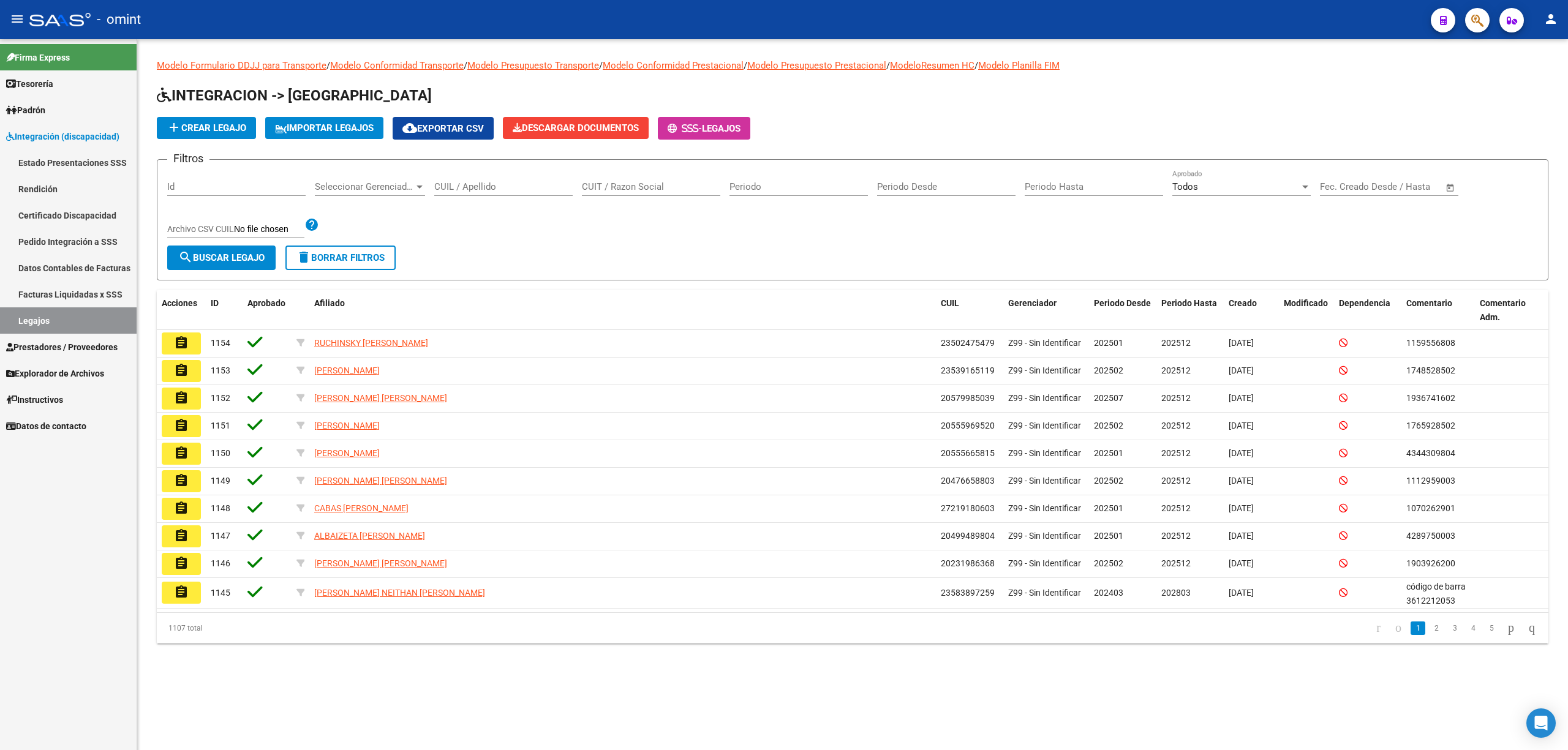
click at [621, 179] on div "CUIT / Razon Social" at bounding box center [651, 183] width 138 height 27
drag, startPoint x: 613, startPoint y: 177, endPoint x: 600, endPoint y: 180, distance: 13.3
click at [600, 180] on div "CUIT / Razon Social" at bounding box center [651, 183] width 138 height 27
paste input "20544968824"
type input "20544968824"
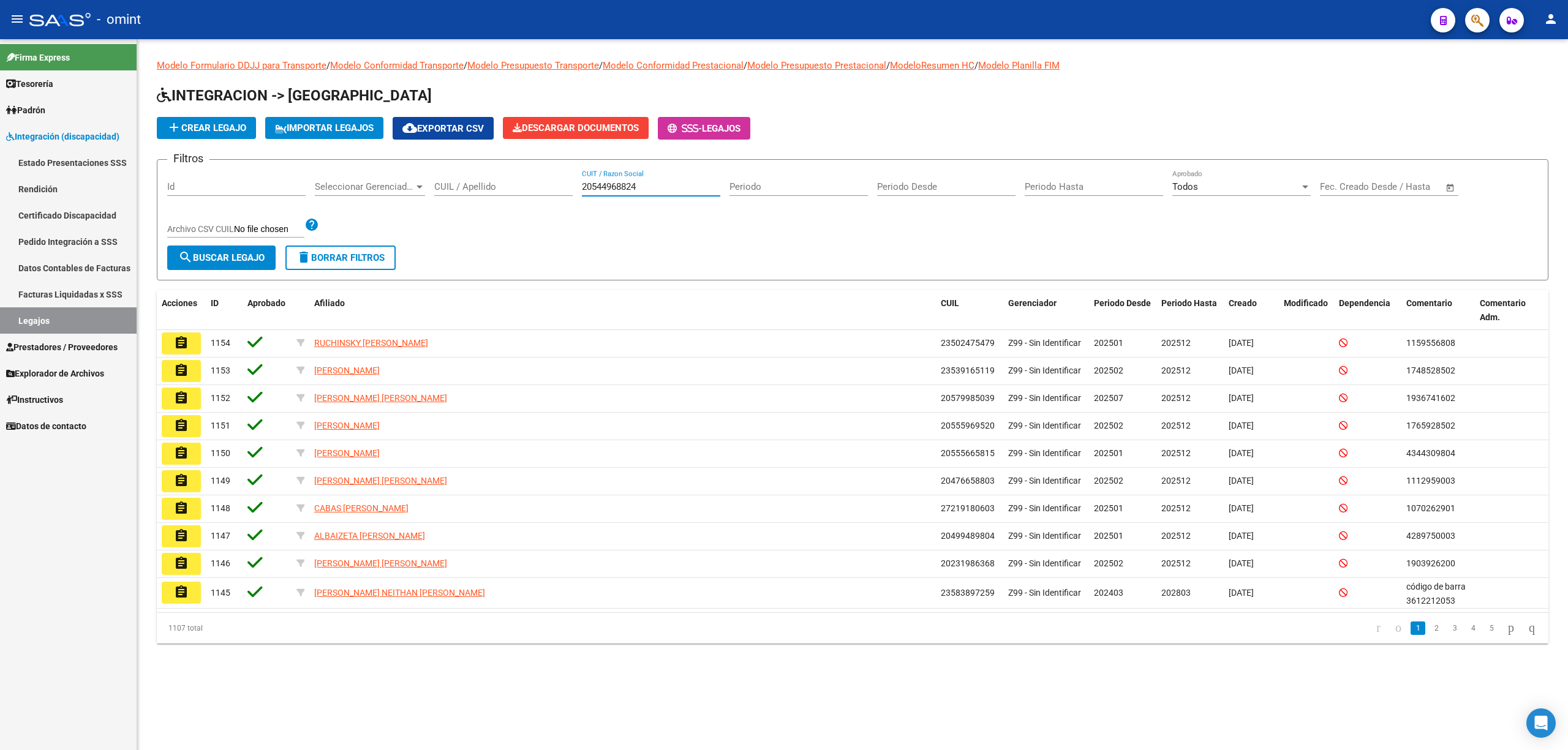
click at [217, 252] on span "search Buscar Legajo" at bounding box center [221, 257] width 86 height 11
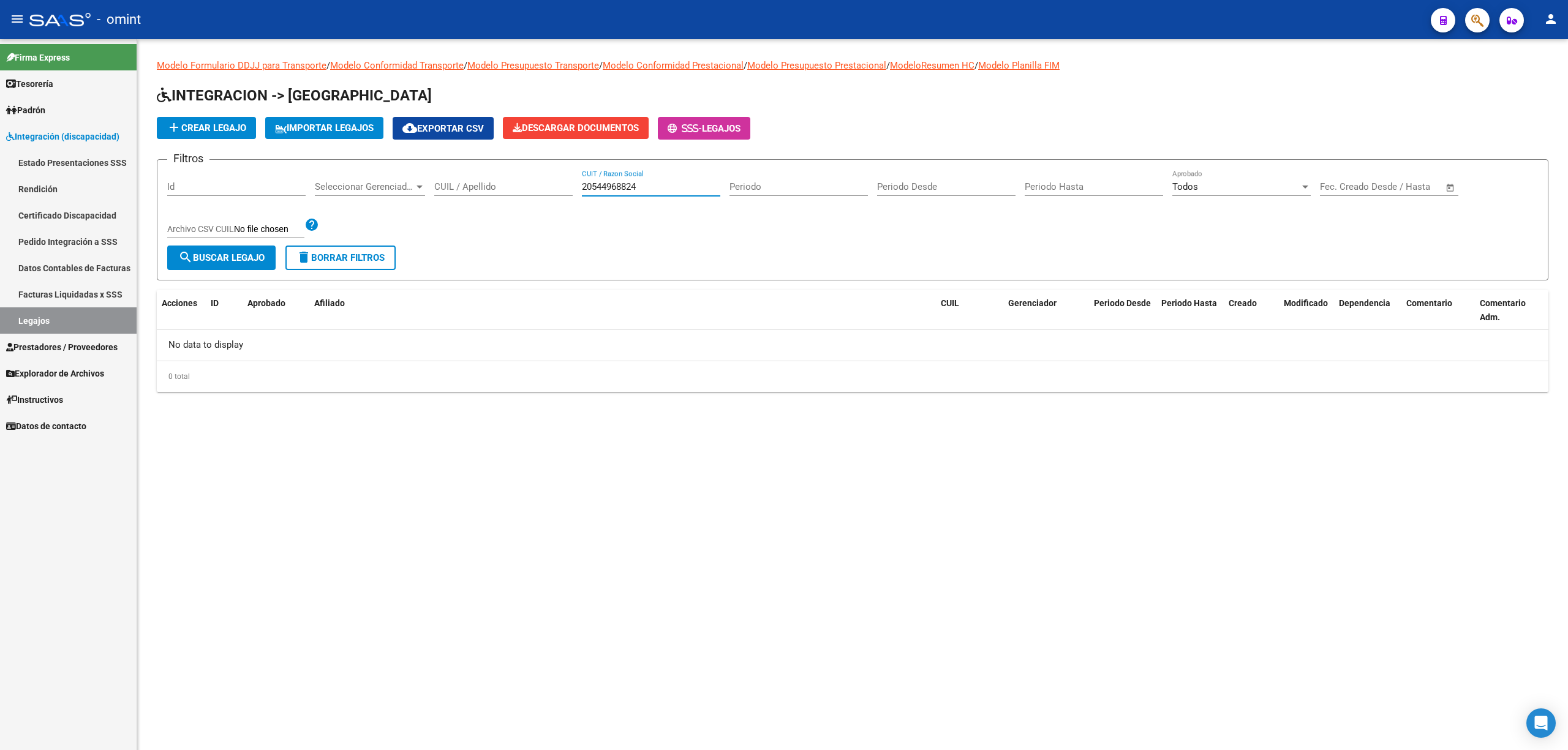
drag, startPoint x: 619, startPoint y: 189, endPoint x: 520, endPoint y: 192, distance: 99.0
click at [520, 191] on div "Filtros Id Seleccionar Gerenciador Seleccionar Gerenciador CUIL / Apellido 2054…" at bounding box center [852, 208] width 1370 height 75
click at [488, 185] on input "CUIL / Apellido" at bounding box center [503, 186] width 138 height 11
paste input "20544968824"
type input "20544968824"
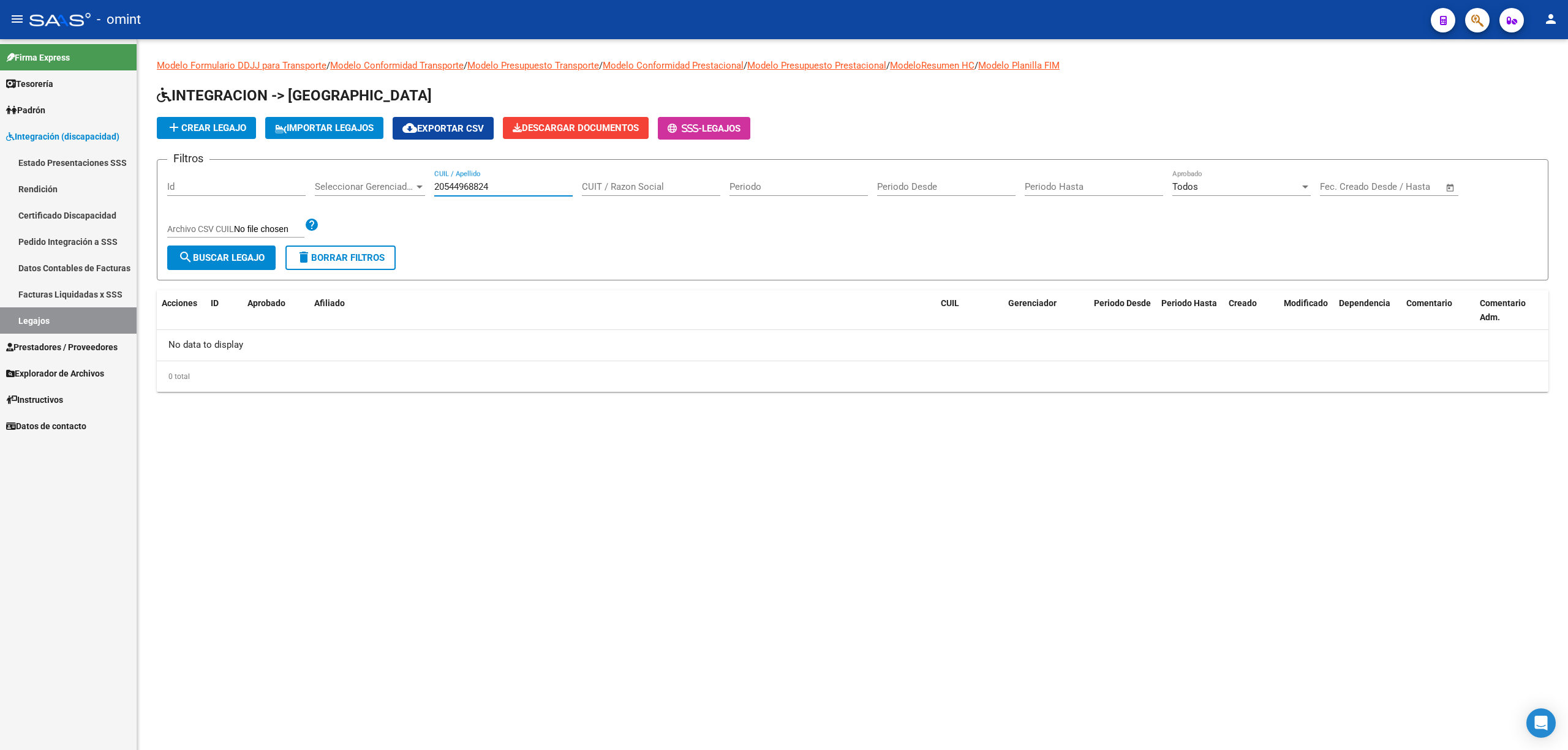
click at [232, 264] on button "search Buscar Legajo" at bounding box center [221, 257] width 108 height 25
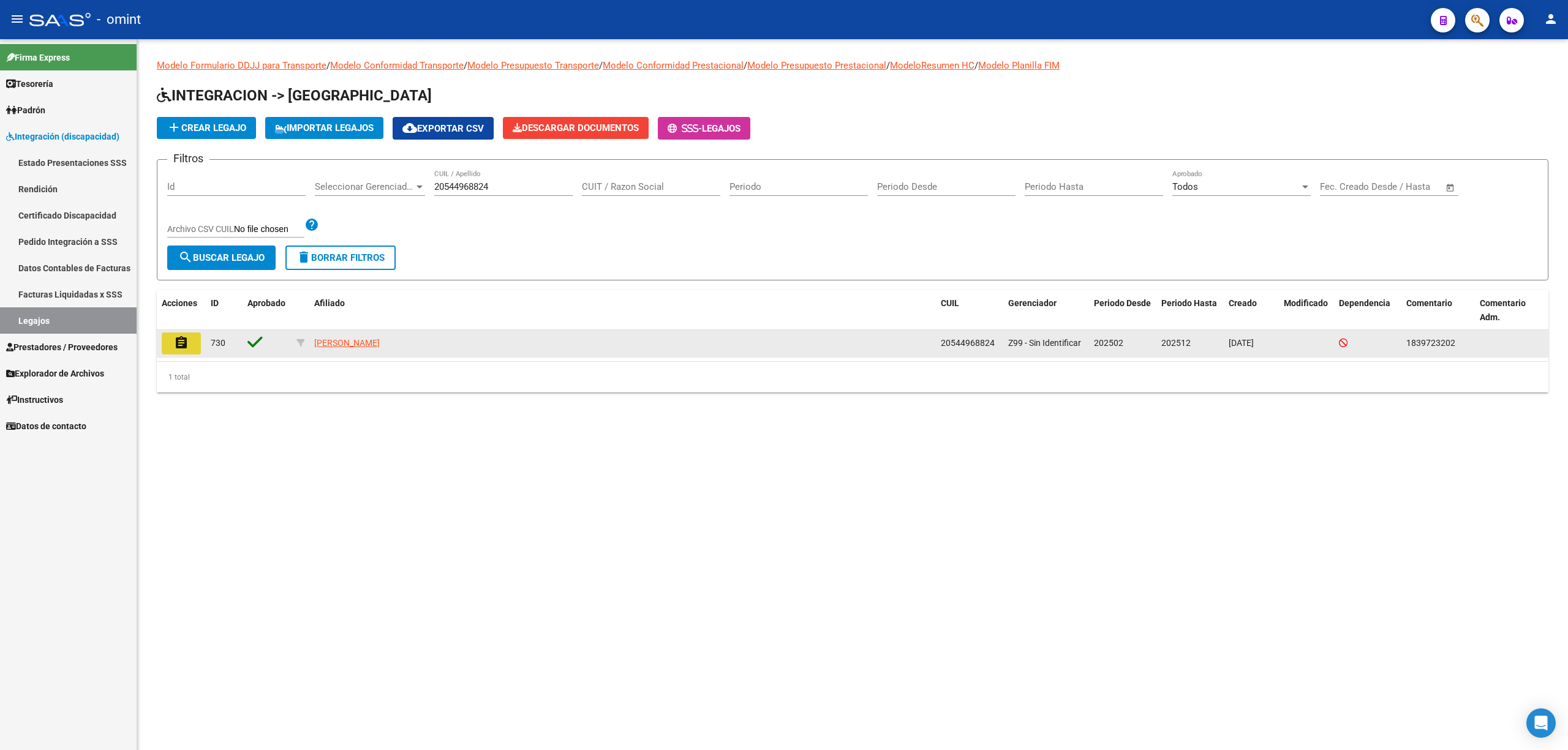
click at [169, 341] on button "assignment" at bounding box center [181, 344] width 39 height 22
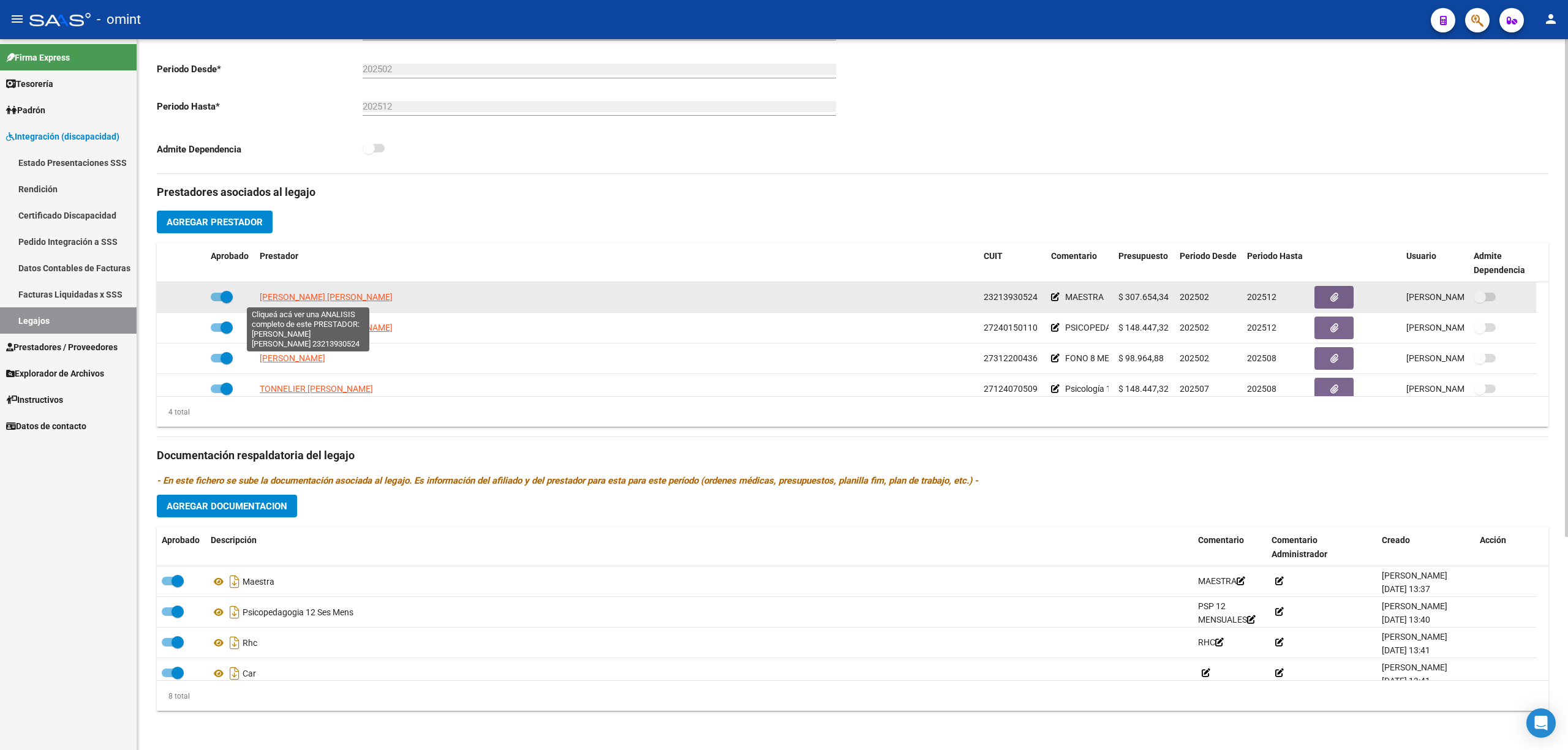
click at [304, 302] on span "BELES CLAUDIA SUSANA" at bounding box center [326, 297] width 133 height 10
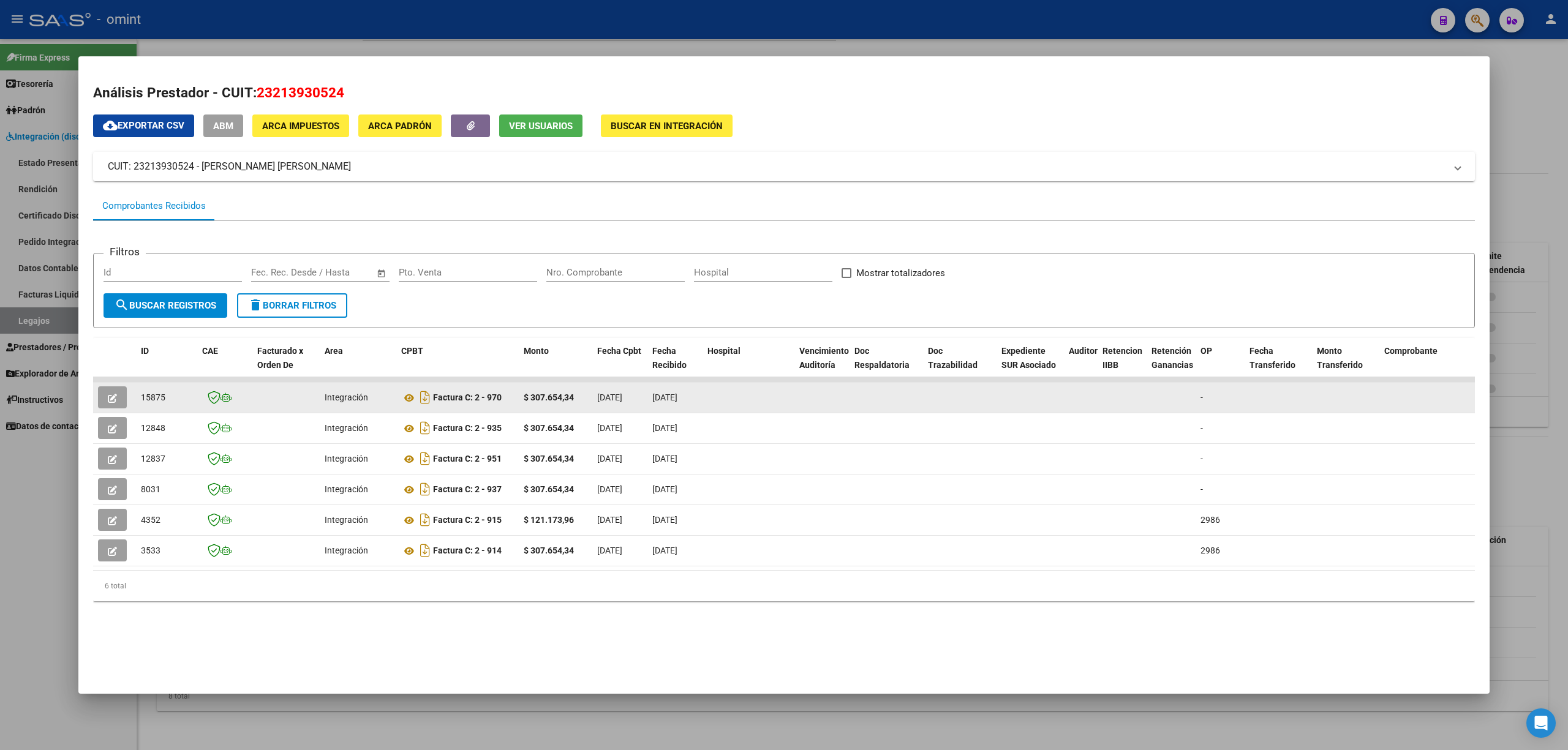
click at [100, 395] on button "button" at bounding box center [112, 397] width 29 height 22
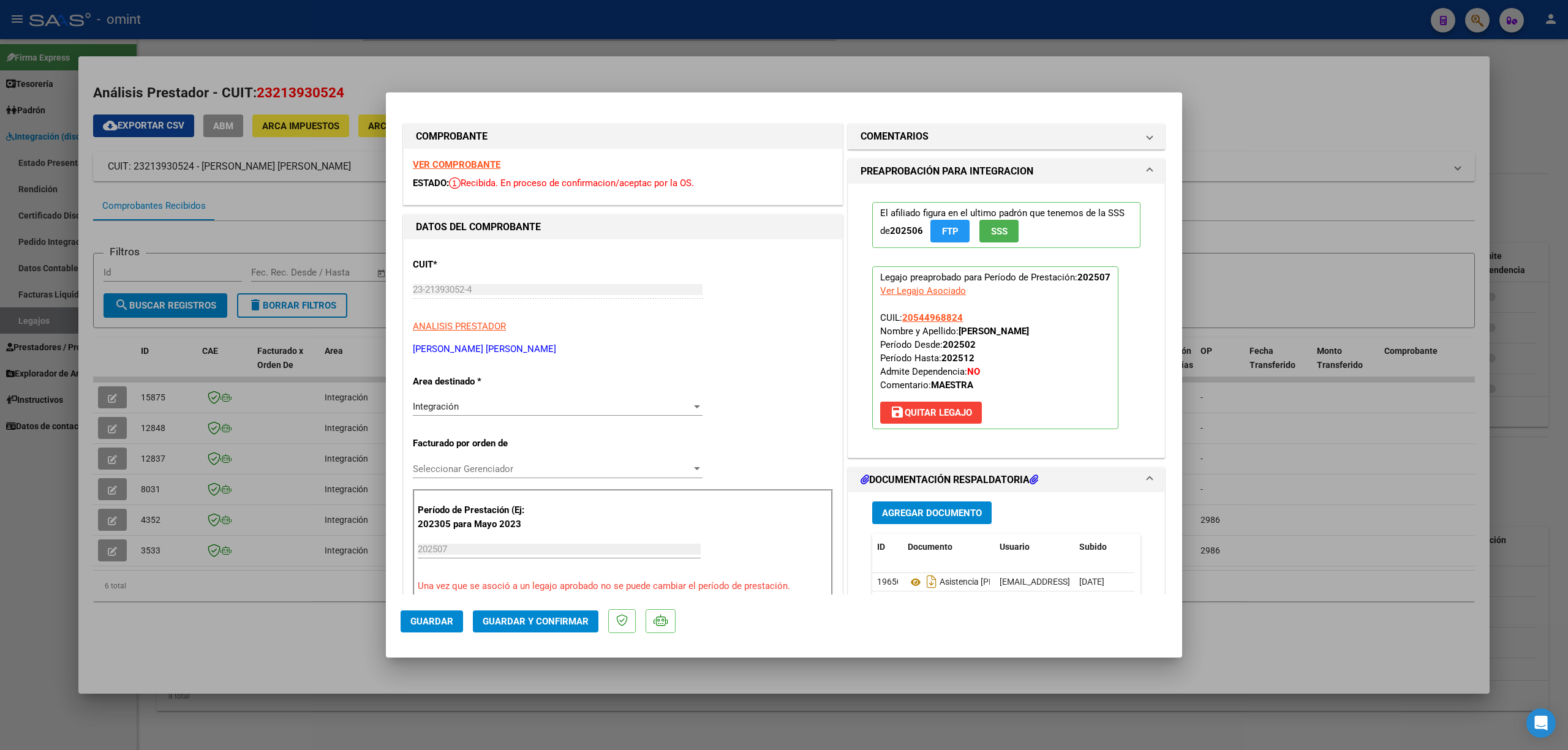
click at [471, 164] on strong "VER COMPROBANTE" at bounding box center [456, 164] width 87 height 11
click at [584, 635] on mat-dialog-actions "Guardar Guardar y Confirmar" at bounding box center [784, 619] width 767 height 49
click at [578, 625] on span "Guardar y Confirmar" at bounding box center [536, 621] width 106 height 11
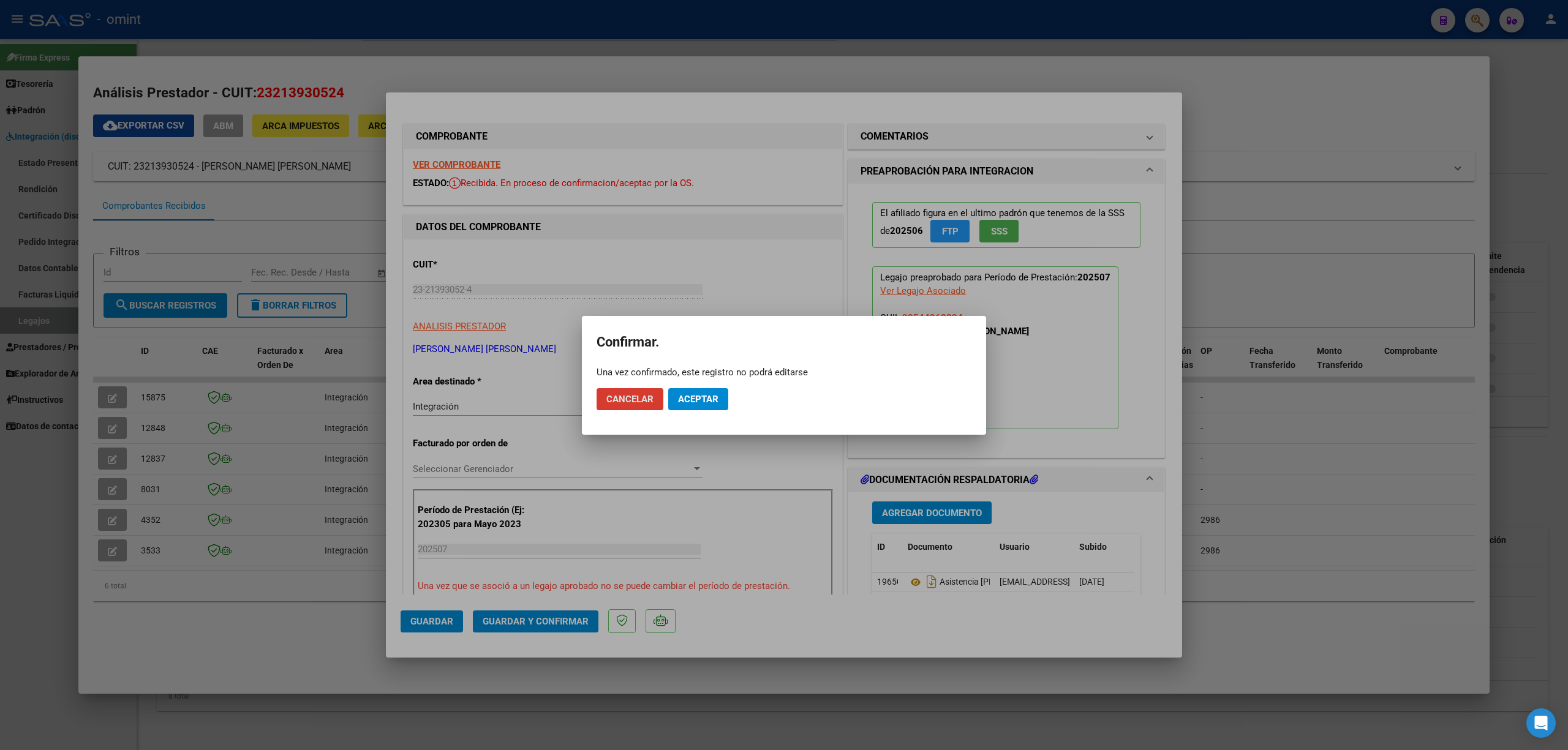
click at [721, 406] on button "Aceptar" at bounding box center [698, 399] width 60 height 22
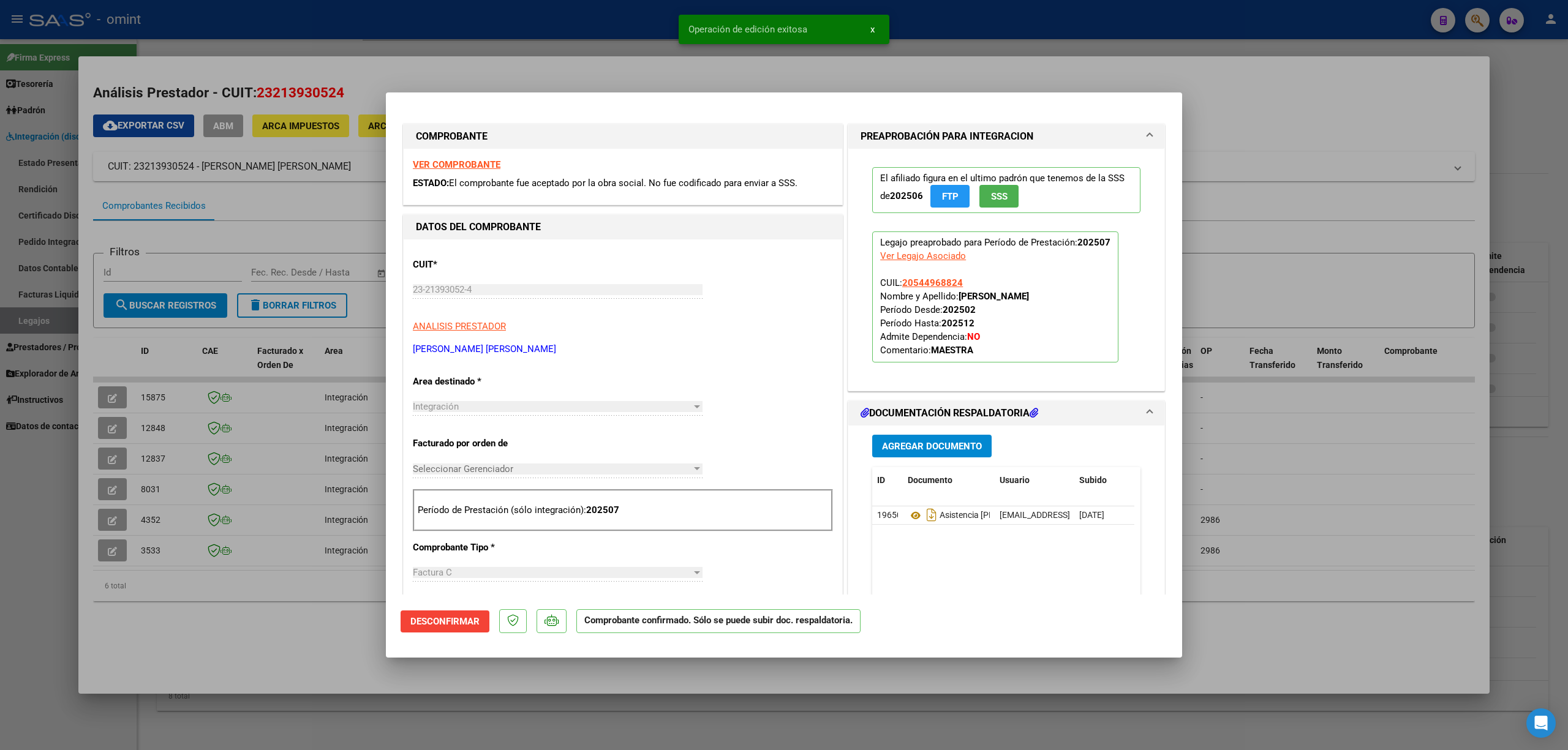
click at [162, 394] on div at bounding box center [784, 375] width 1568 height 750
type input "$ 0,00"
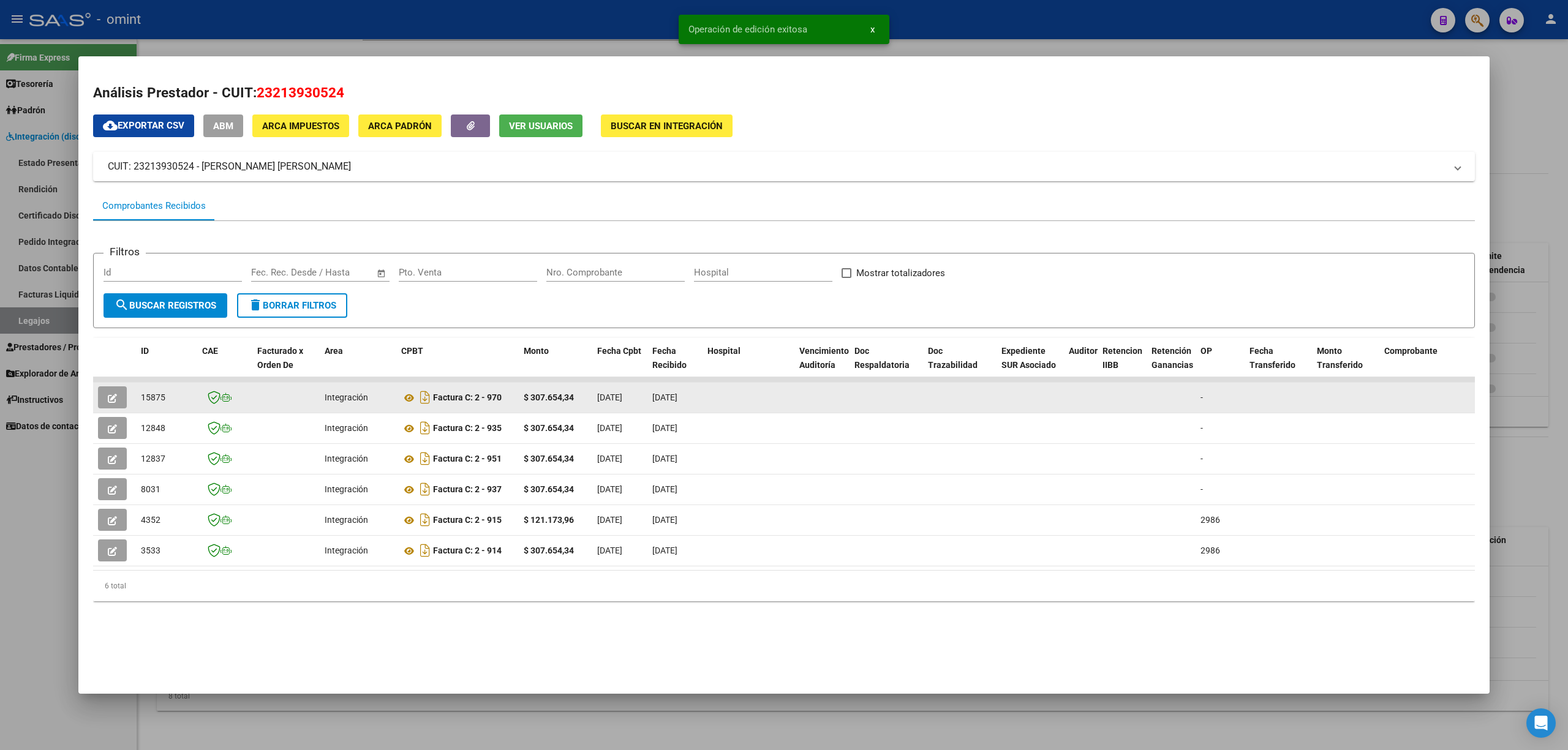
click at [158, 395] on span "15875" at bounding box center [153, 397] width 25 height 10
copy span "15875"
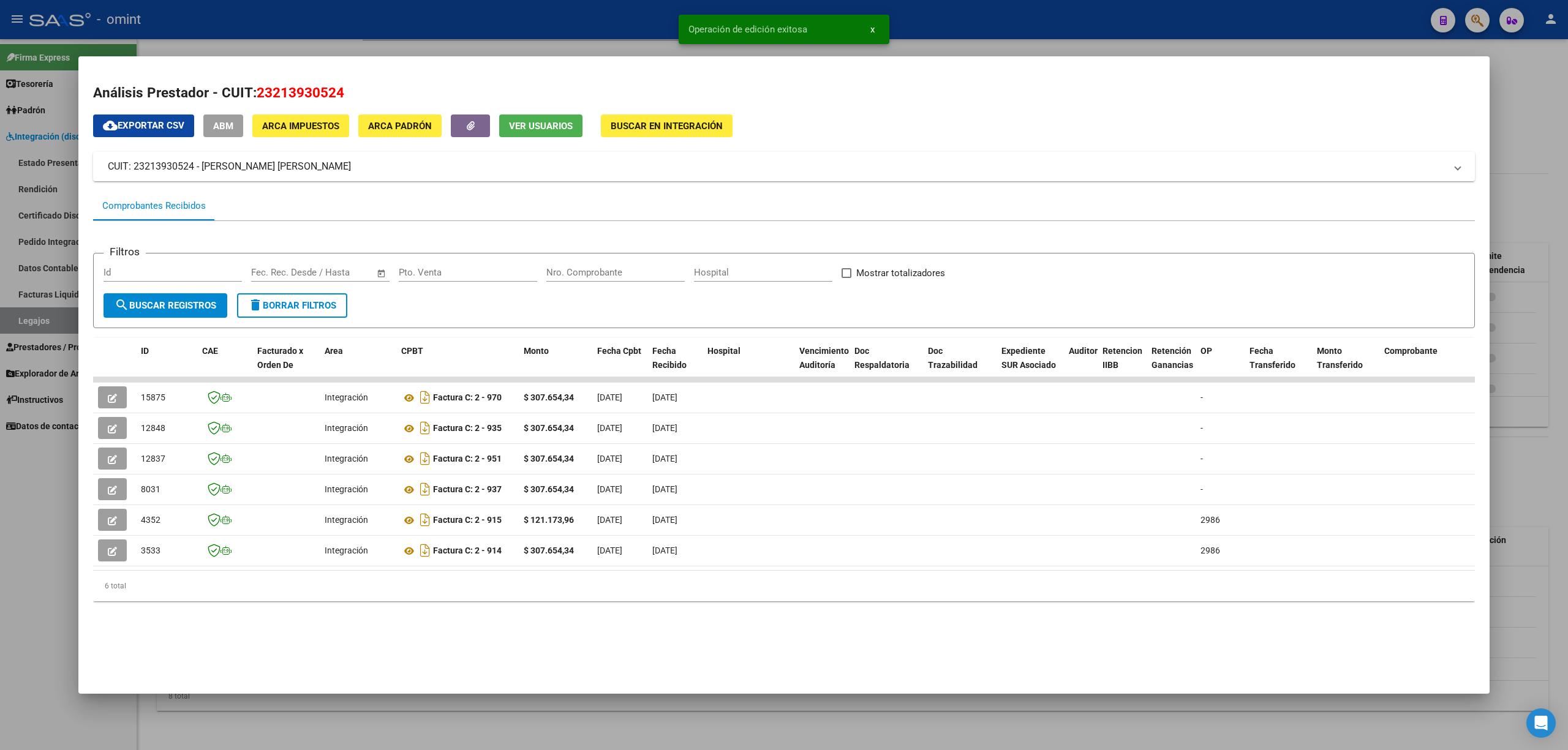
click at [44, 238] on div at bounding box center [784, 375] width 1568 height 750
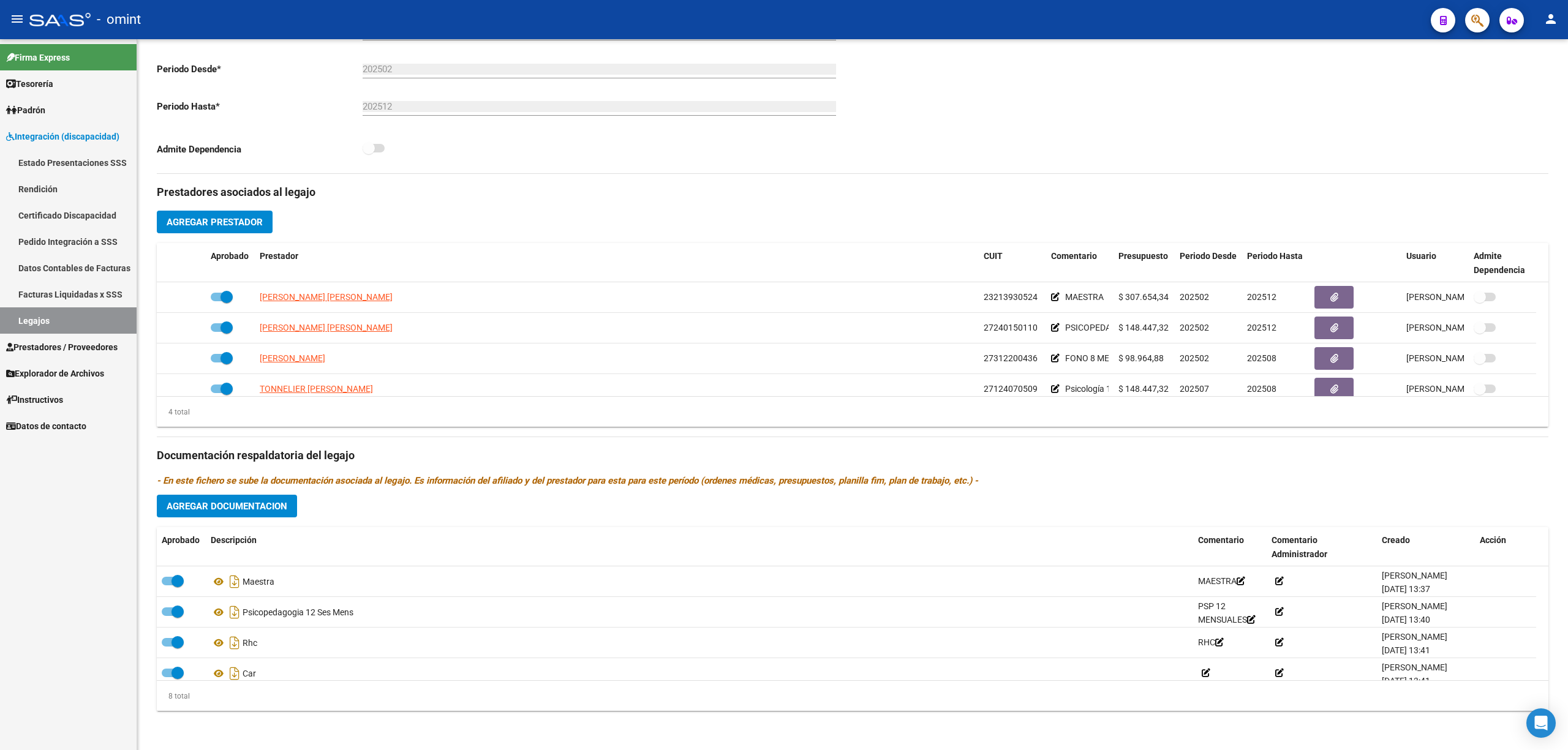
click at [37, 140] on span "Integración (discapacidad)" at bounding box center [63, 137] width 113 height 14
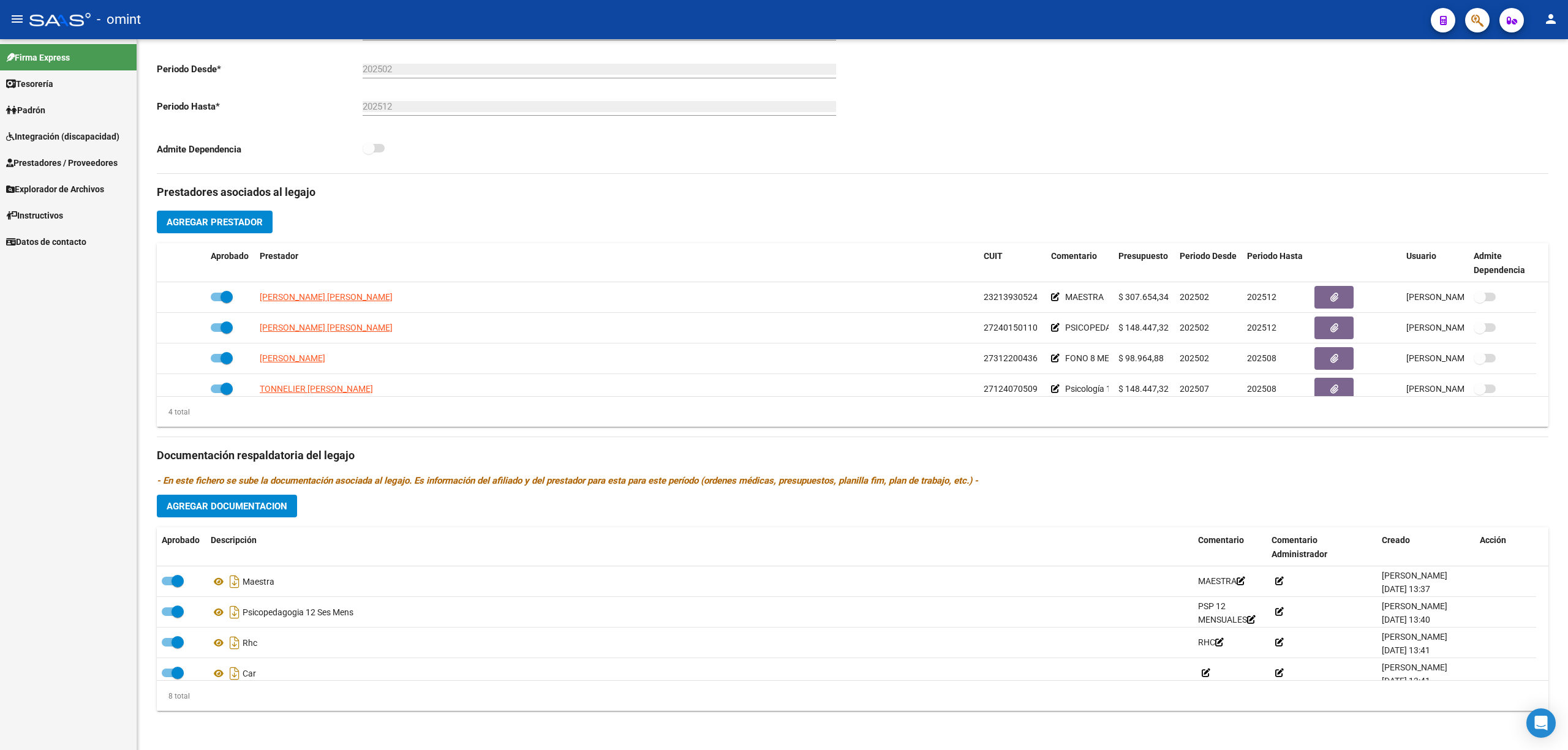
click at [39, 167] on span "Prestadores / Proveedores" at bounding box center [62, 163] width 111 height 14
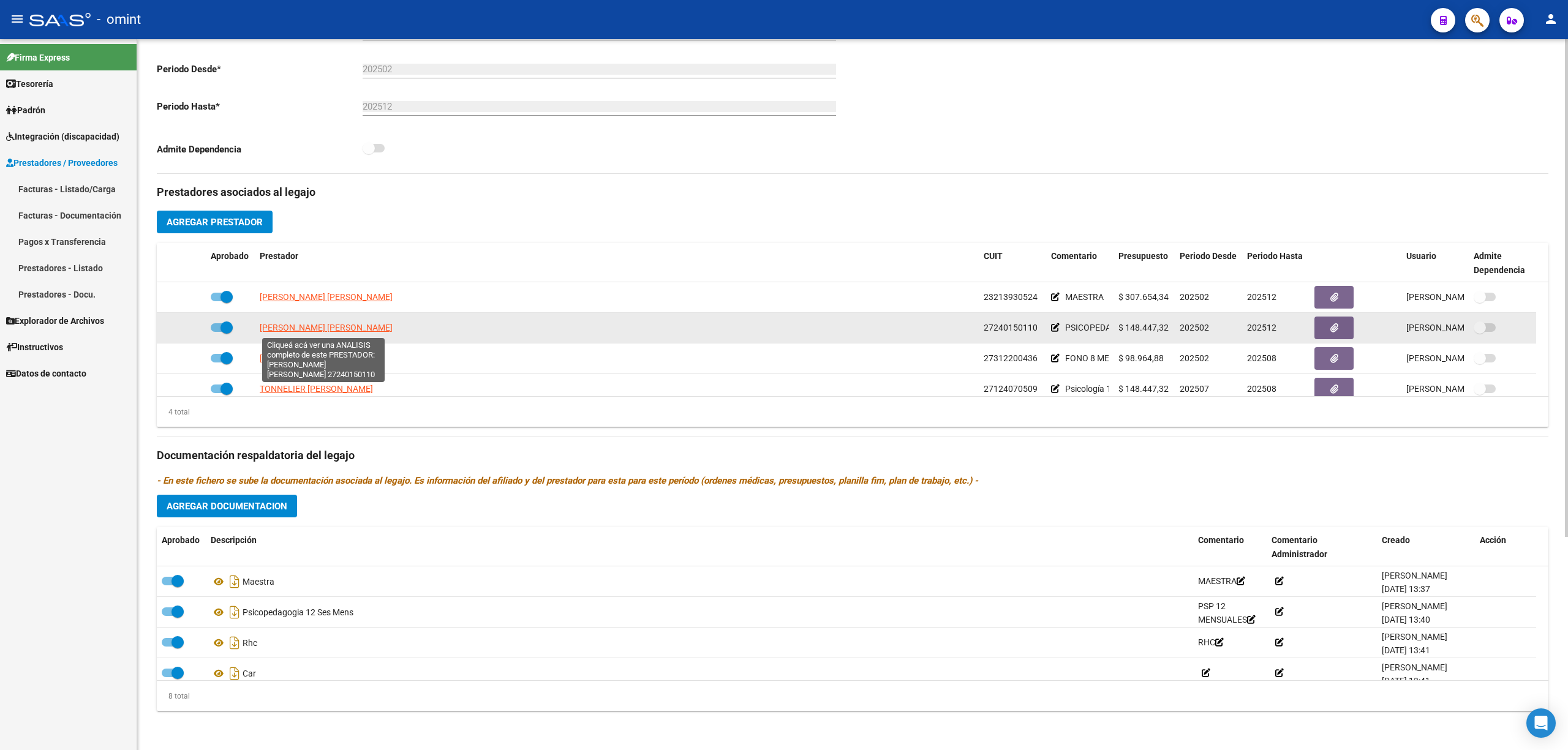
click at [322, 327] on span "PALAVECINO ANDREA MARCELA" at bounding box center [326, 328] width 133 height 10
type textarea "27240150110"
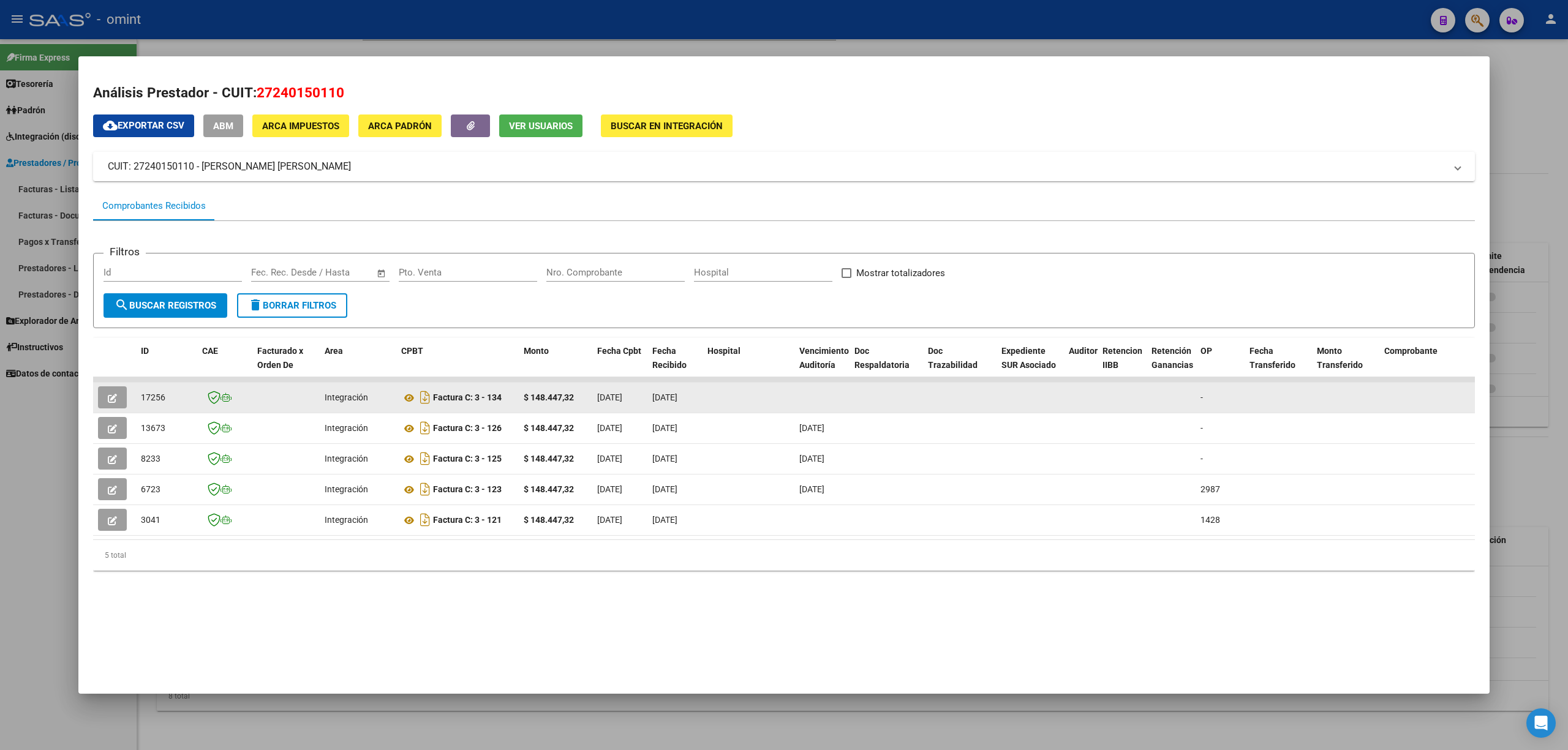
click at [112, 402] on span "button" at bounding box center [111, 396] width 9 height 11
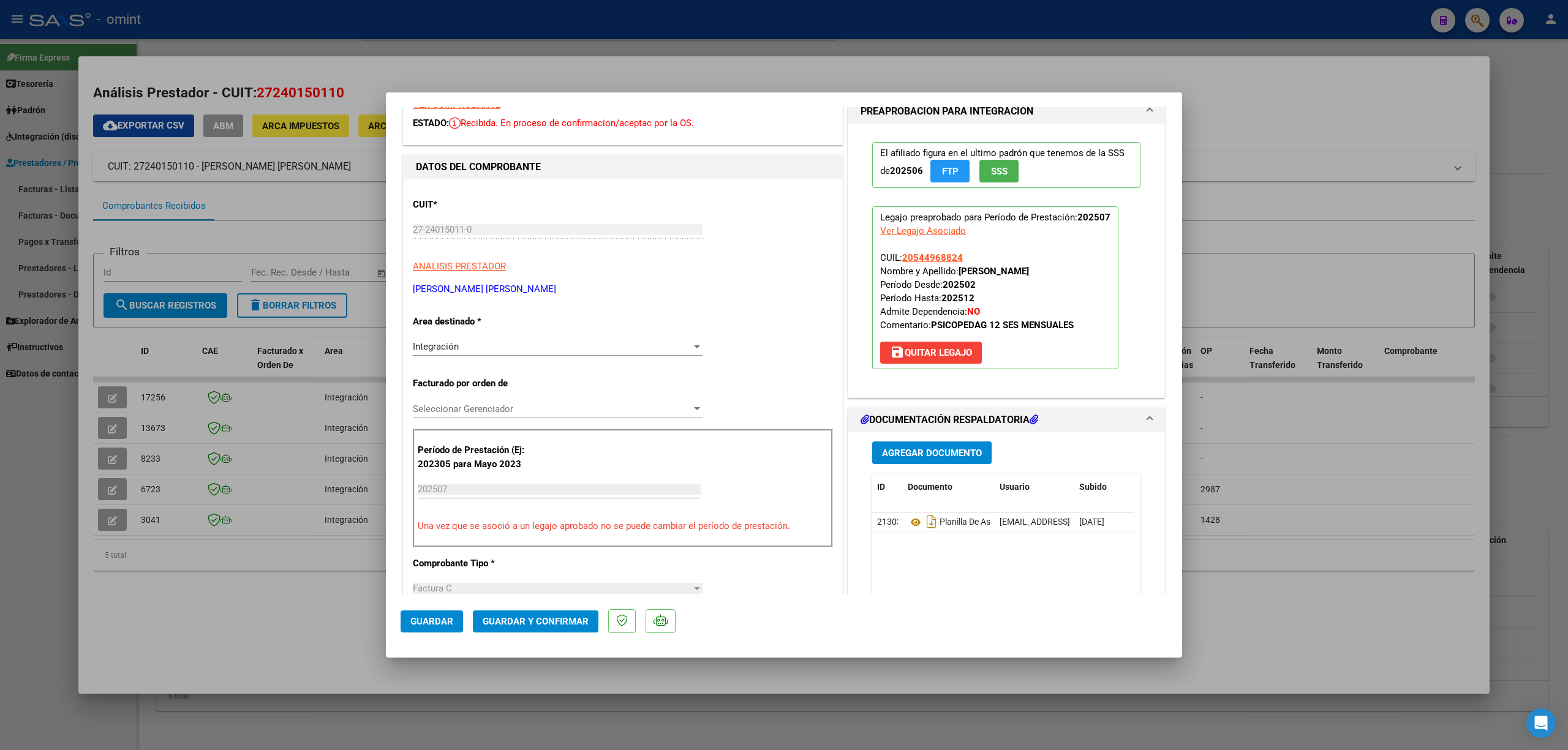
scroll to position [163, 0]
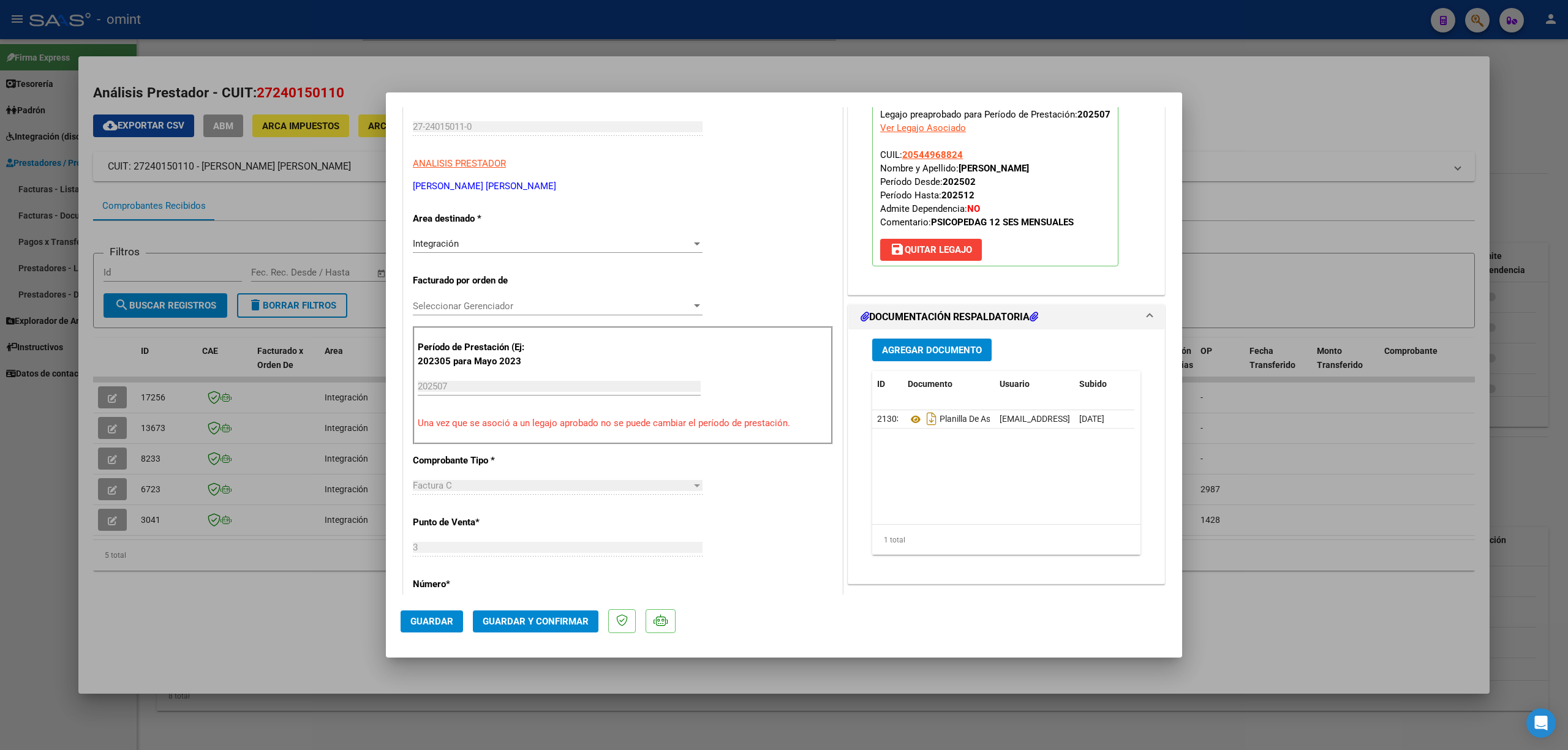
click at [549, 616] on span "Guardar y Confirmar" at bounding box center [536, 621] width 106 height 11
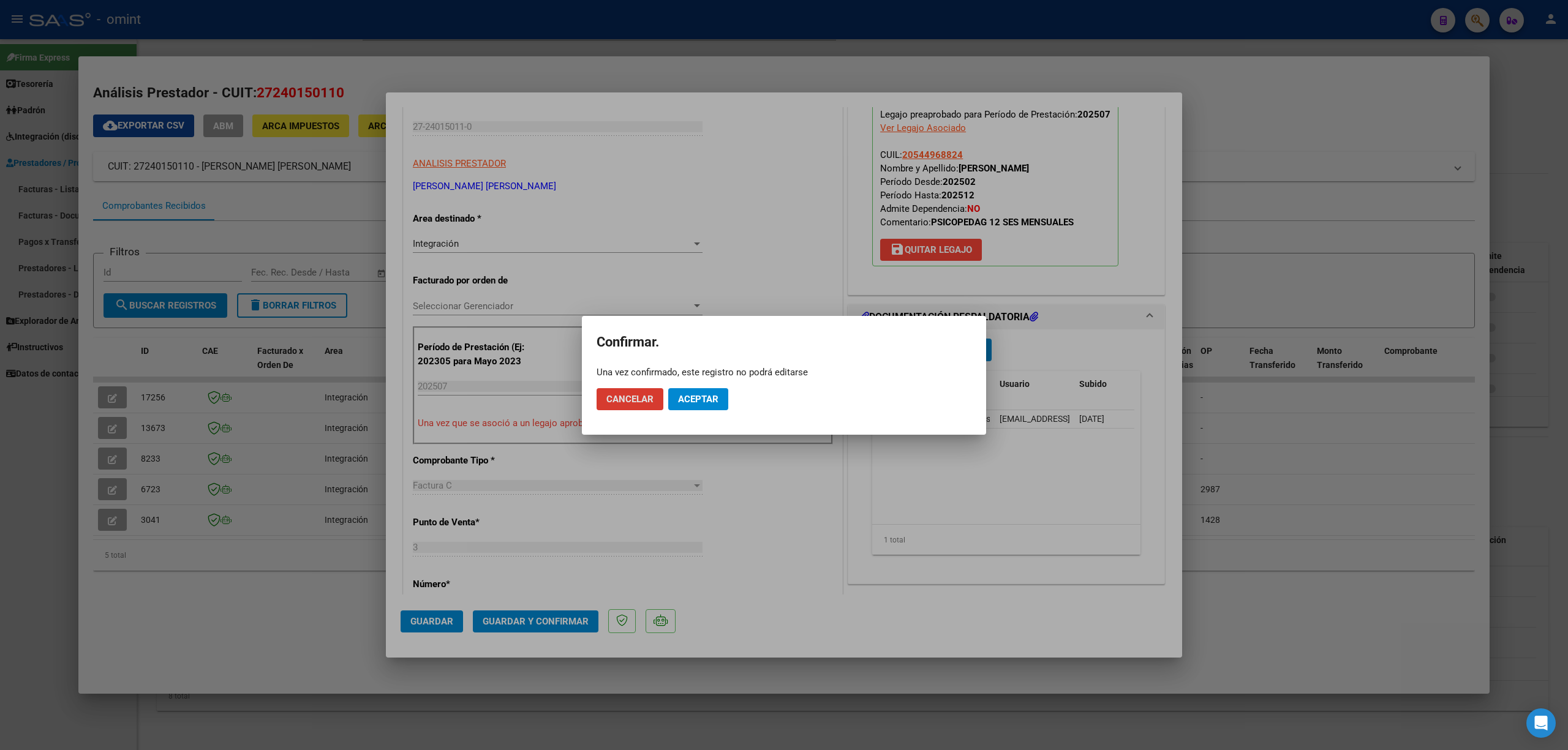
click at [719, 402] on button "Aceptar" at bounding box center [698, 399] width 60 height 22
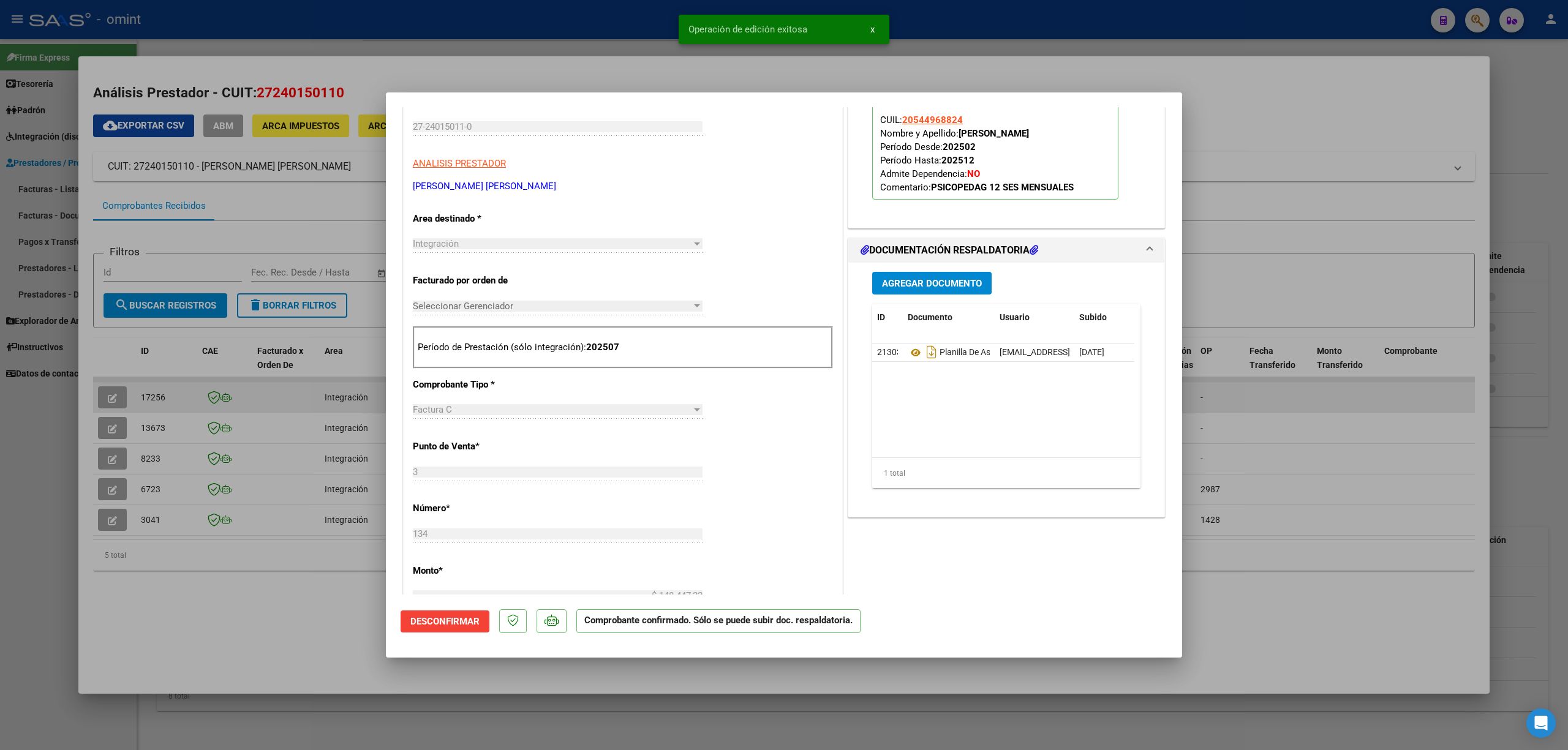
click at [149, 390] on div at bounding box center [784, 375] width 1568 height 750
type input "$ 0,00"
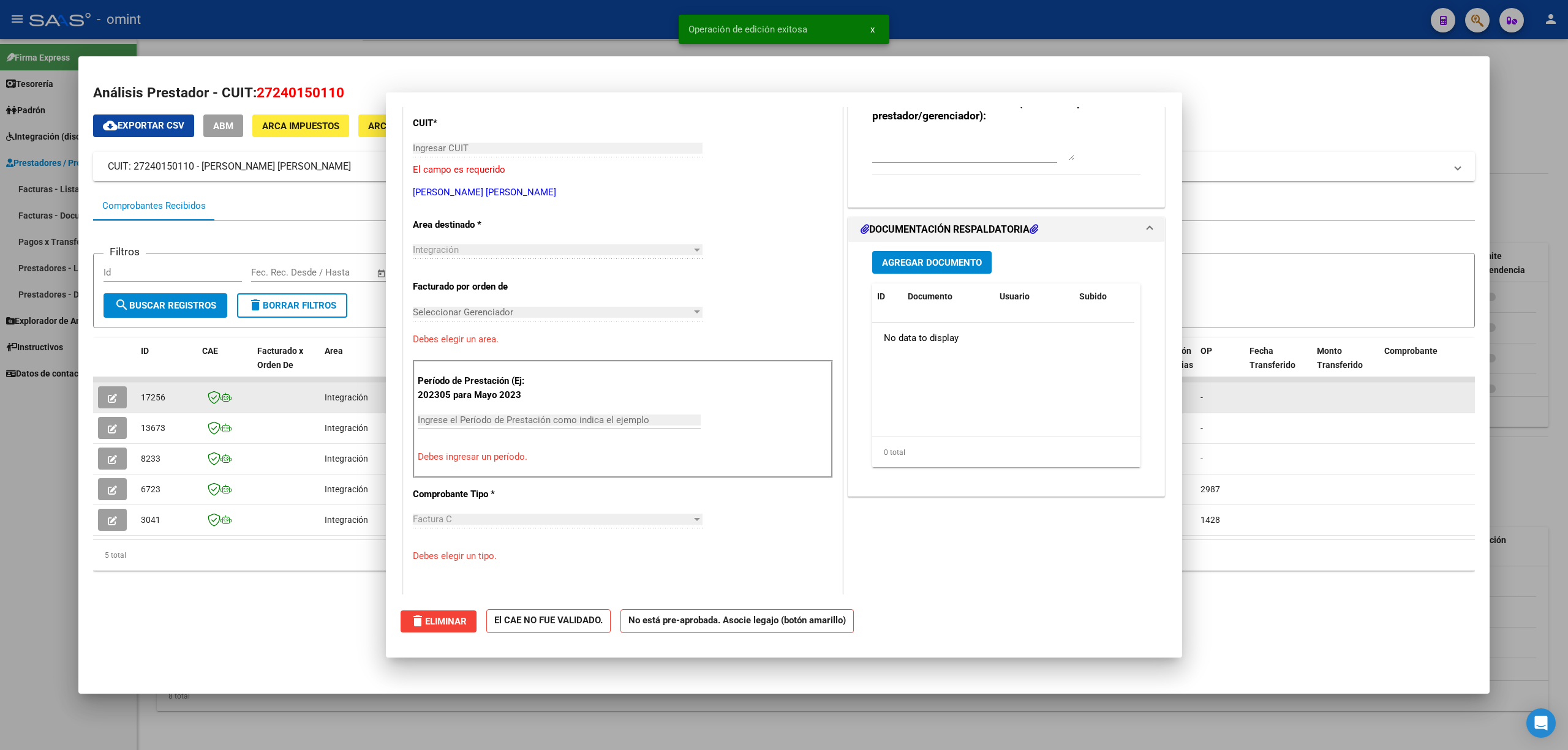
scroll to position [0, 0]
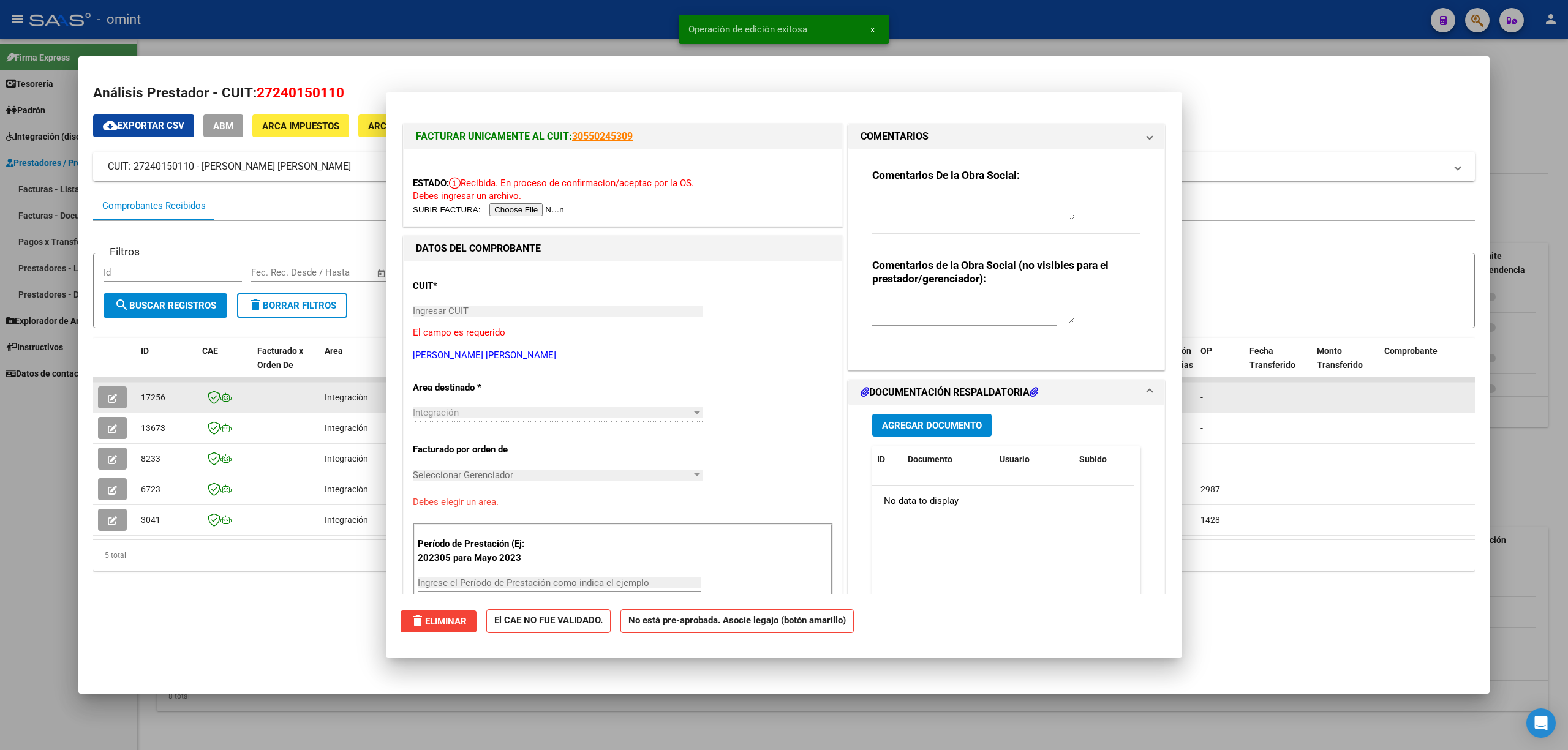
click at [149, 390] on div "17256" at bounding box center [167, 397] width 52 height 14
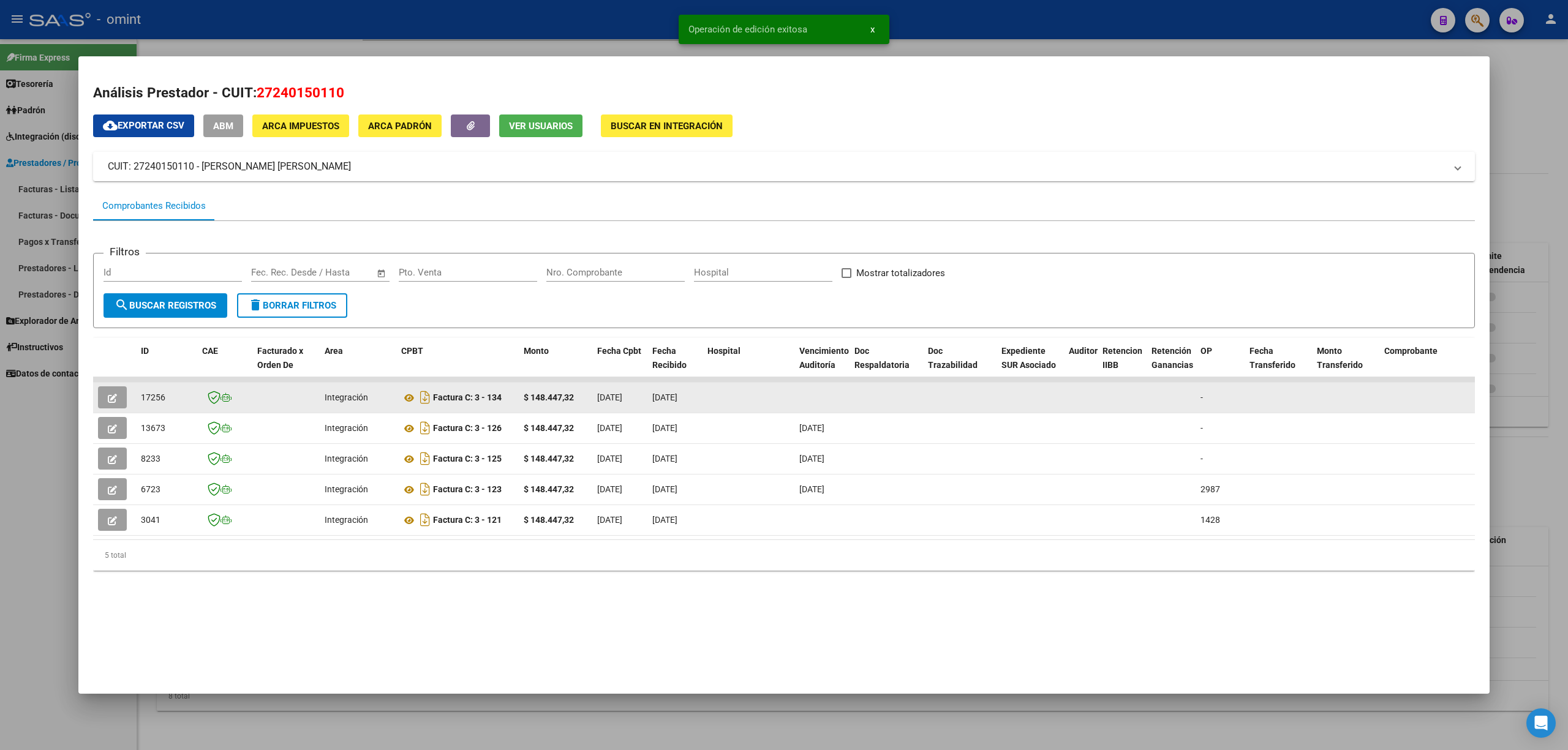
copy span "17256"
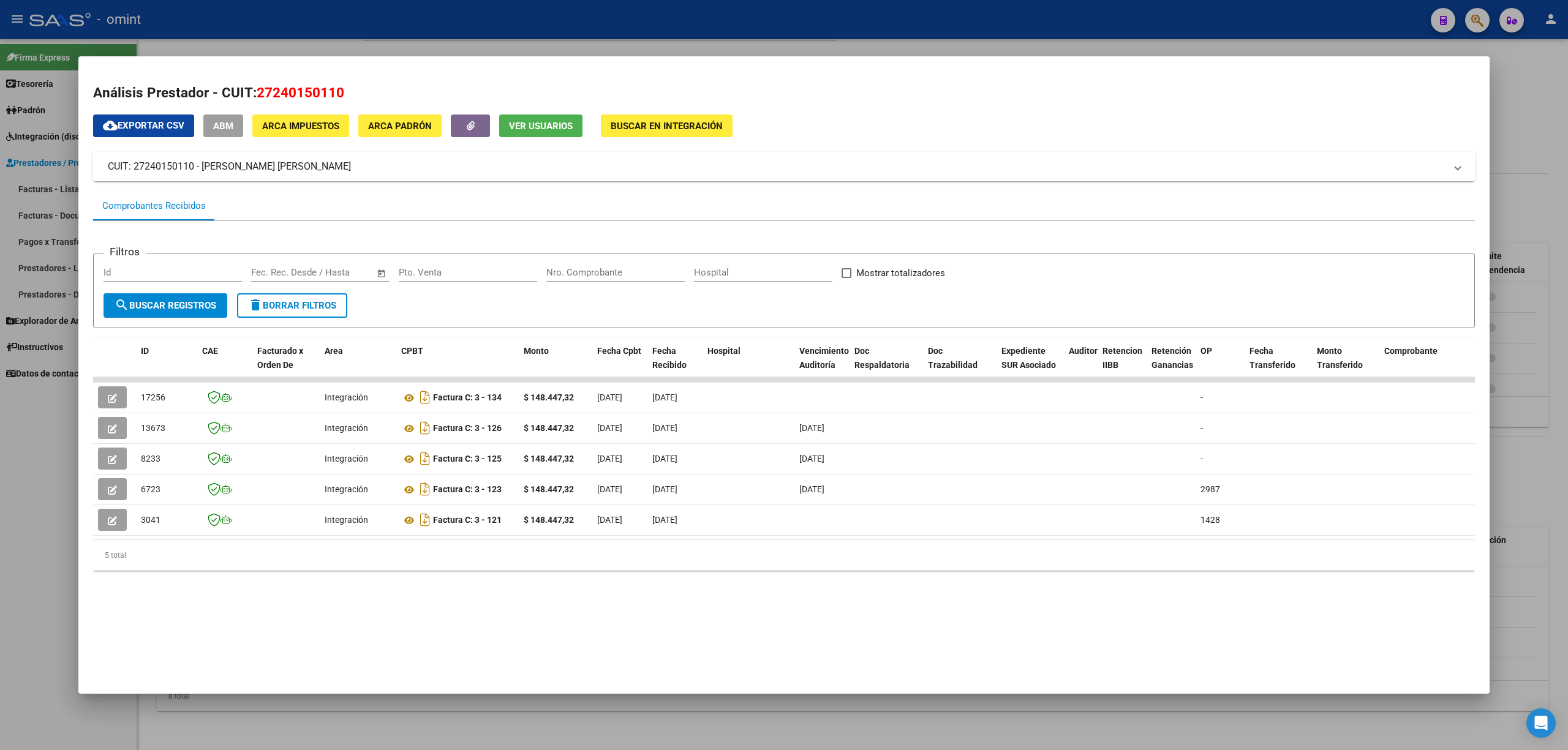
click at [259, 32] on div at bounding box center [784, 375] width 1568 height 750
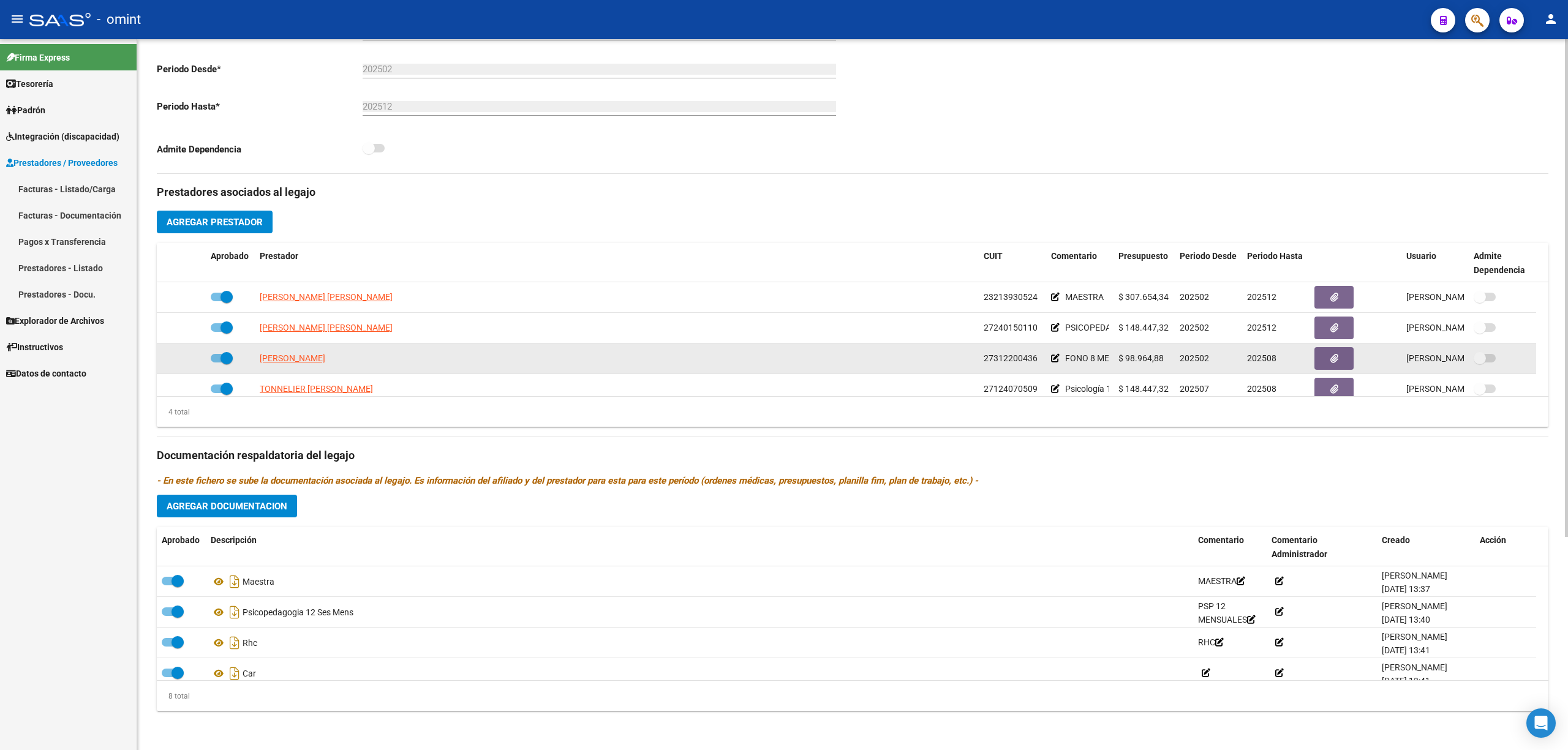
click at [312, 351] on datatable-body-cell "SUELDO VERONICA MARIANA" at bounding box center [616, 359] width 724 height 30
click at [309, 356] on span "SUELDO VERONICA MARIANA" at bounding box center [292, 359] width 66 height 10
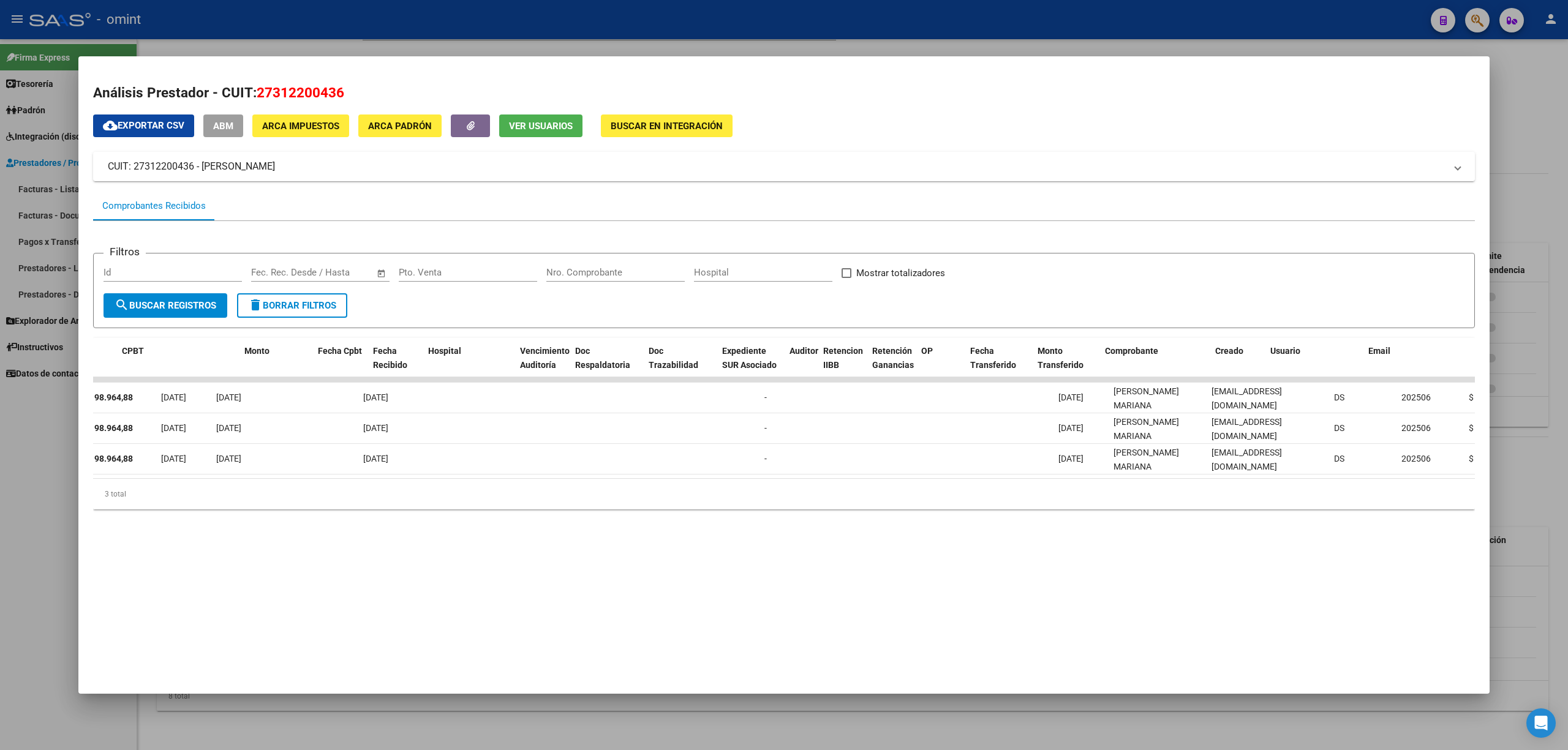
scroll to position [0, 142]
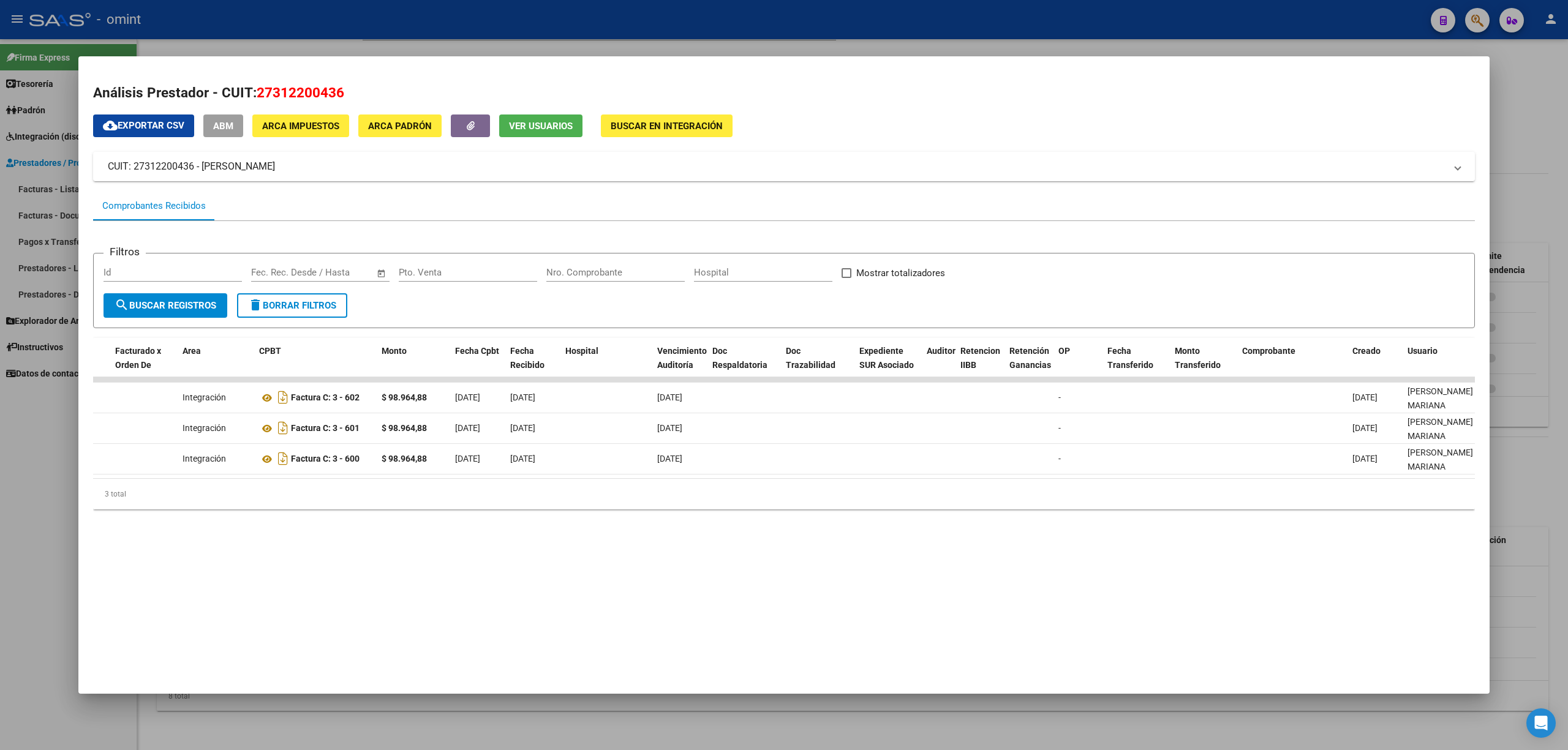
click at [282, 35] on div at bounding box center [784, 375] width 1568 height 750
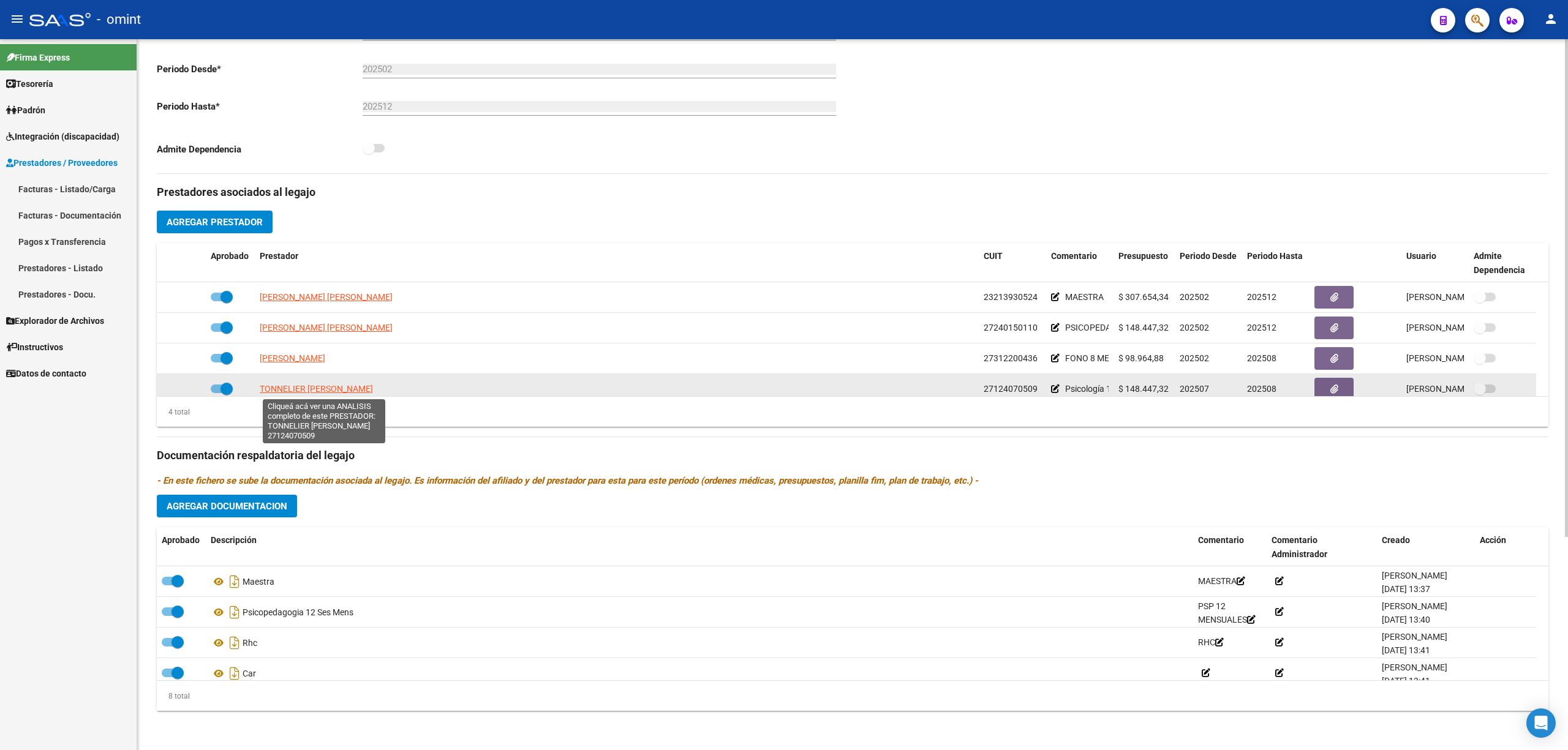
click at [314, 388] on span "TONNELIER MAGDALENA MARTA" at bounding box center [316, 388] width 113 height 10
type textarea "27124070509"
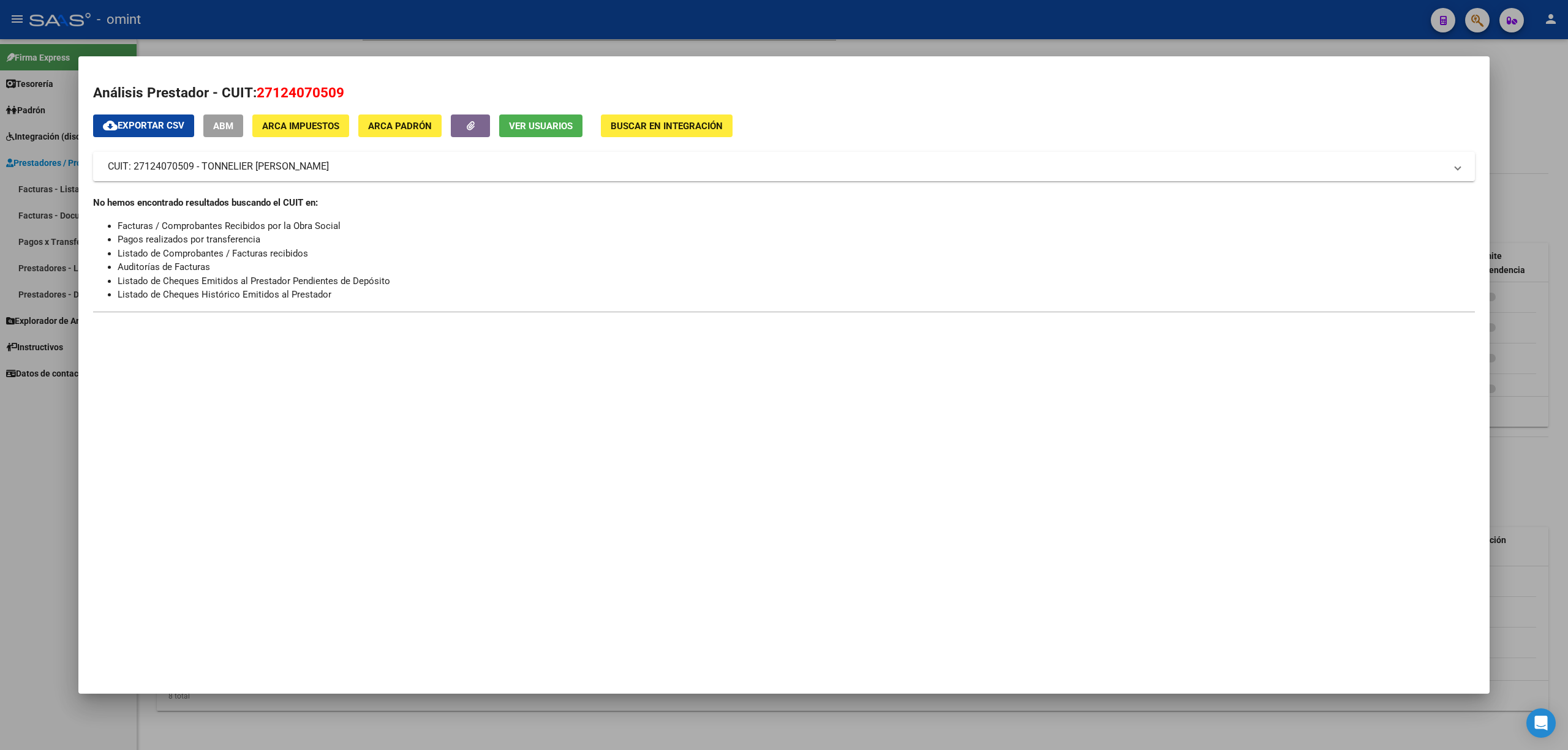
drag, startPoint x: 488, startPoint y: 35, endPoint x: 496, endPoint y: 38, distance: 8.5
click at [488, 36] on div at bounding box center [784, 375] width 1568 height 750
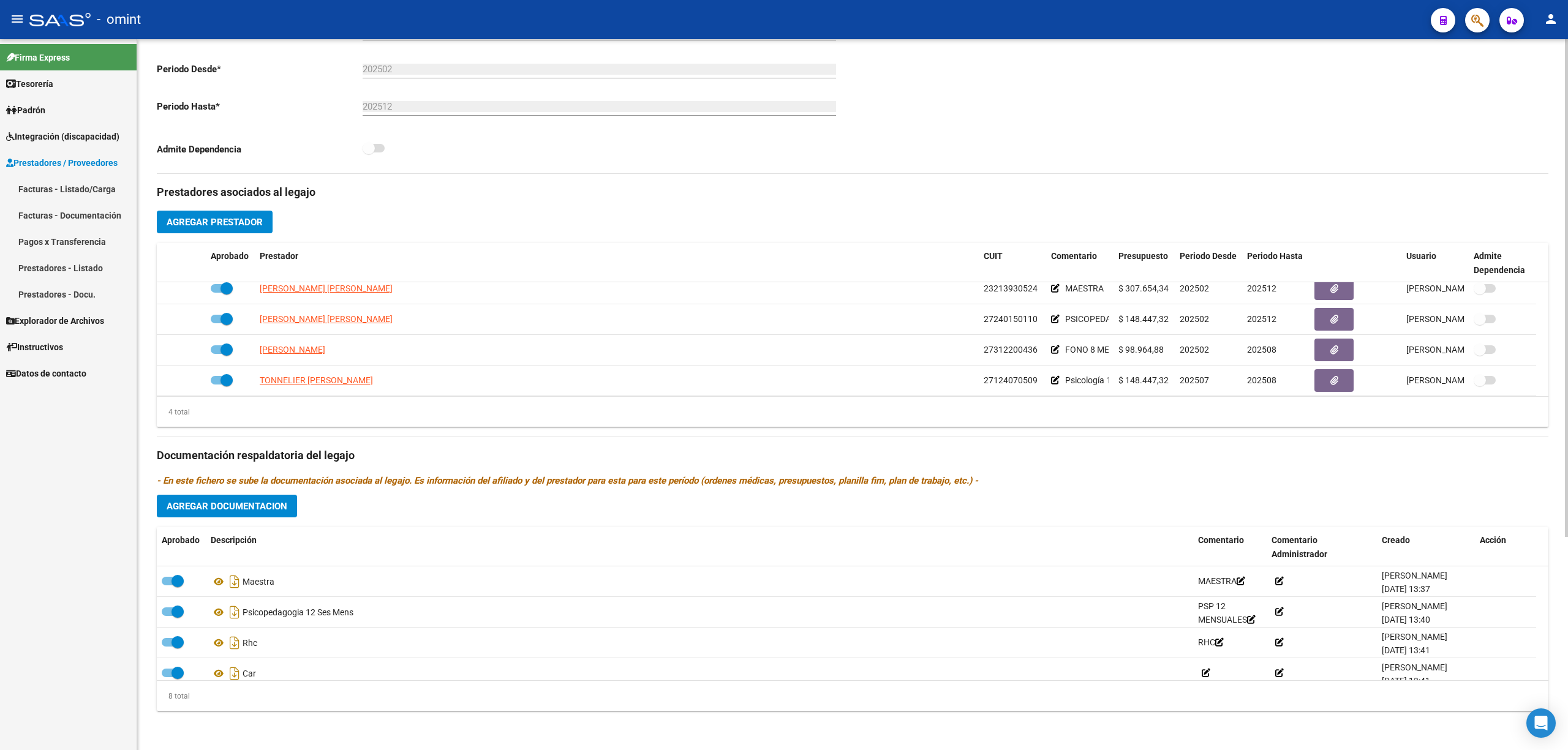
scroll to position [12, 0]
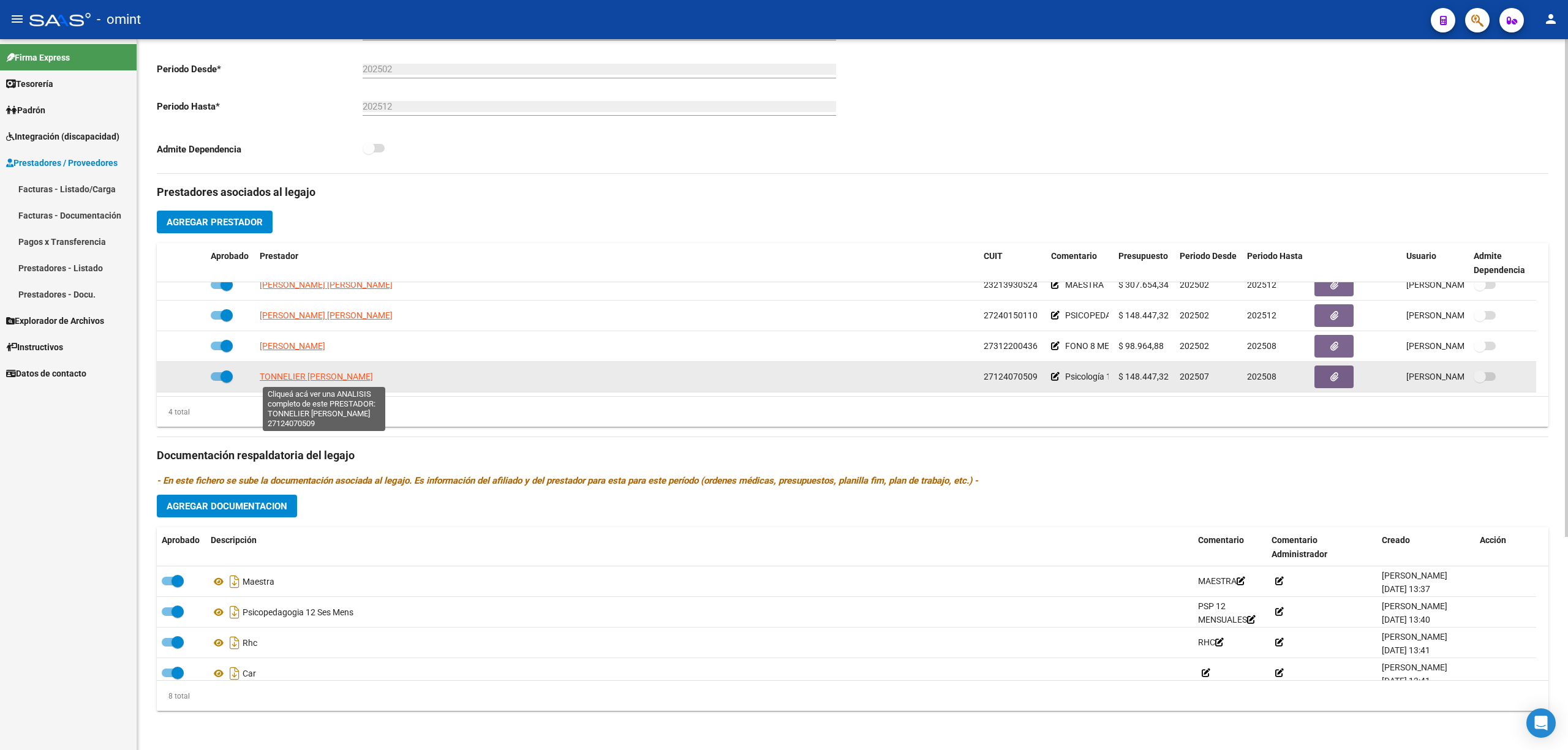
click at [314, 380] on span "TONNELIER MAGDALENA MARTA" at bounding box center [316, 376] width 113 height 10
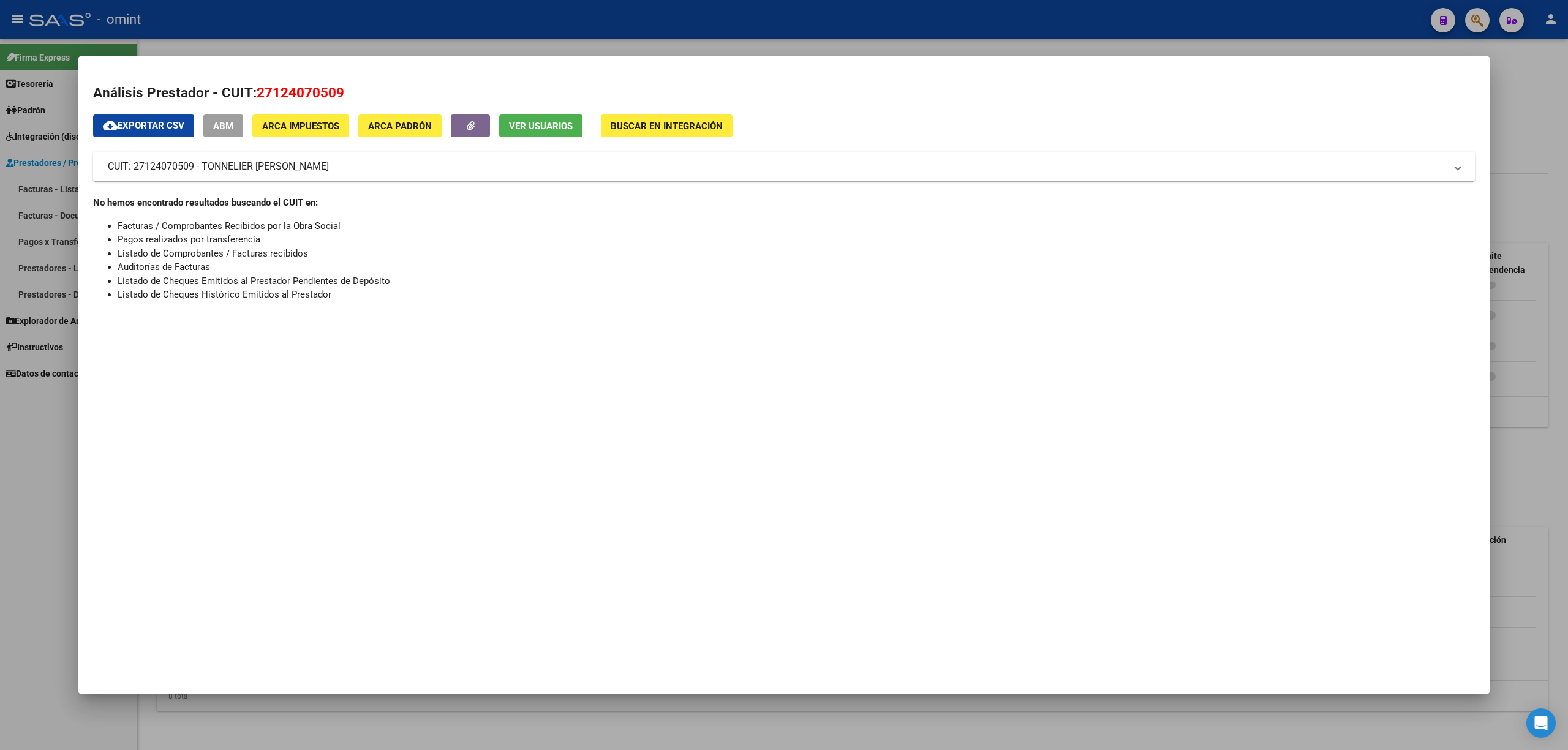
click at [481, 38] on div at bounding box center [784, 375] width 1568 height 750
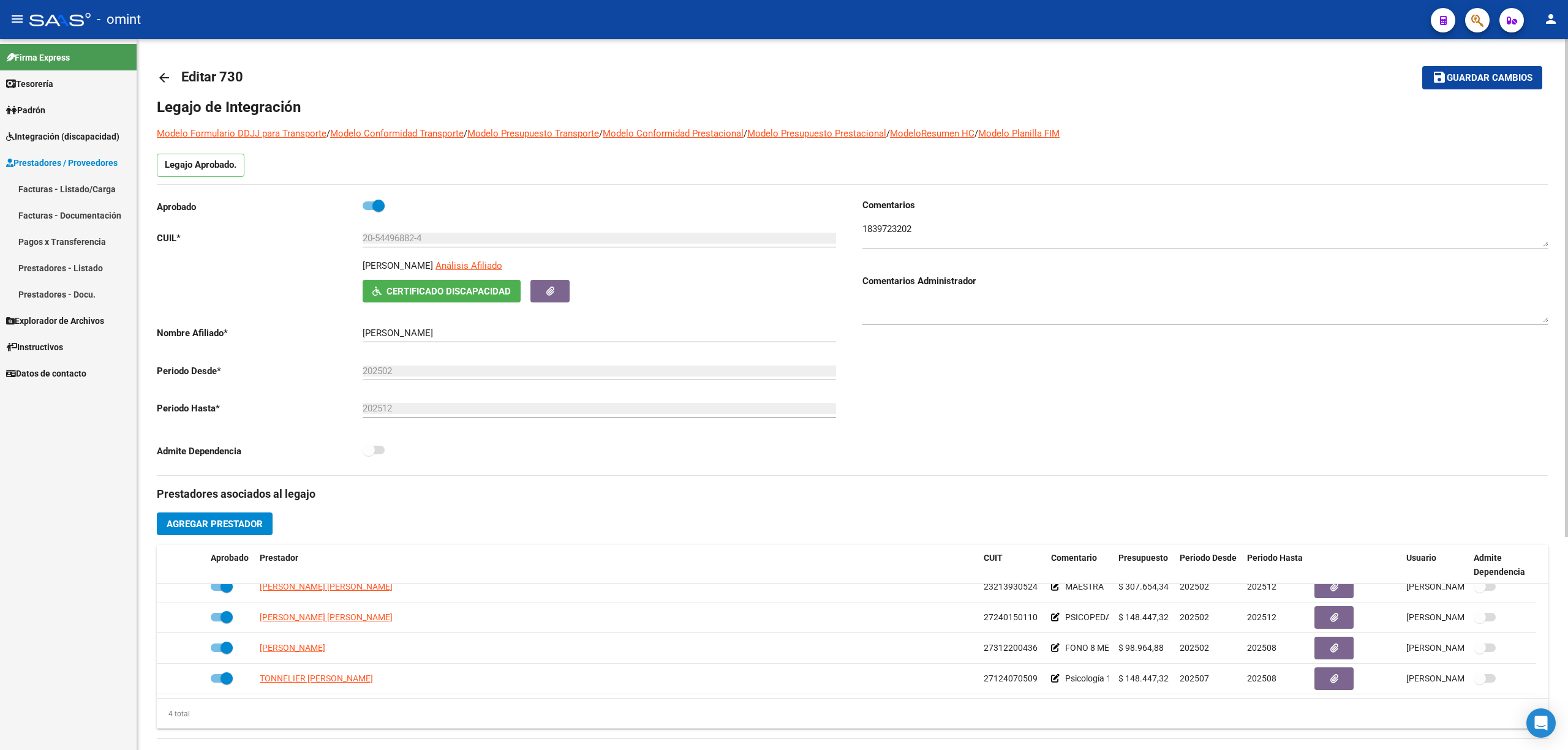
scroll to position [0, 0]
click at [167, 75] on mat-icon "arrow_back" at bounding box center [164, 78] width 15 height 15
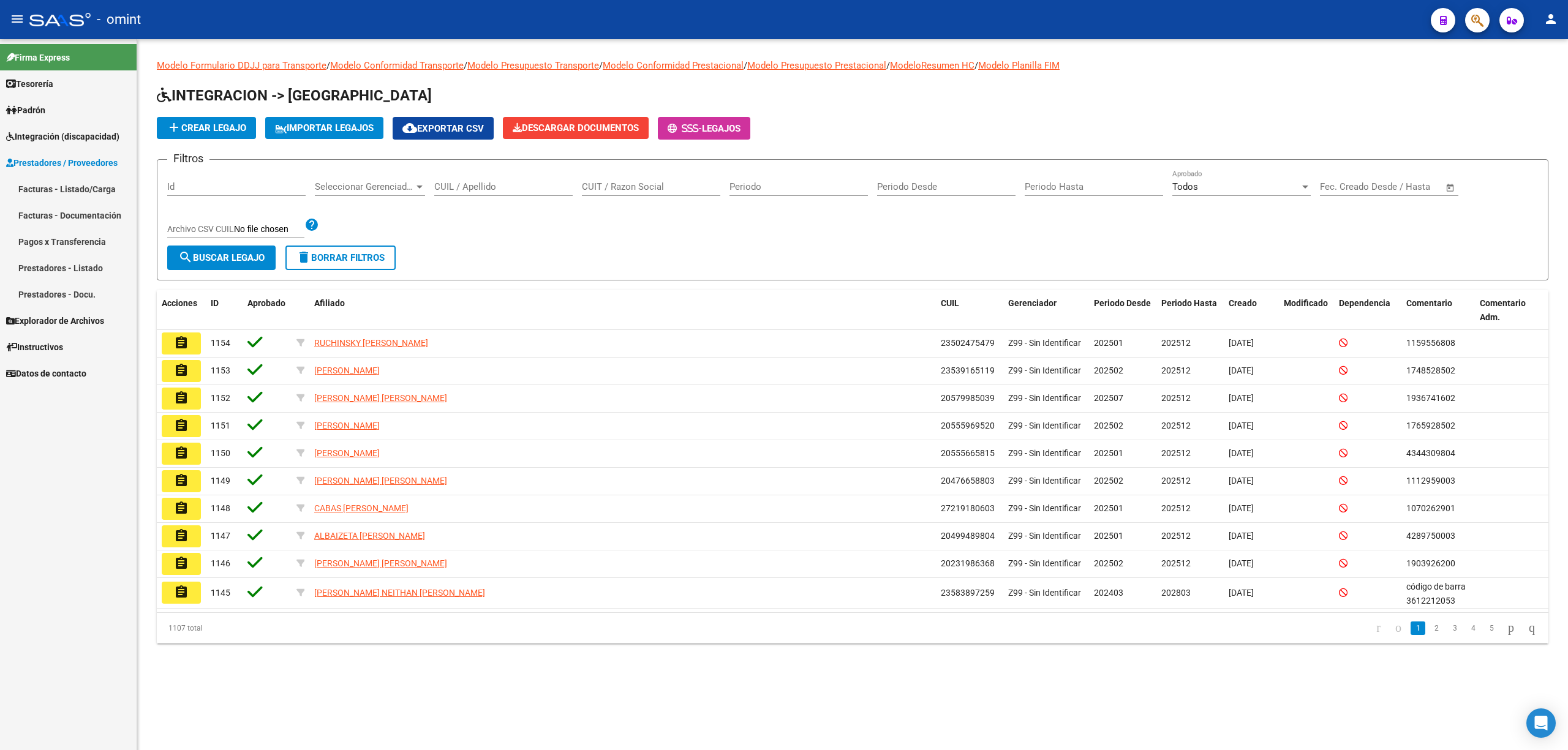
click at [530, 188] on input "CUIL / Apellido" at bounding box center [503, 186] width 138 height 11
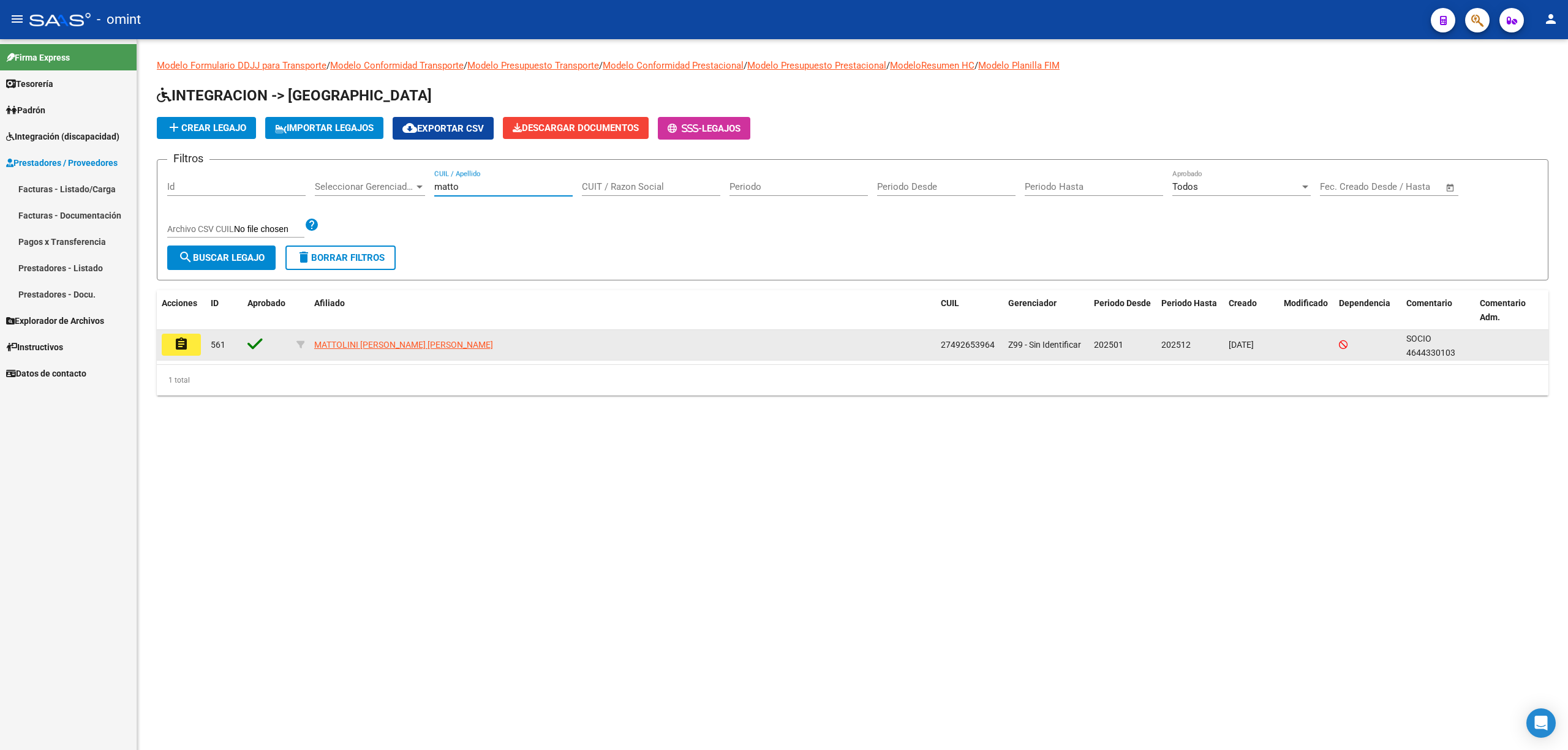
type input "matto"
drag, startPoint x: 184, startPoint y: 349, endPoint x: 202, endPoint y: 358, distance: 20.1
click at [185, 349] on mat-icon "assignment" at bounding box center [181, 344] width 15 height 15
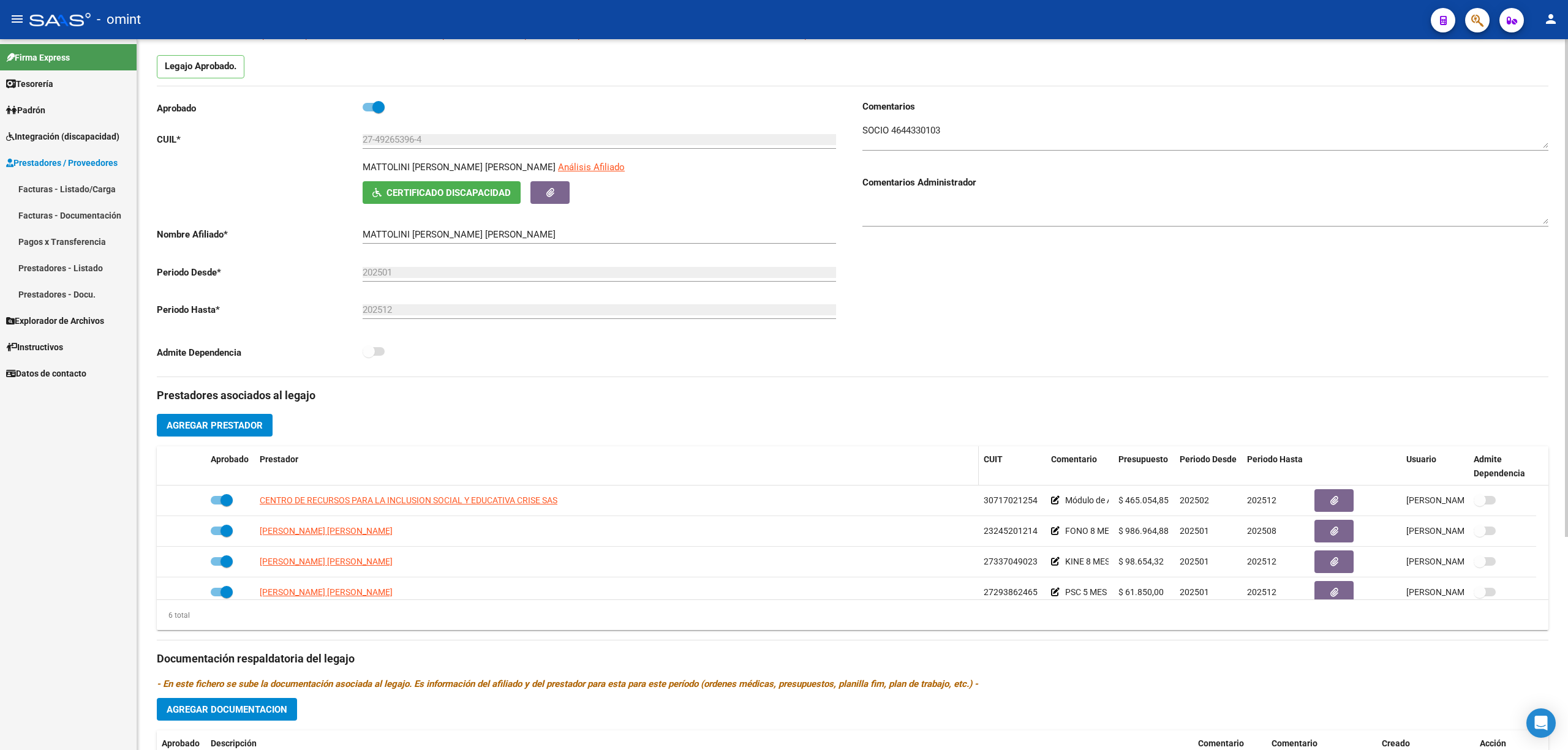
scroll to position [163, 0]
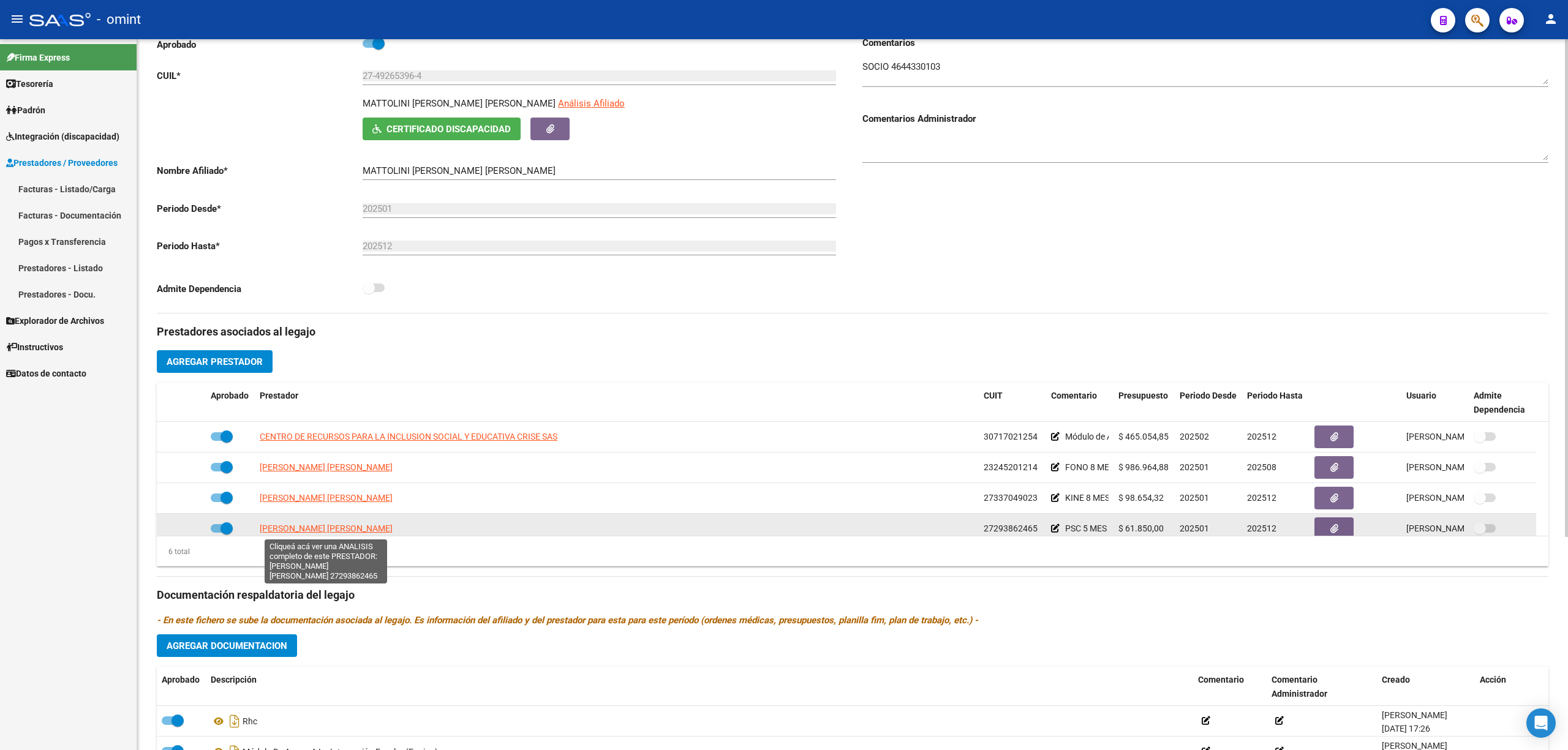
click at [305, 532] on span "CAMPIGOTTO VERONICA ANDREA" at bounding box center [326, 528] width 133 height 10
type textarea "27293862465"
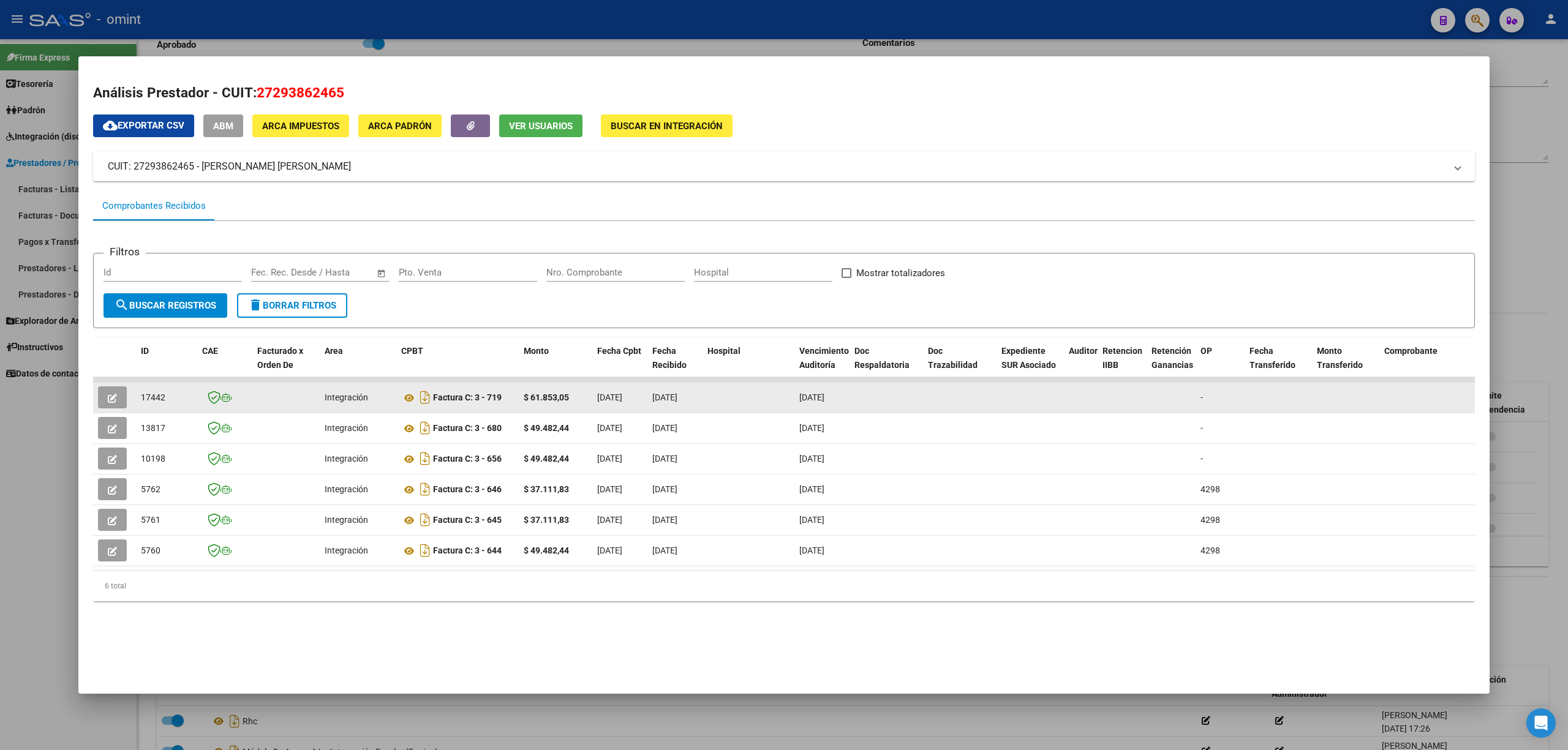
click at [112, 401] on icon "button" at bounding box center [111, 397] width 9 height 9
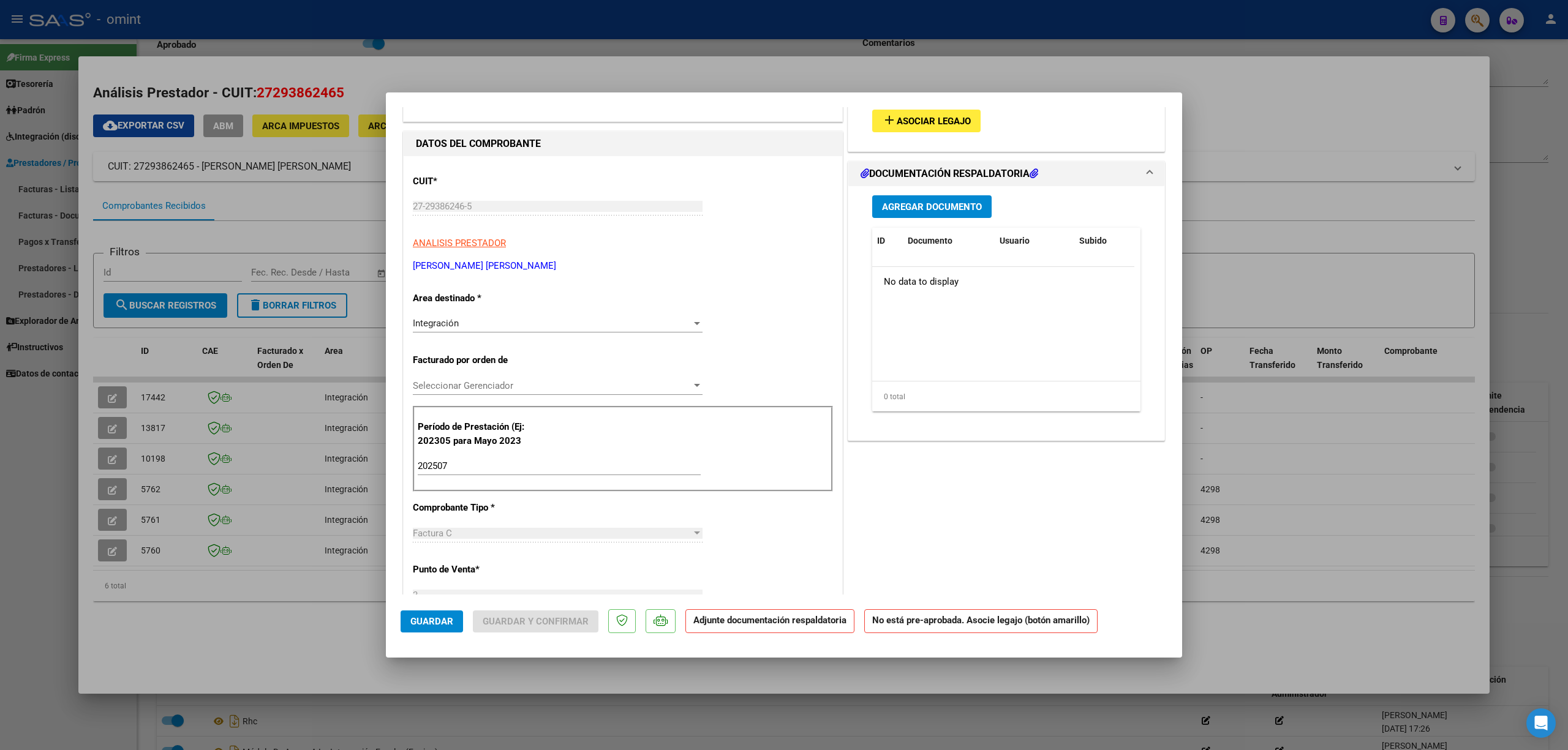
scroll to position [0, 0]
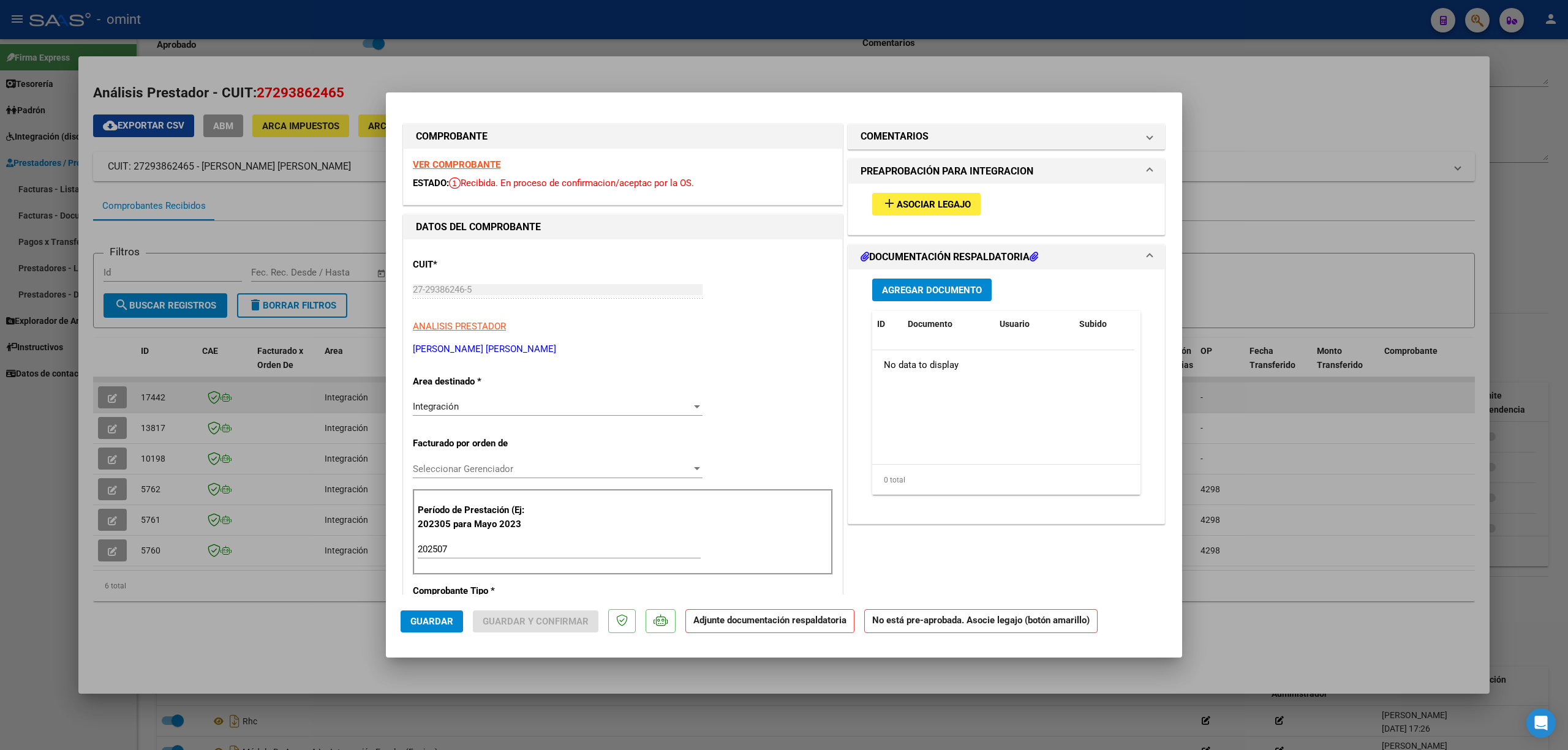
click at [278, 380] on div at bounding box center [784, 375] width 1568 height 750
type input "$ 0,00"
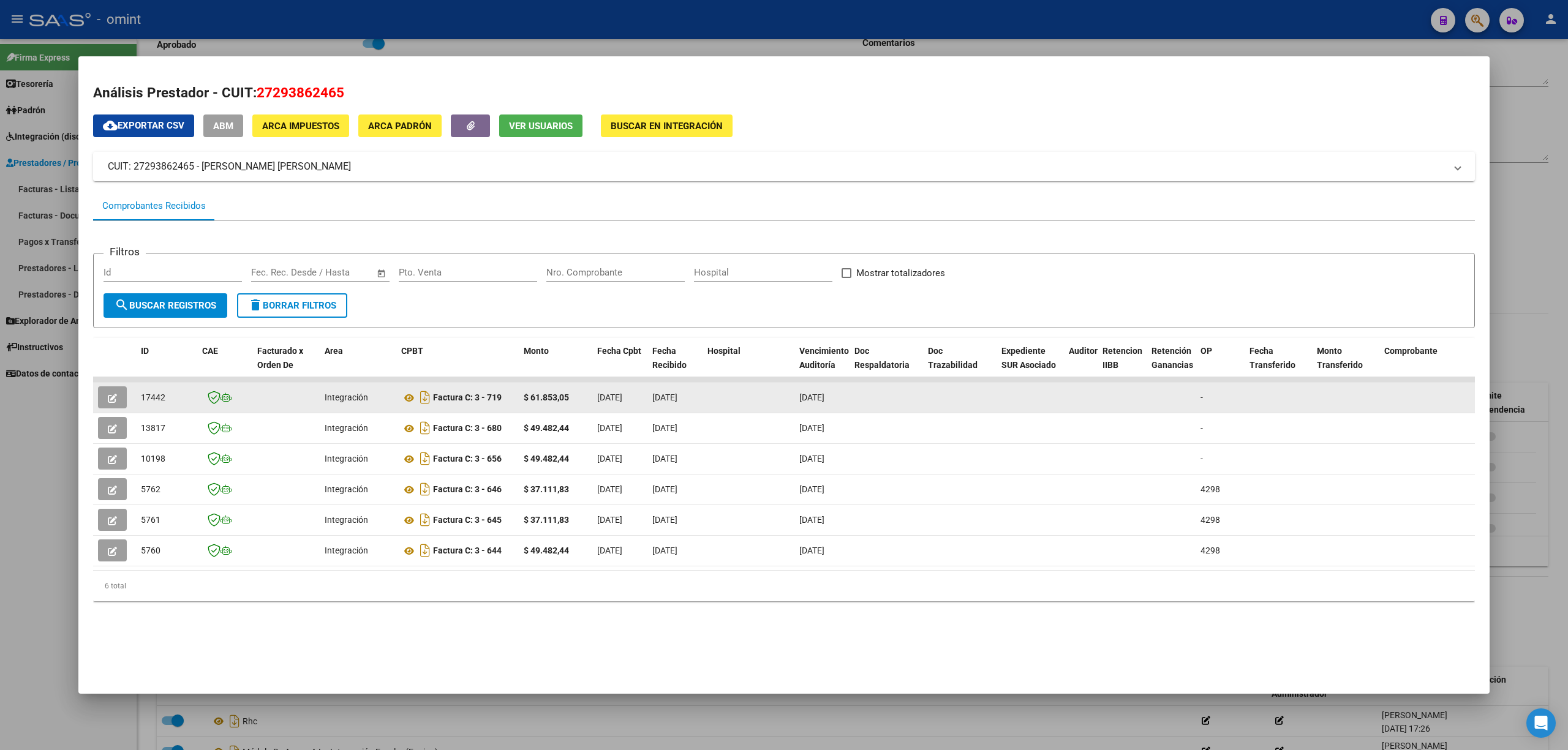
click at [111, 400] on icon "button" at bounding box center [111, 397] width 9 height 9
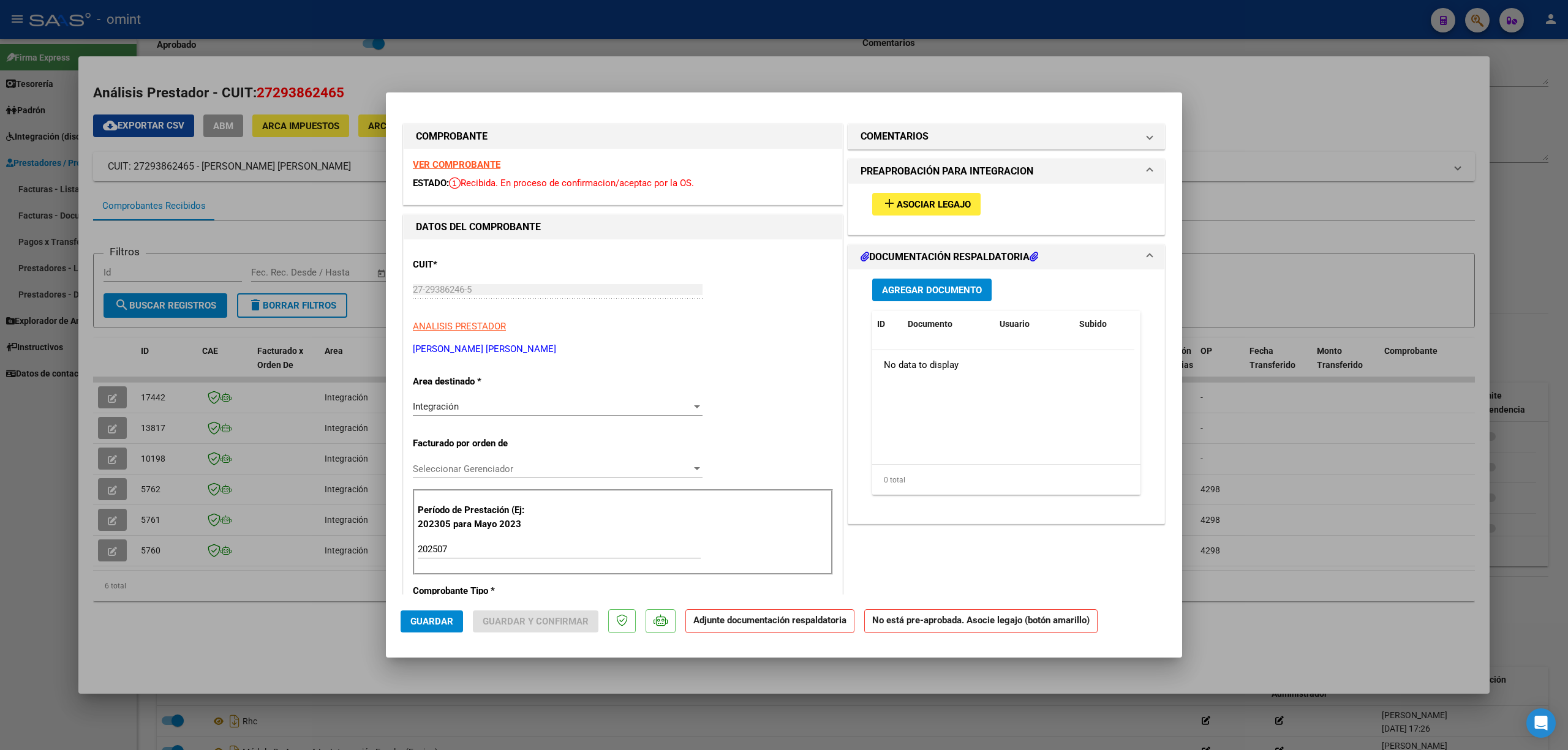
click at [910, 206] on span "Asociar Legajo" at bounding box center [933, 204] width 75 height 11
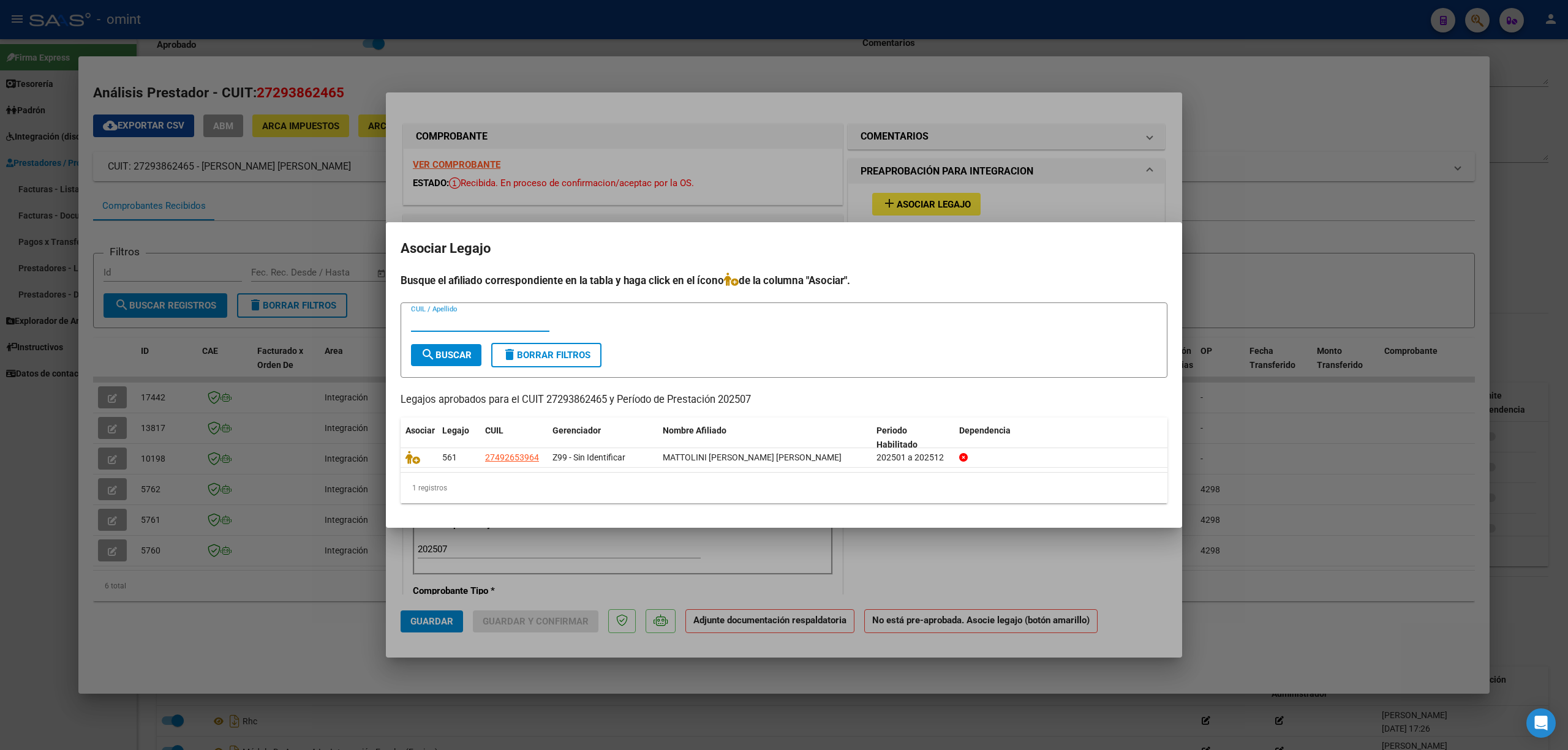
click at [829, 179] on div at bounding box center [784, 375] width 1568 height 750
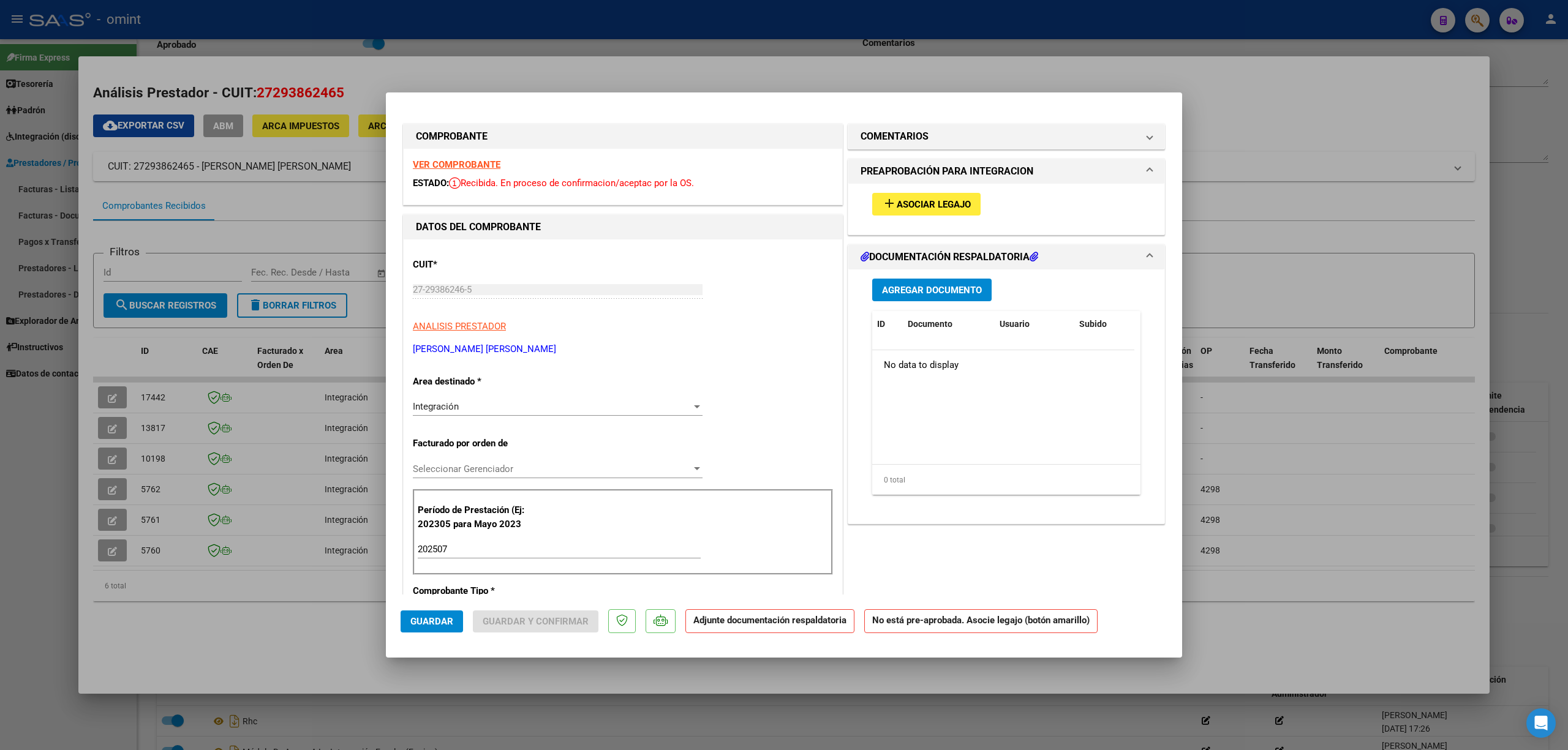
click at [788, 63] on div at bounding box center [784, 375] width 1568 height 750
type input "$ 0,00"
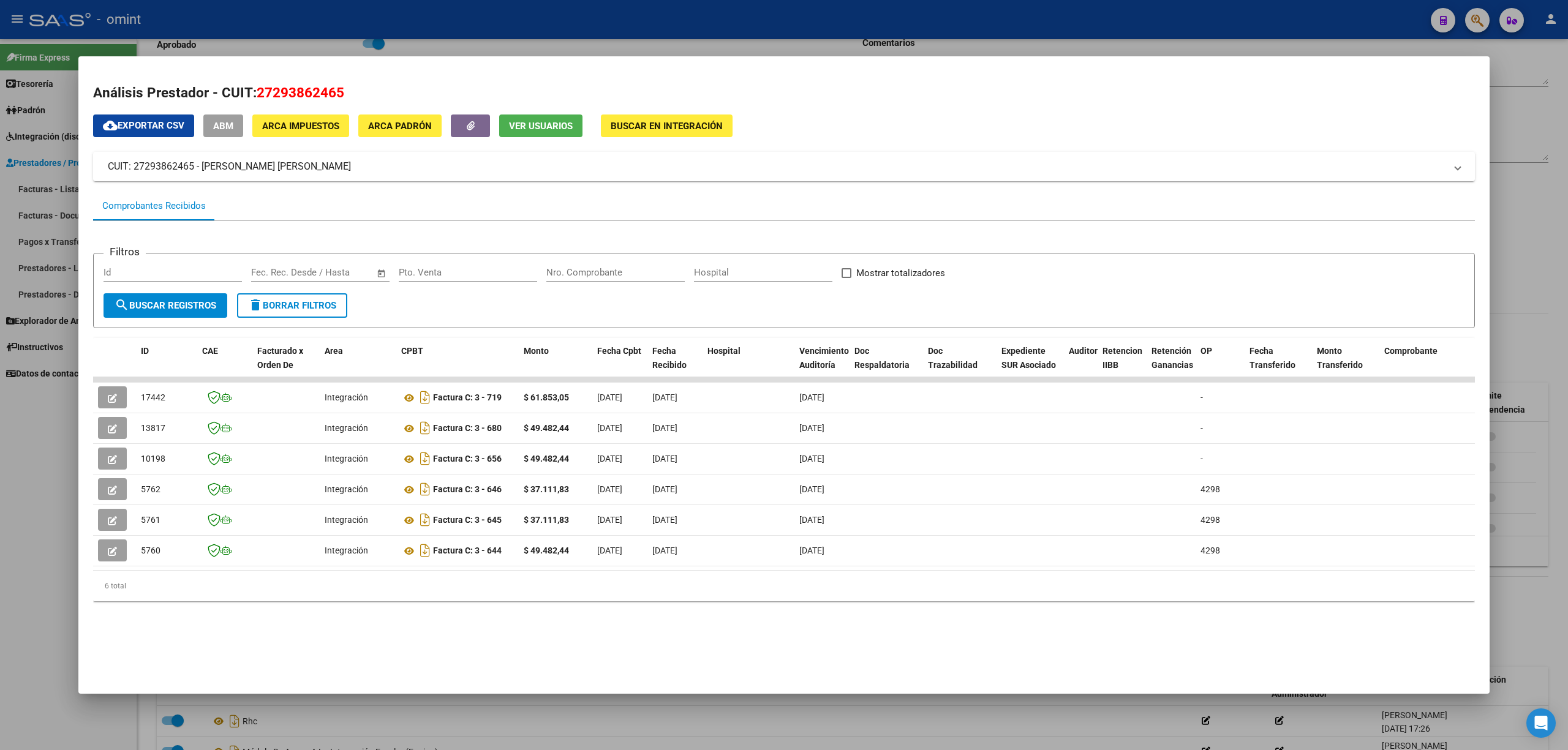
click at [237, 44] on div at bounding box center [784, 375] width 1568 height 750
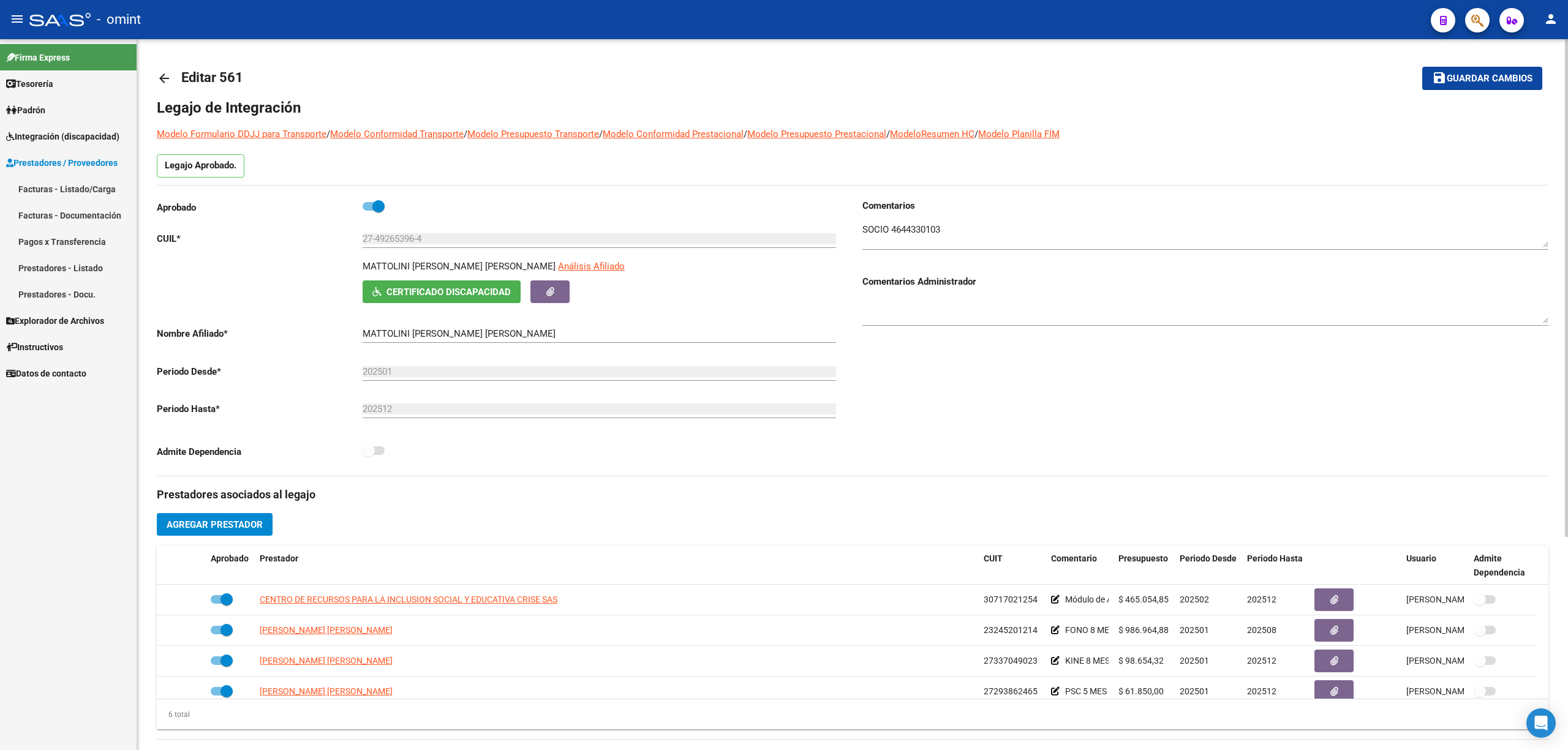
click at [149, 74] on div "arrow_back Editar 561 save Guardar cambios Legajo de Integración Modelo Formula…" at bounding box center [853, 545] width 1431 height 1013
drag, startPoint x: 152, startPoint y: 75, endPoint x: 170, endPoint y: 65, distance: 20.6
click at [160, 57] on div "arrow_back Editar 561 save Guardar cambios Legajo de Integración Modelo Formula…" at bounding box center [853, 545] width 1431 height 1013
click at [172, 76] on link "arrow_back" at bounding box center [169, 77] width 25 height 29
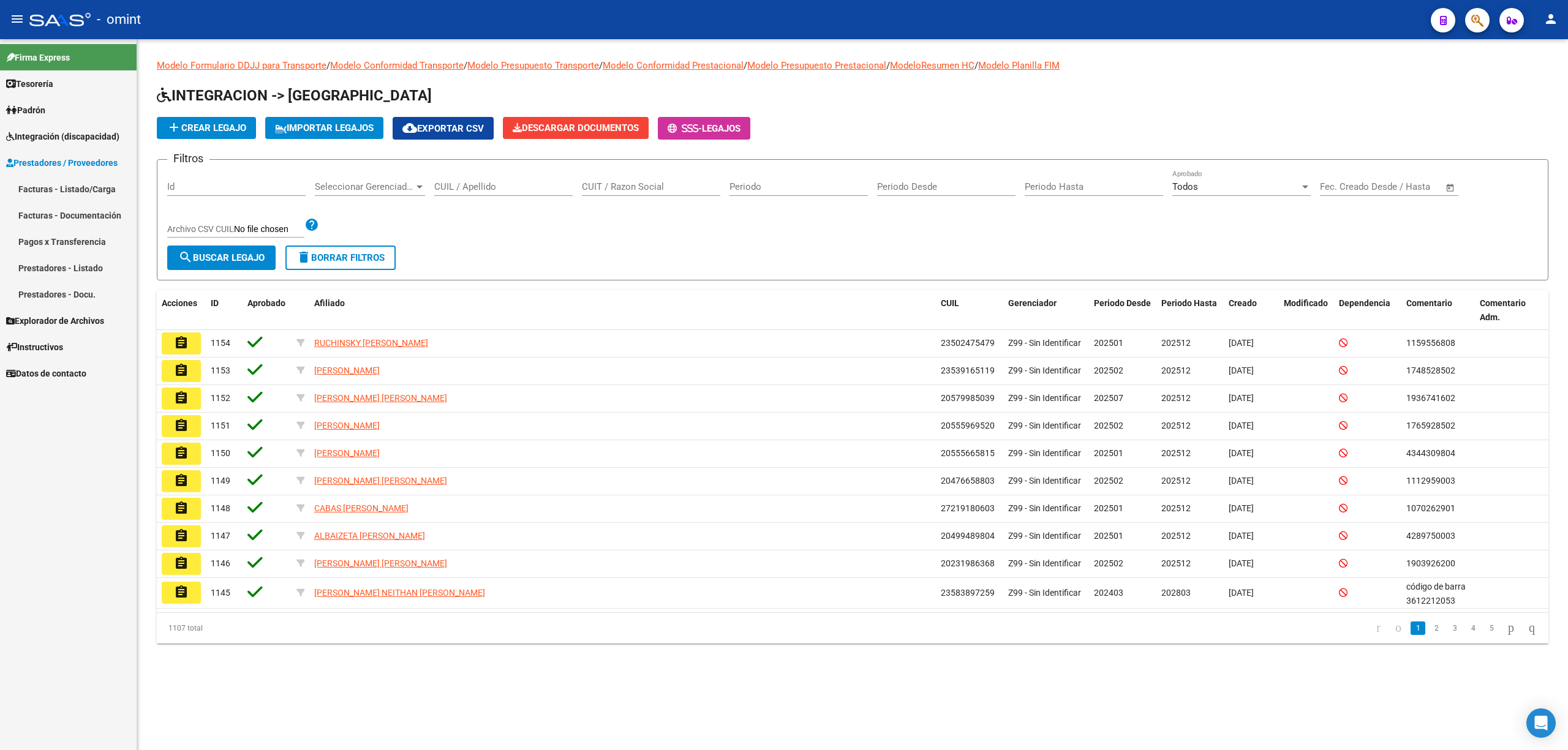
click at [518, 195] on div "CUIL / Apellido" at bounding box center [503, 183] width 138 height 27
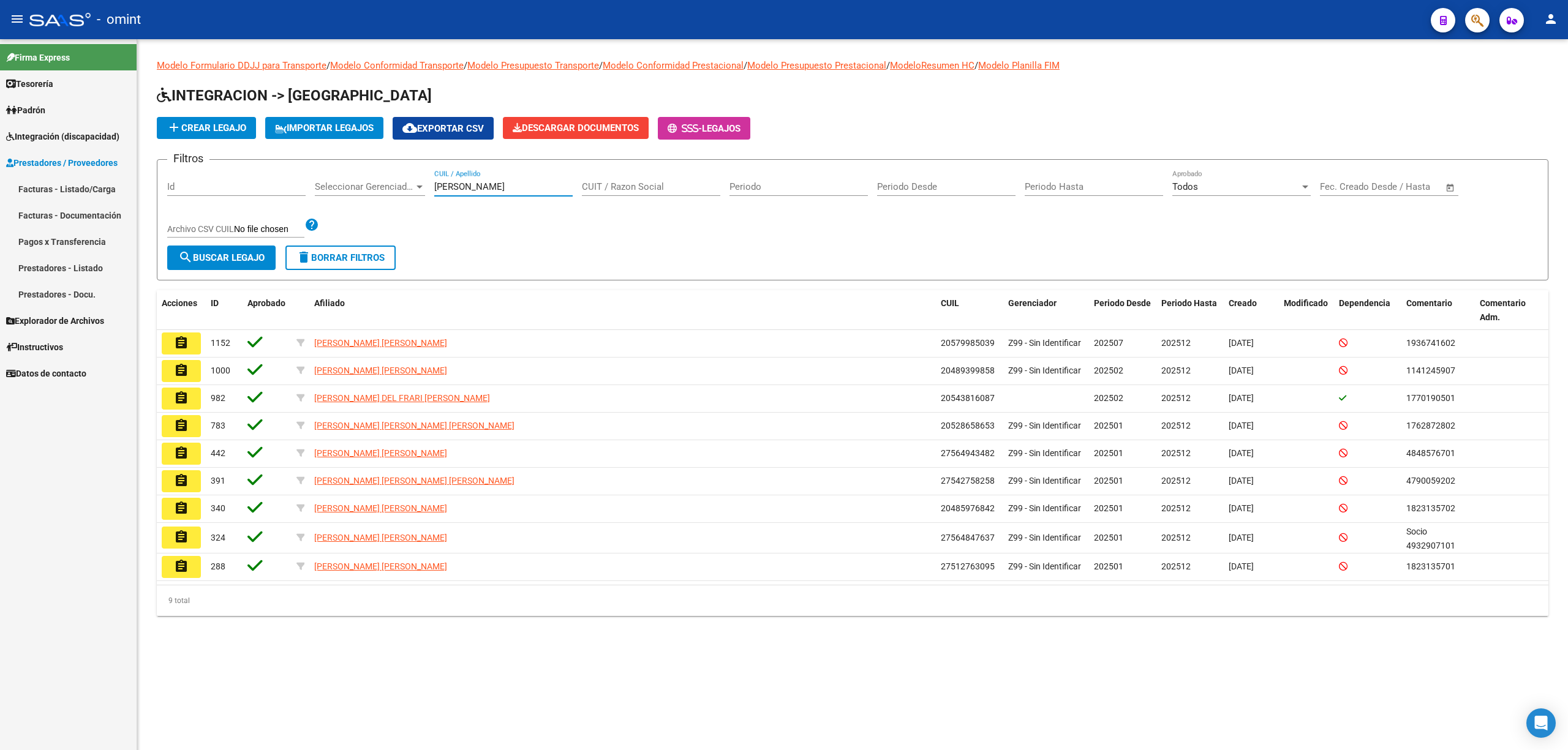
type input "peralta"
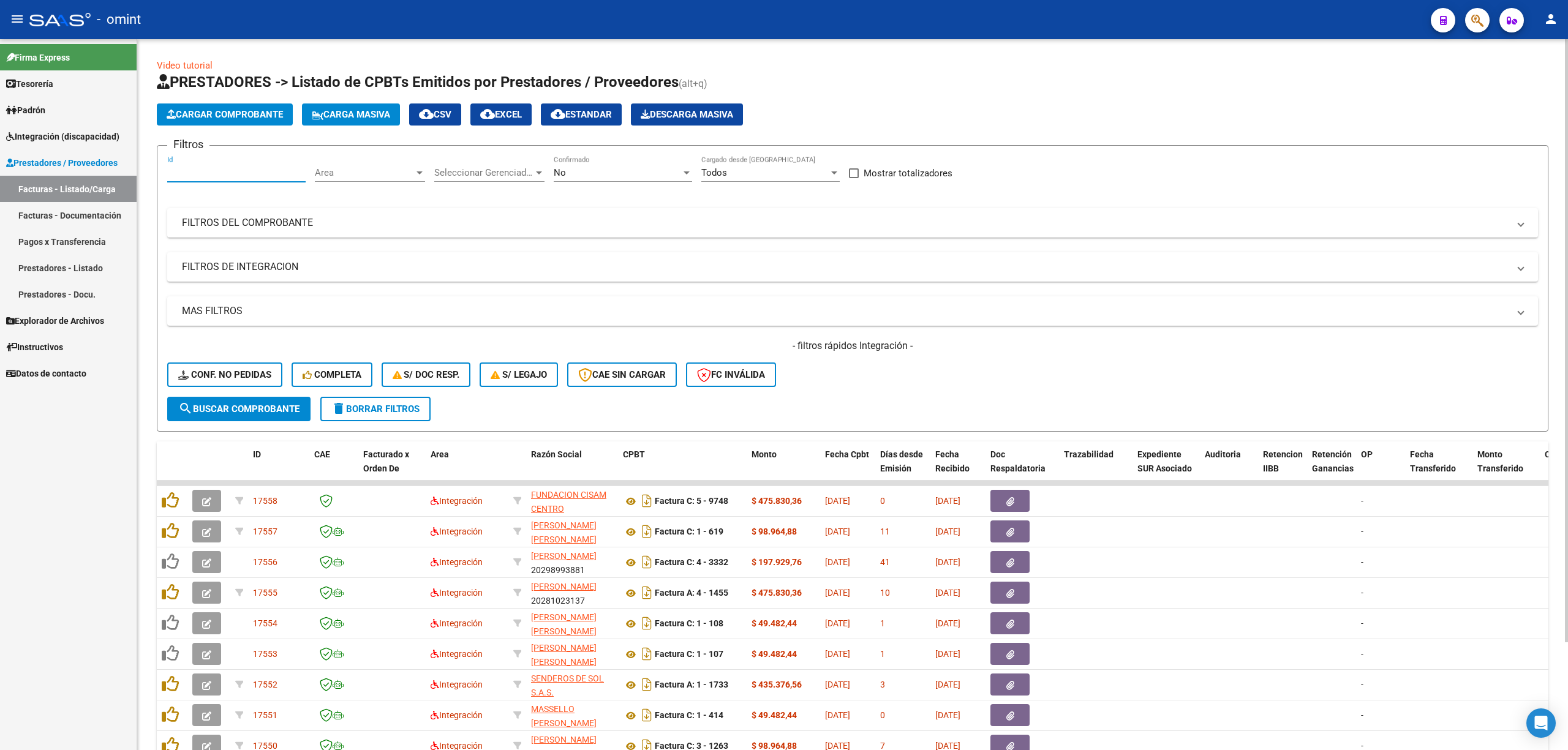
click at [221, 170] on input "Id" at bounding box center [235, 172] width 138 height 11
paste input "15875"
type input "15875"
click at [238, 375] on span "Conf. no pedidas" at bounding box center [225, 375] width 93 height 11
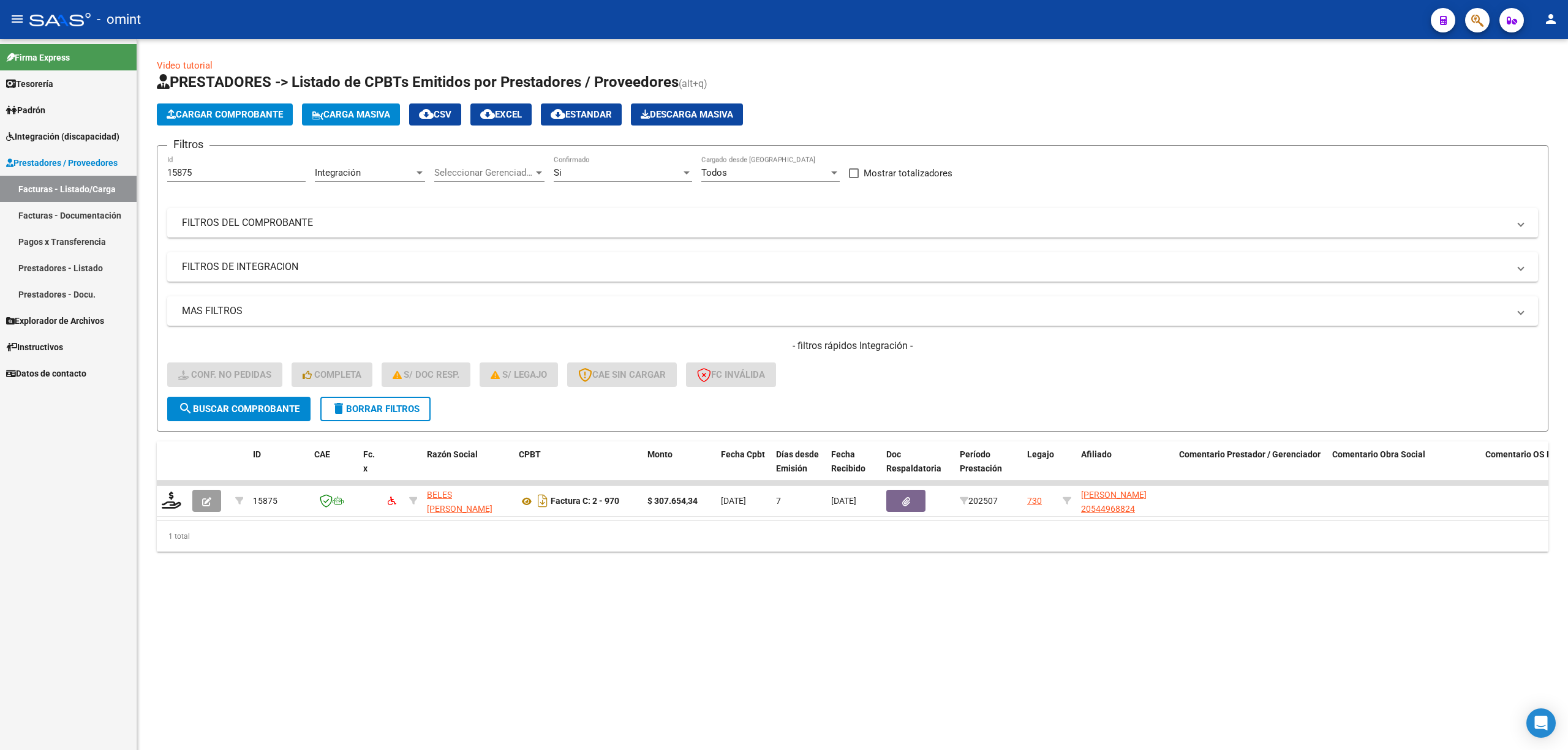
click at [260, 409] on span "search Buscar Comprobante" at bounding box center [238, 408] width 121 height 11
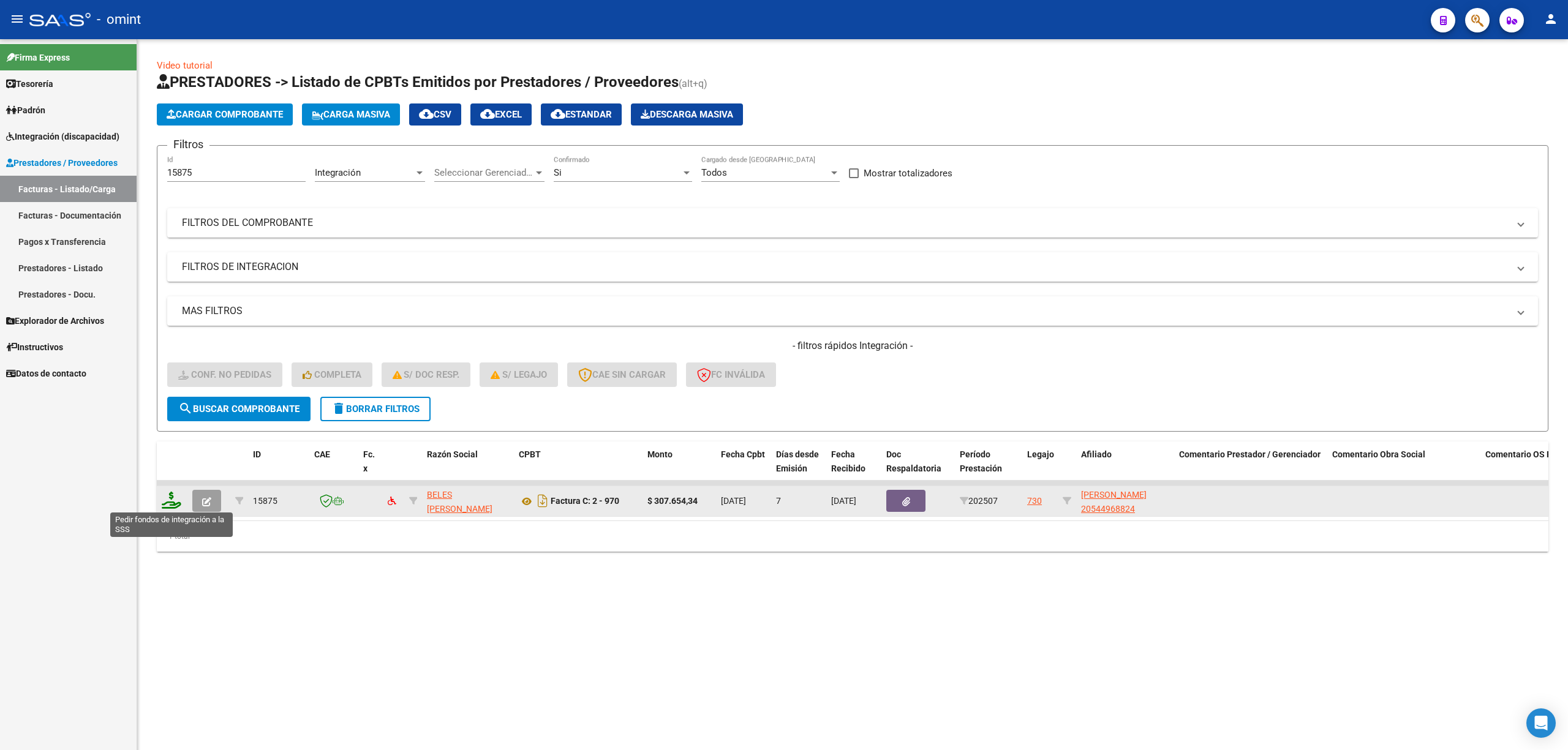
click at [162, 502] on icon at bounding box center [172, 500] width 20 height 17
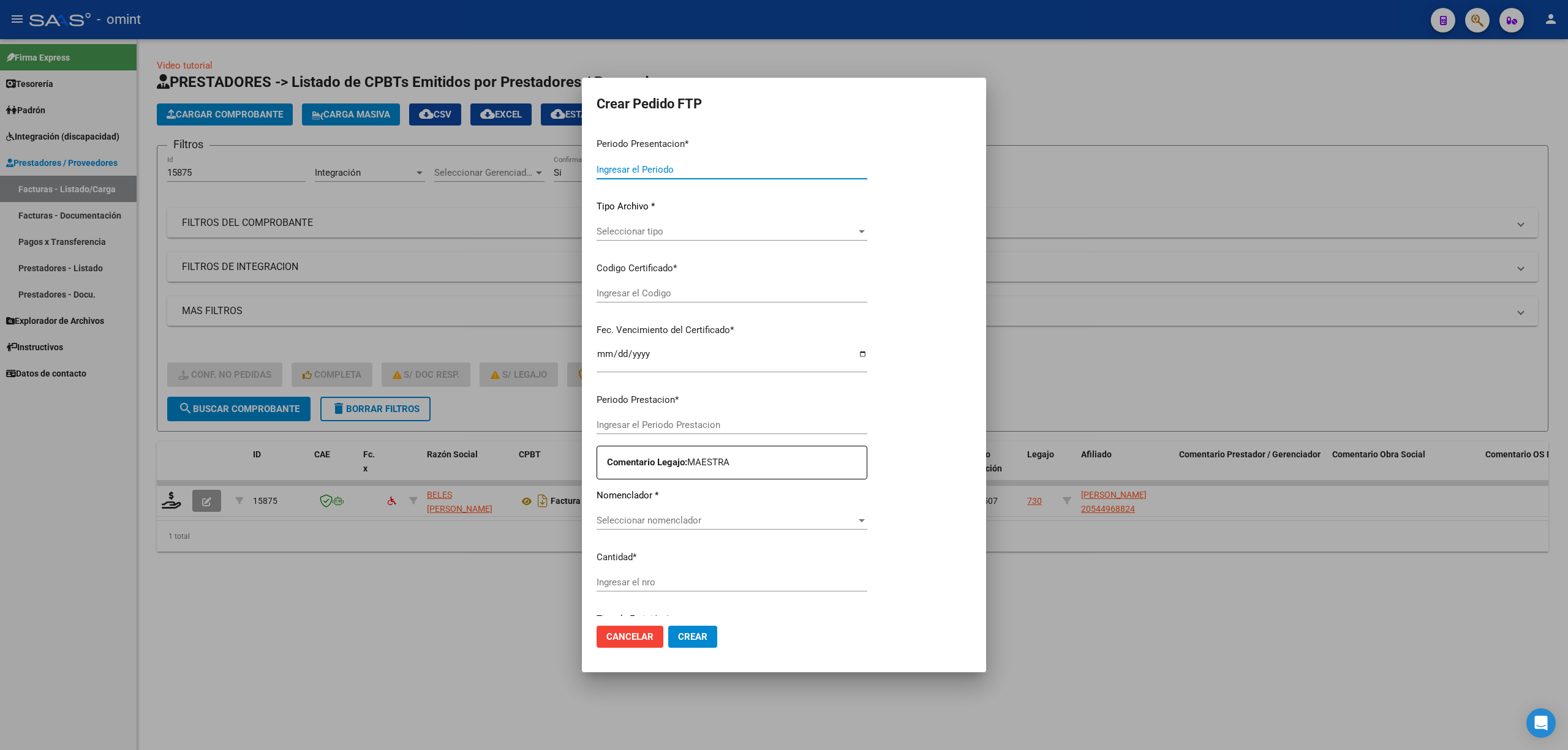
type input "202507"
type input "$ 307.654,34"
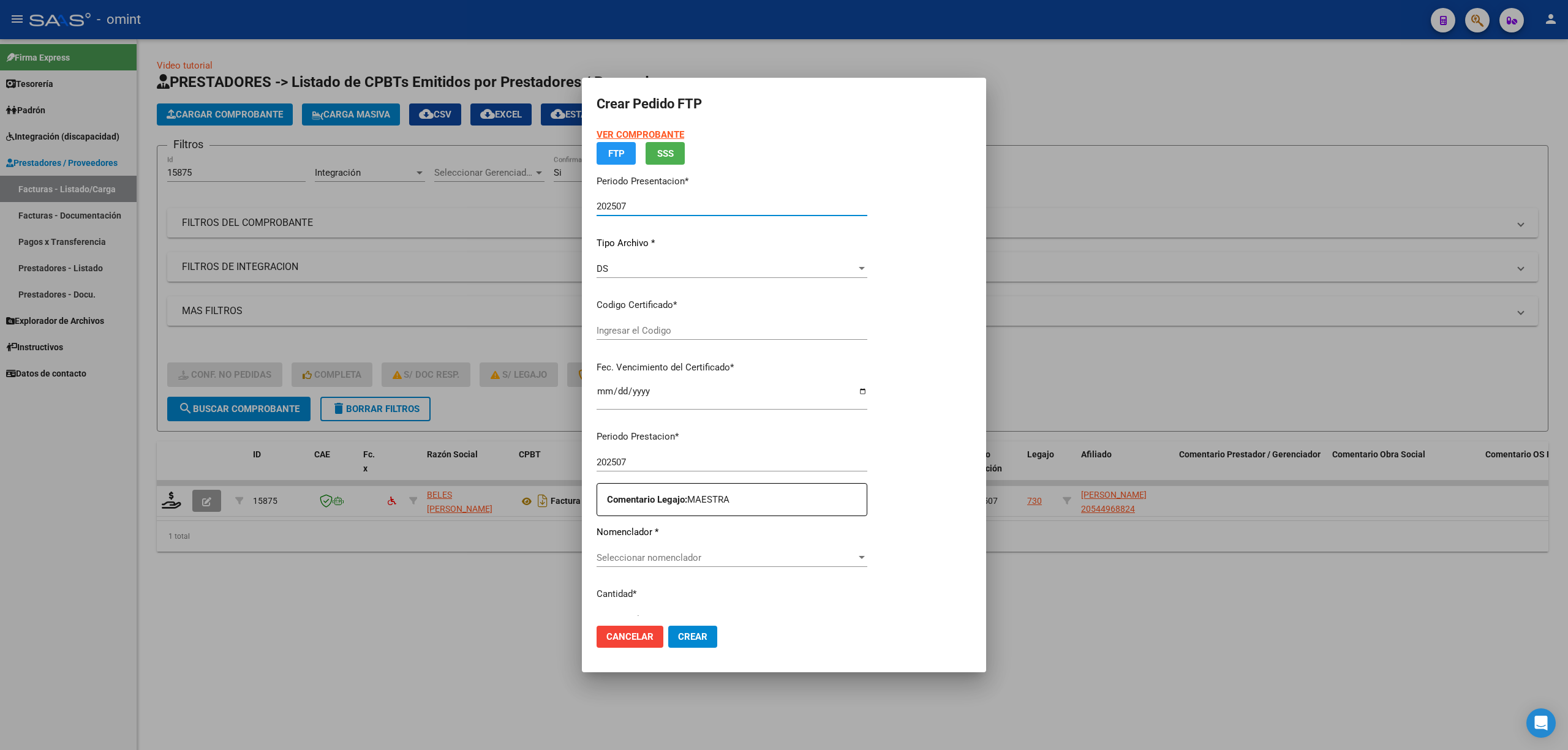
type input "3102242842"
type input "2033-10-01"
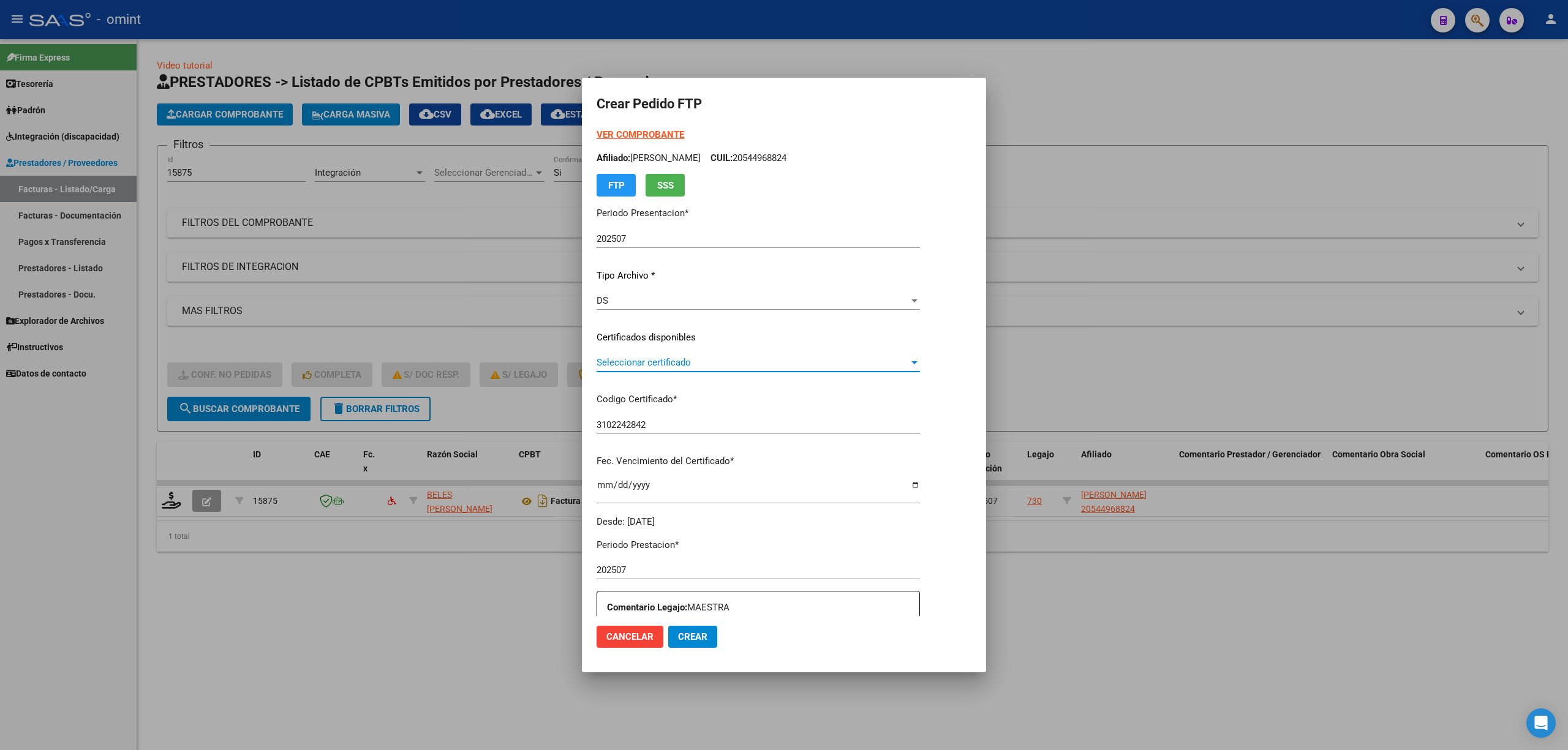
click at [648, 364] on span "Seleccionar certificado" at bounding box center [752, 362] width 312 height 11
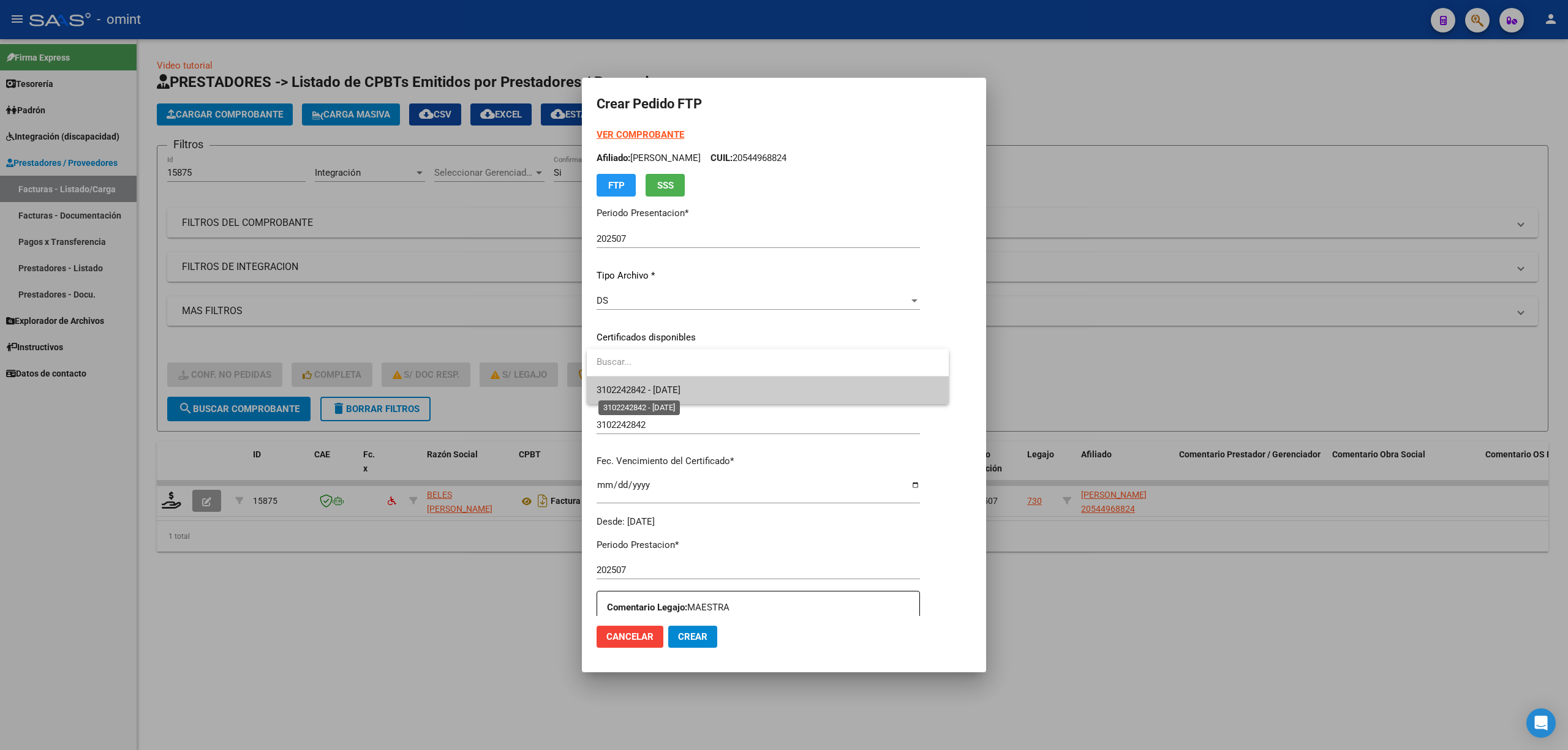
drag, startPoint x: 664, startPoint y: 393, endPoint x: 696, endPoint y: 391, distance: 32.1
click at [667, 390] on span "3102242842 - 2033-10-01" at bounding box center [638, 389] width 83 height 11
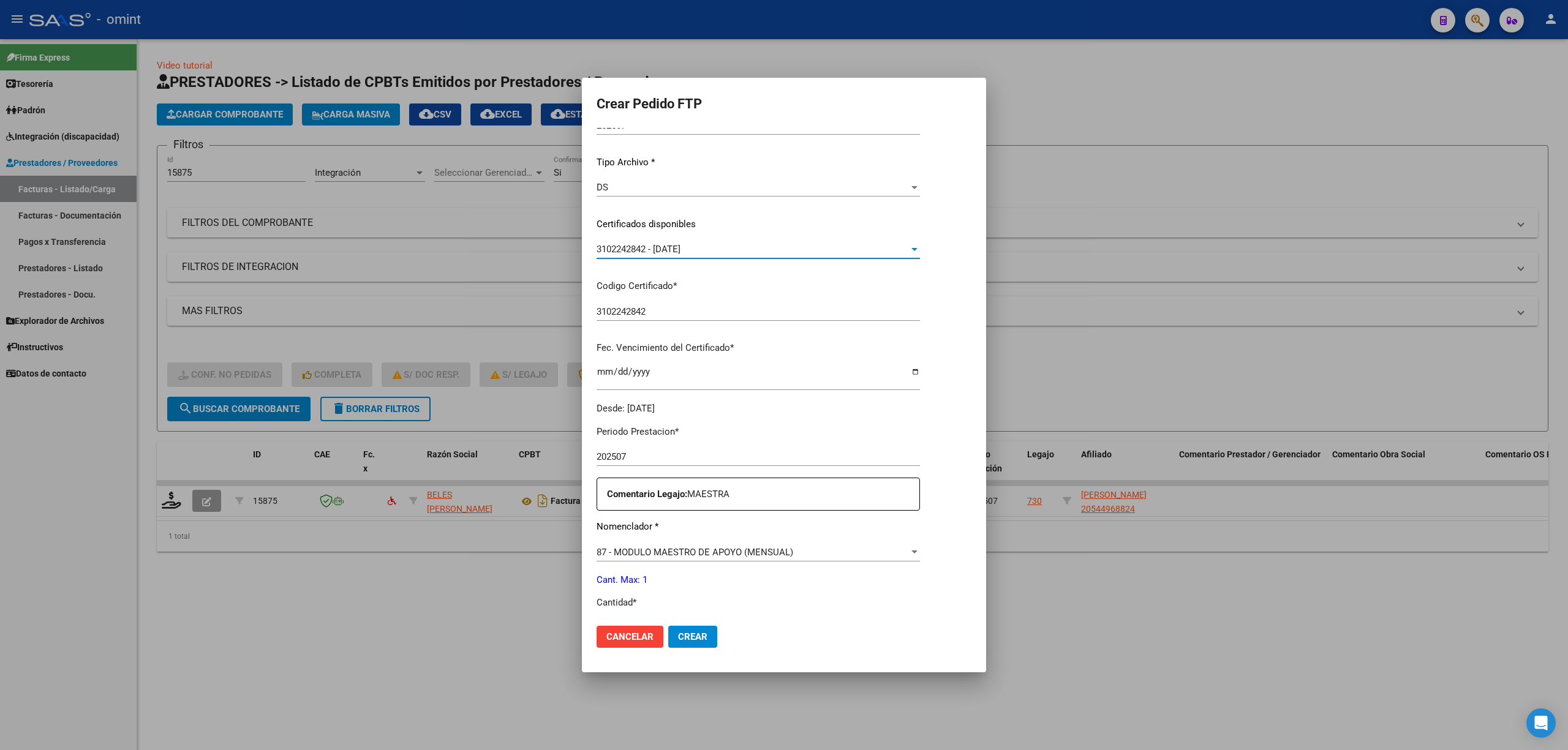
scroll to position [327, 0]
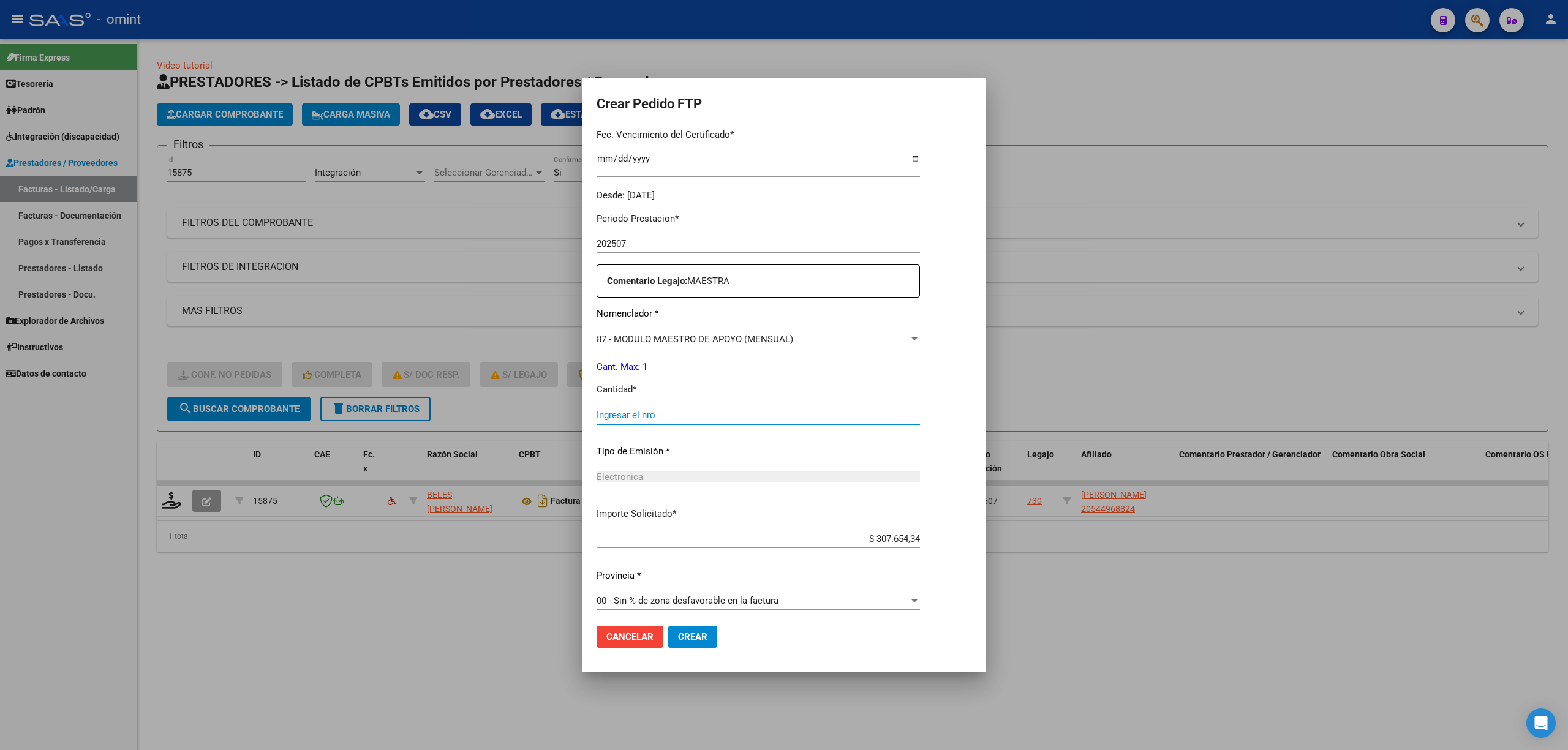
click at [660, 414] on input "Ingresar el nro" at bounding box center [757, 414] width 323 height 11
type input "1"
click at [722, 622] on mat-dialog-actions "Cancelar Crear" at bounding box center [783, 637] width 375 height 42
click at [706, 635] on span "Crear" at bounding box center [693, 637] width 30 height 11
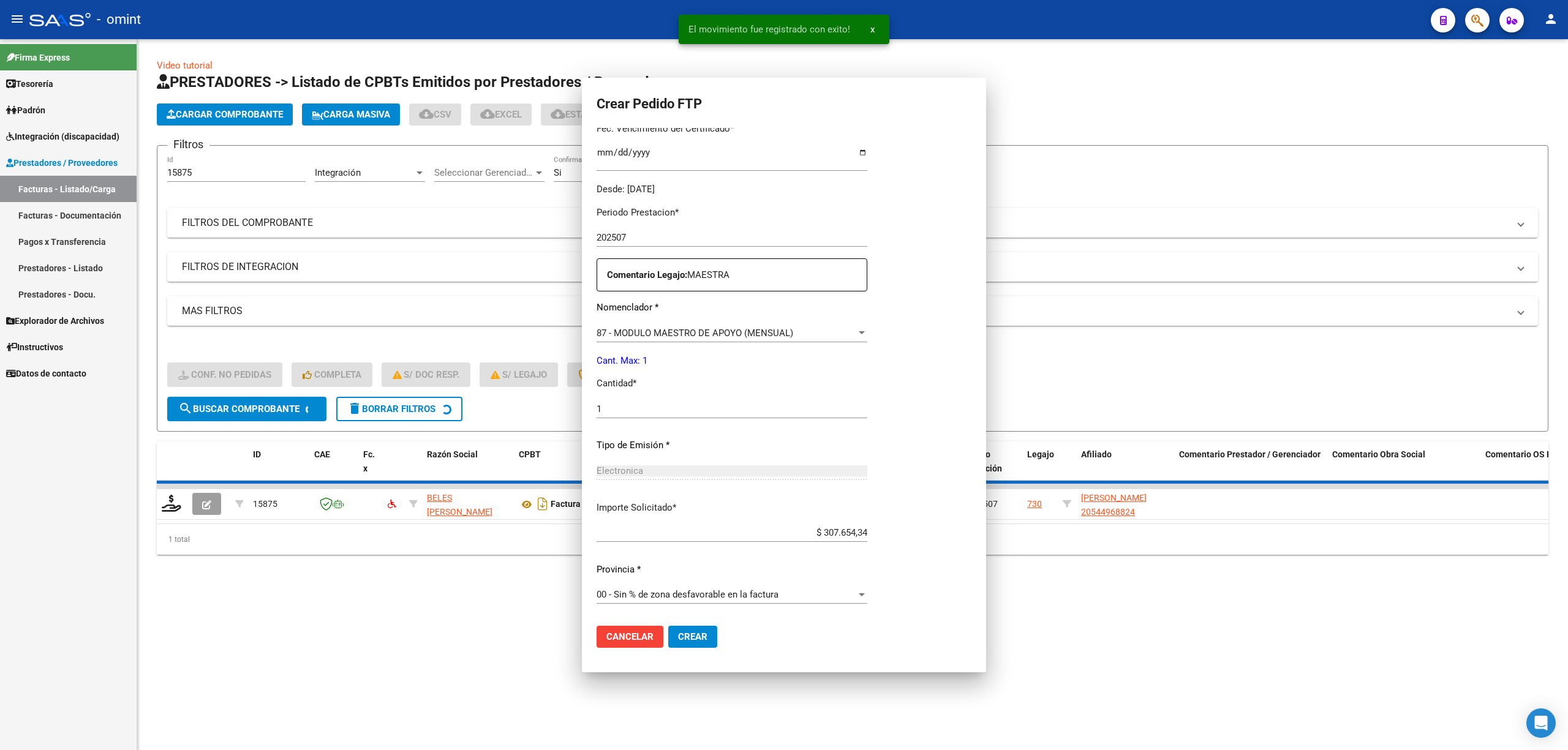
scroll to position [0, 0]
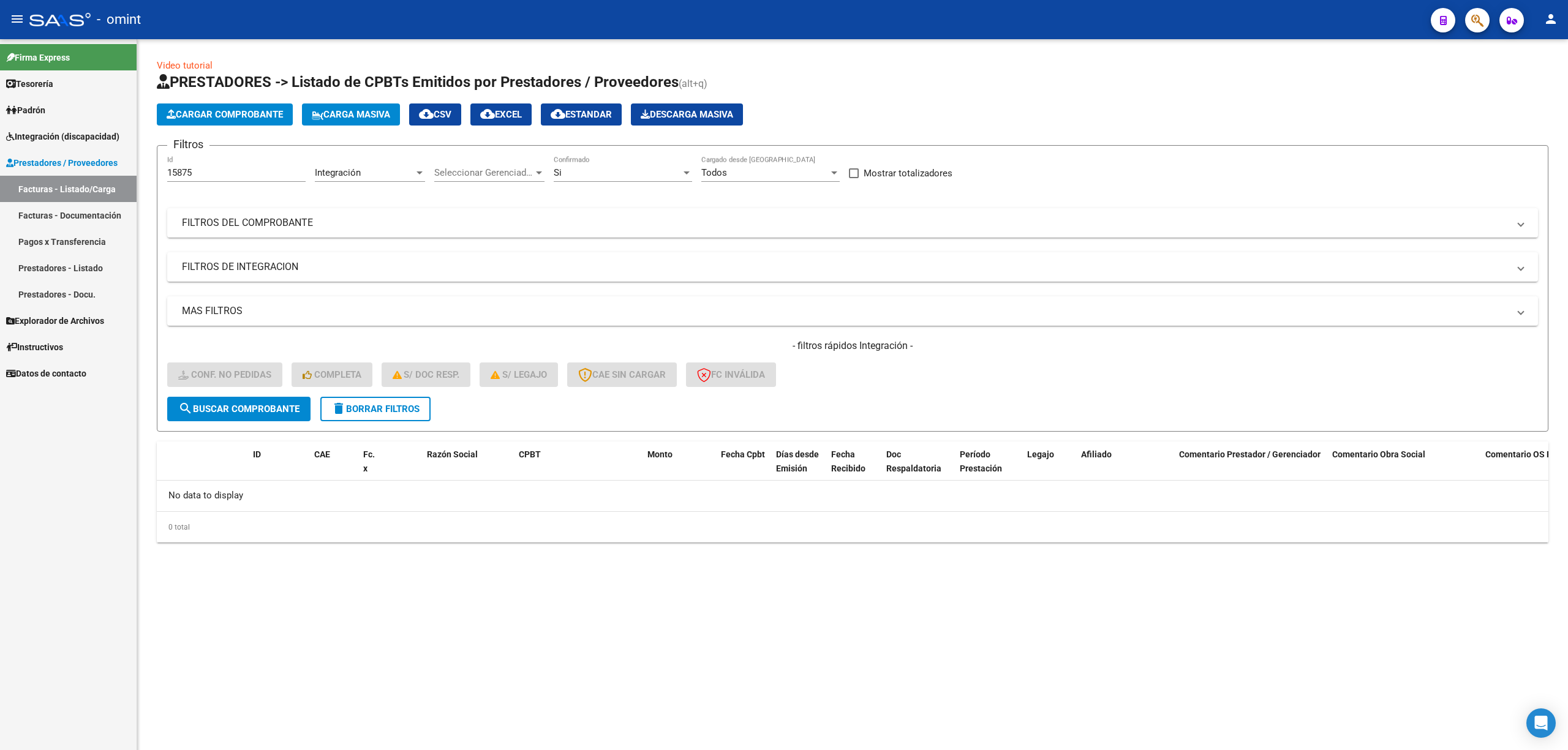
drag, startPoint x: 214, startPoint y: 168, endPoint x: 140, endPoint y: 165, distance: 74.1
click at [140, 165] on div "Video tutorial PRESTADORES -> Listado de CPBTs Emitidos por Prestadores / Prove…" at bounding box center [853, 310] width 1431 height 542
paste input "7256"
type input "17256"
click at [270, 414] on button "search Buscar Comprobante" at bounding box center [238, 408] width 143 height 25
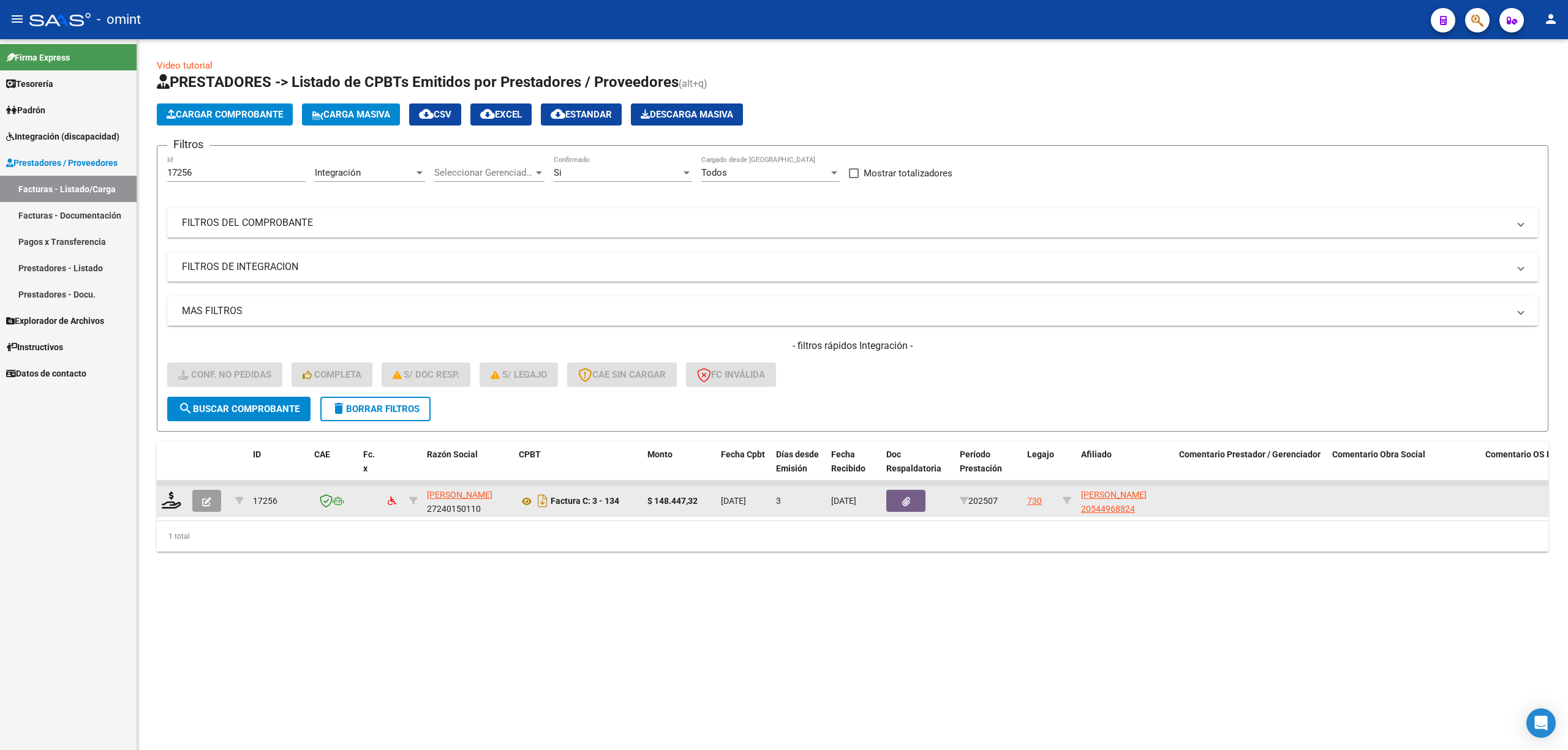
click at [157, 500] on datatable-body-cell at bounding box center [172, 501] width 31 height 30
click at [170, 503] on icon at bounding box center [172, 500] width 20 height 17
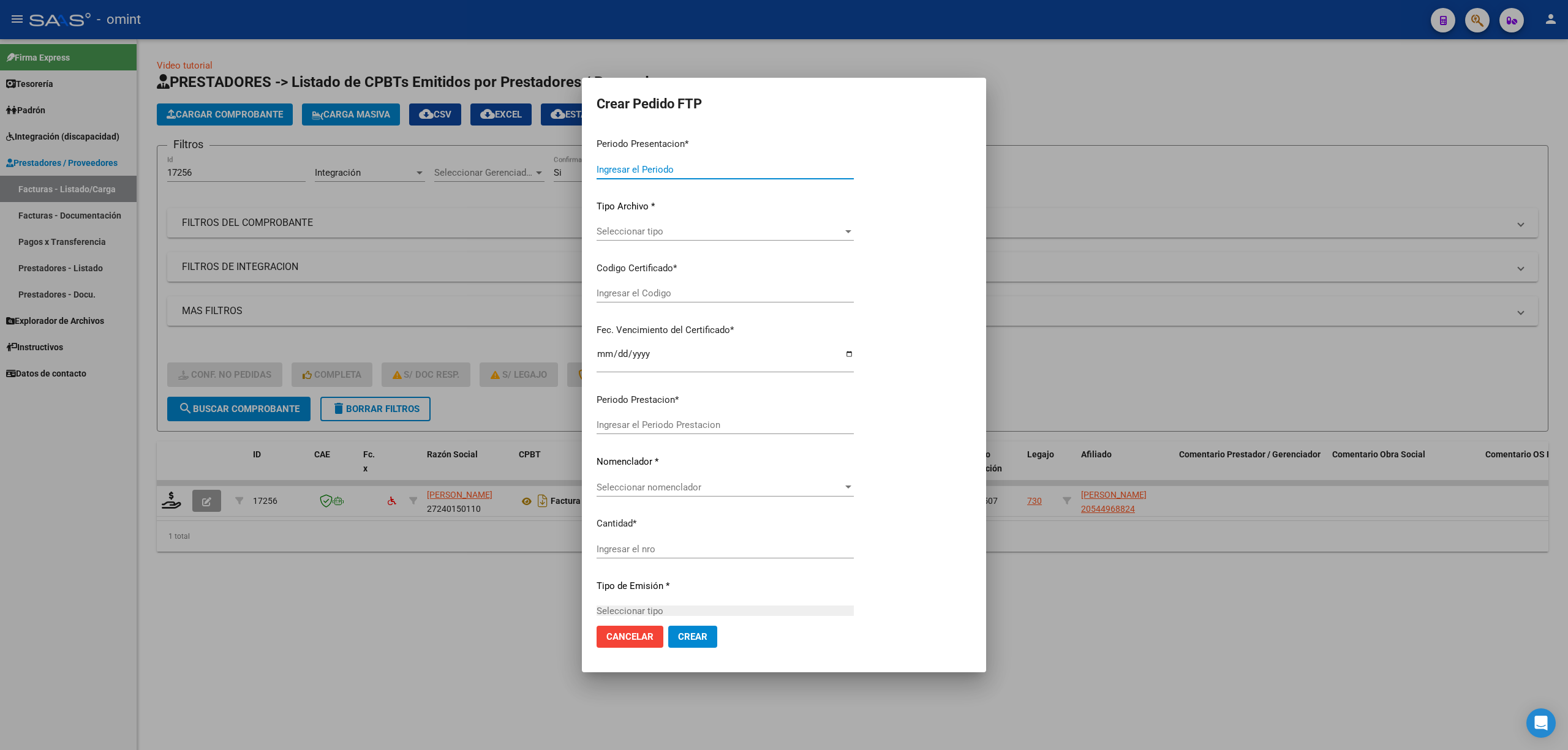
type input "202507"
type input "$ 148.447,32"
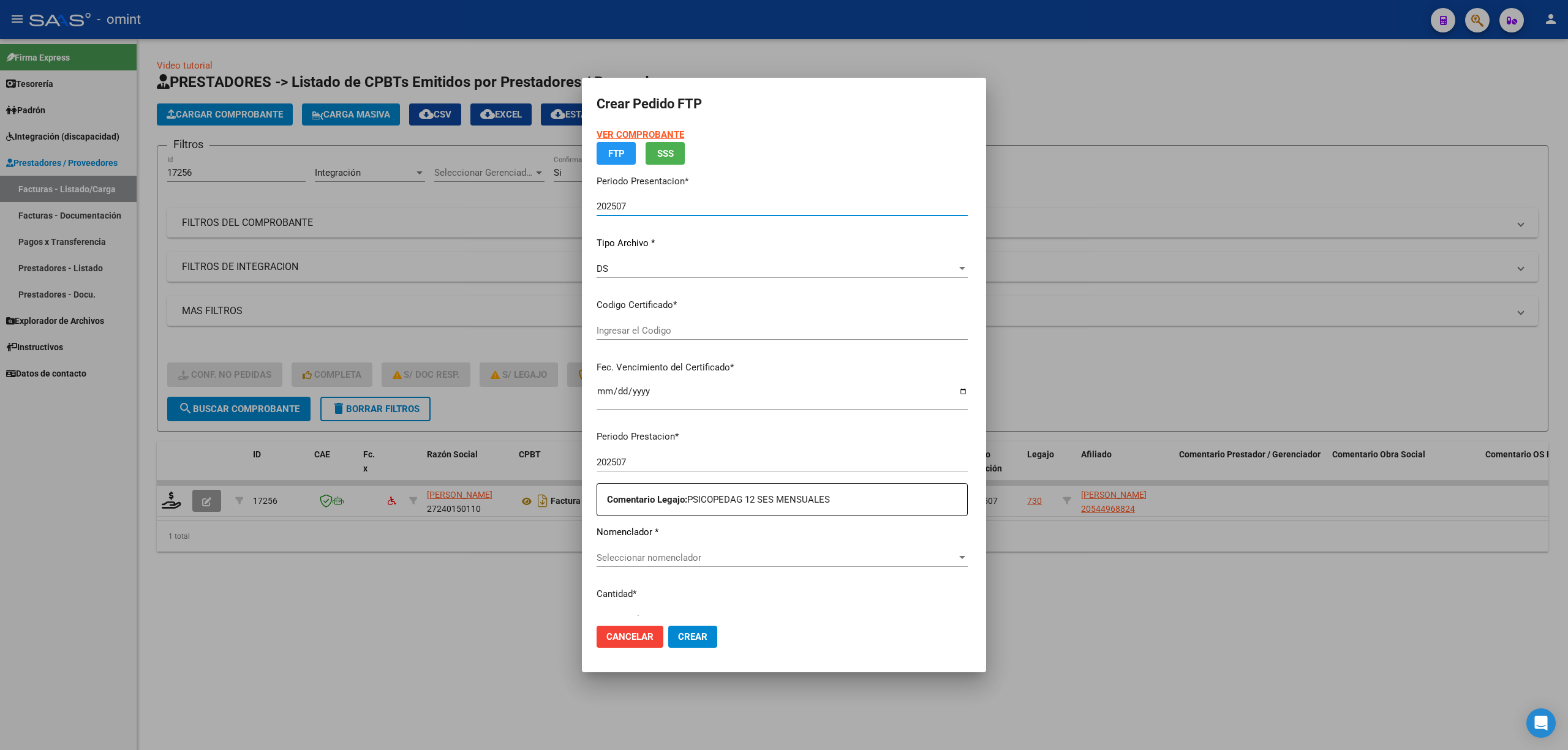
type input "3102242842"
type input "2033-10-01"
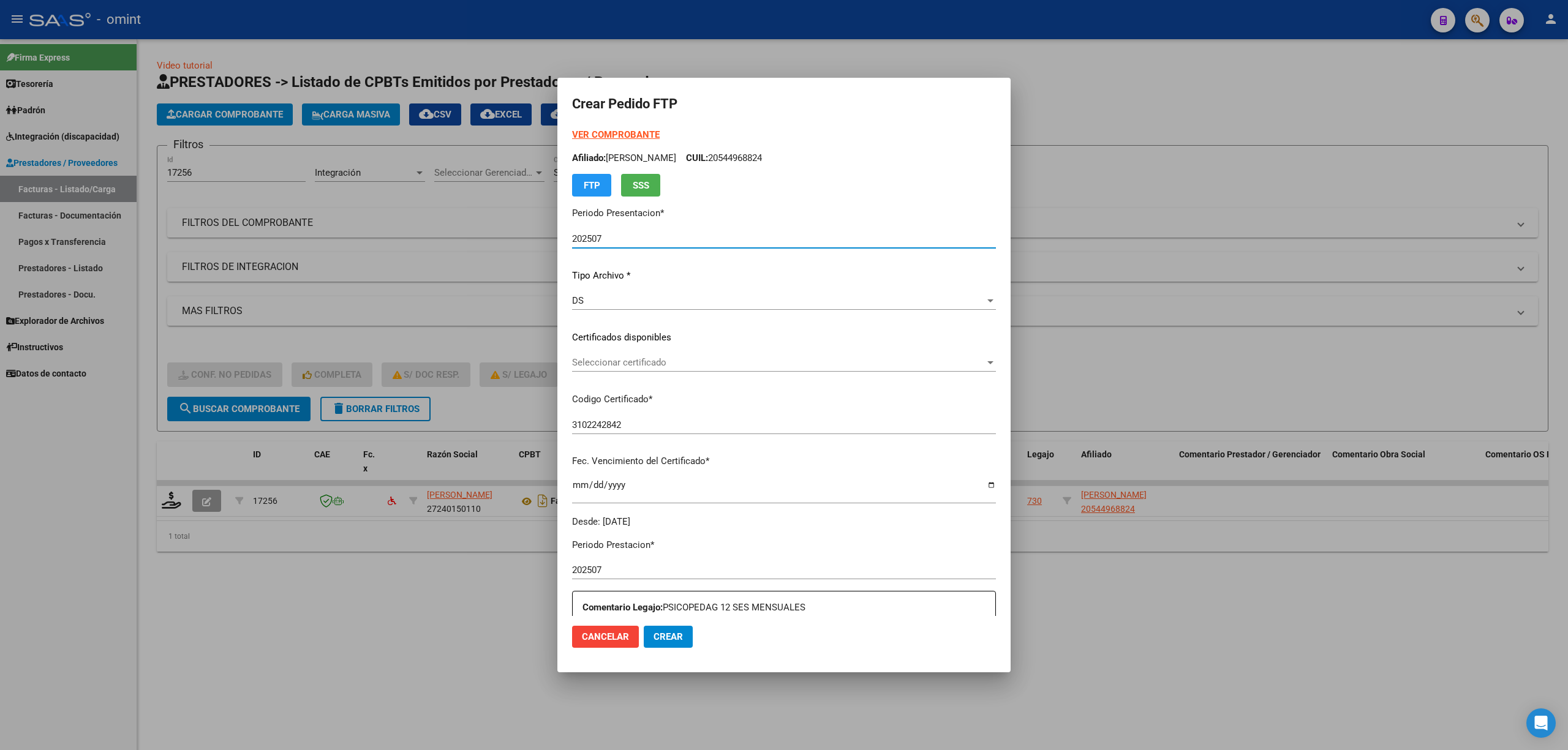
click at [653, 361] on span "Seleccionar certificado" at bounding box center [778, 362] width 412 height 11
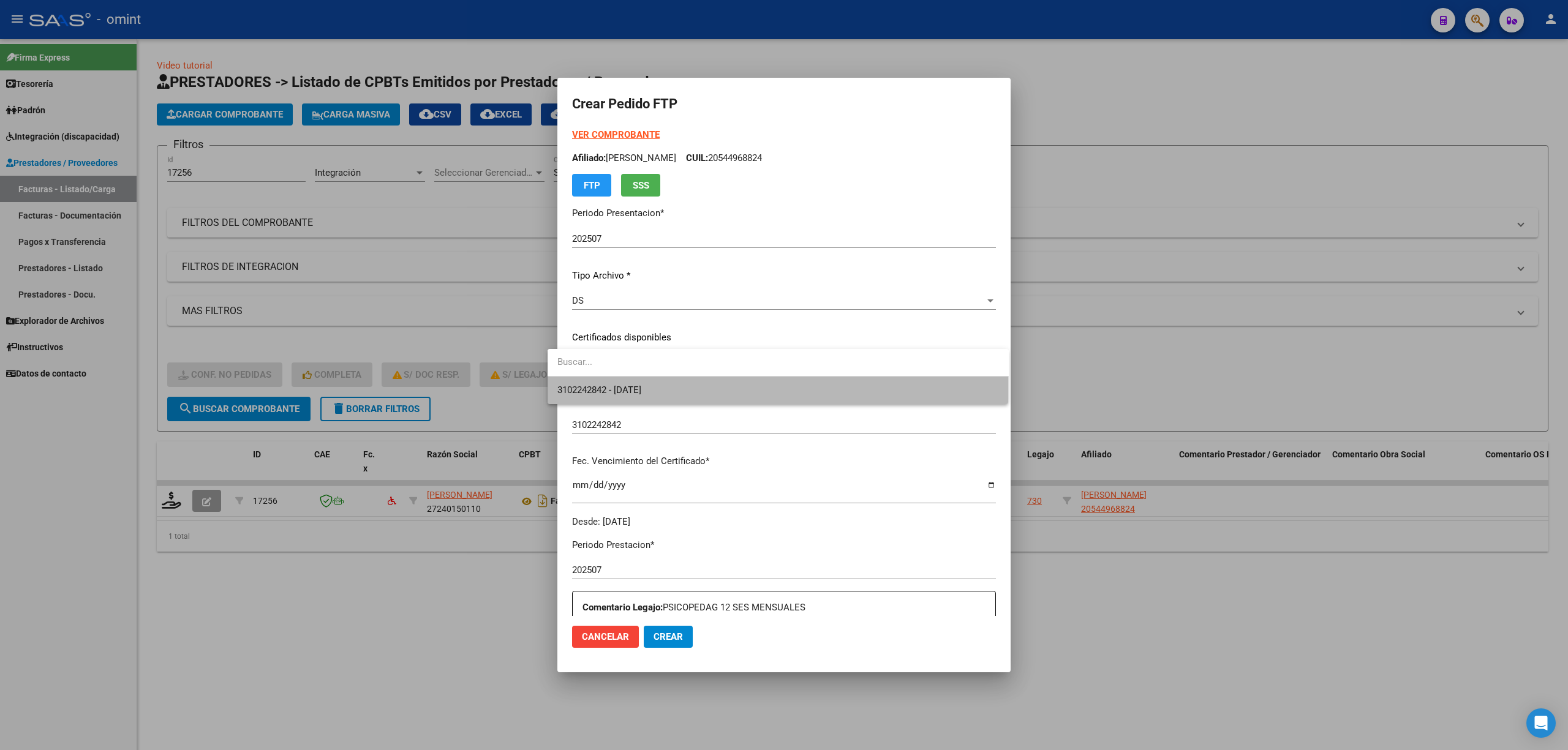
drag, startPoint x: 640, startPoint y: 396, endPoint x: 667, endPoint y: 393, distance: 27.2
click at [641, 395] on span "3102242842 - 2033-10-01" at bounding box center [778, 390] width 441 height 28
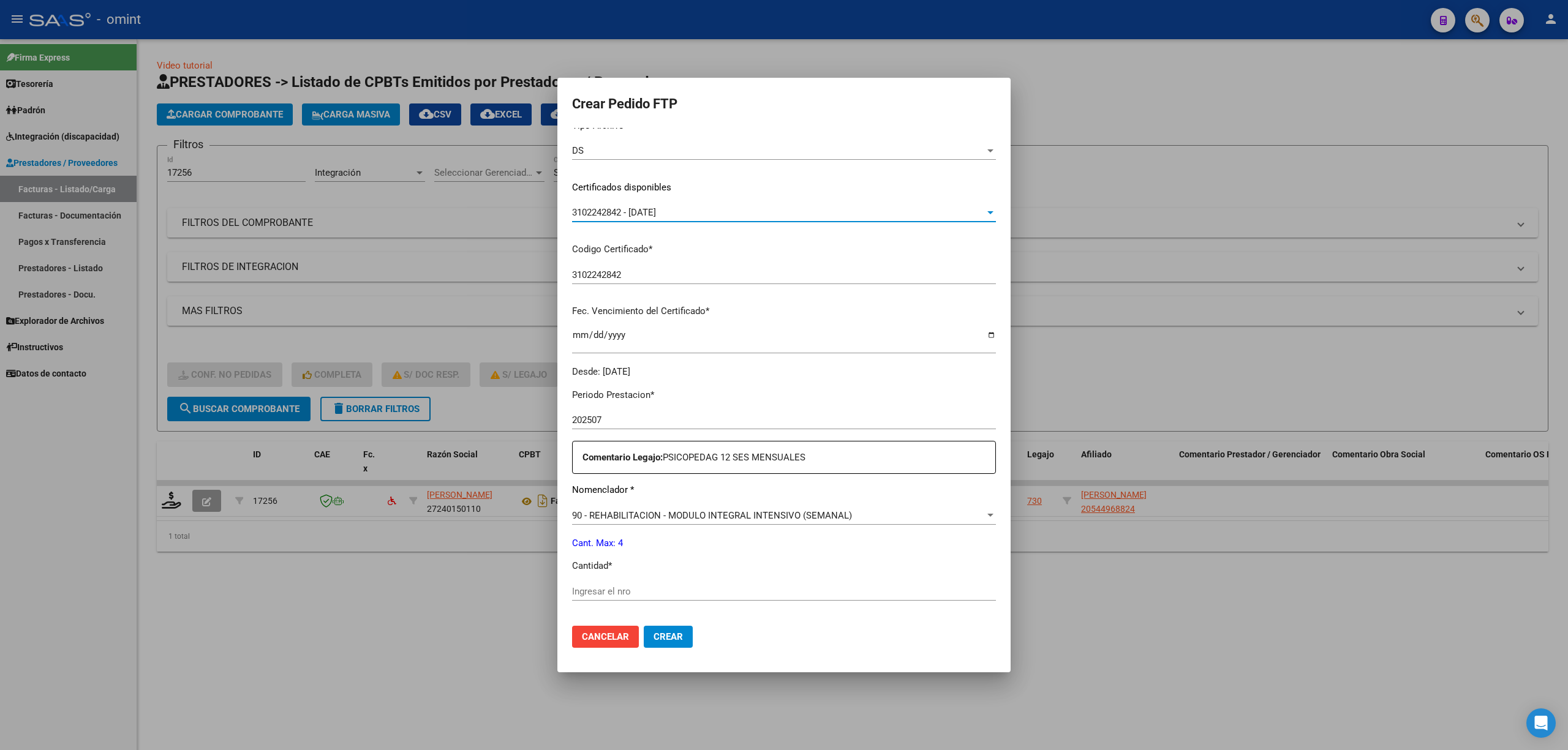
scroll to position [327, 0]
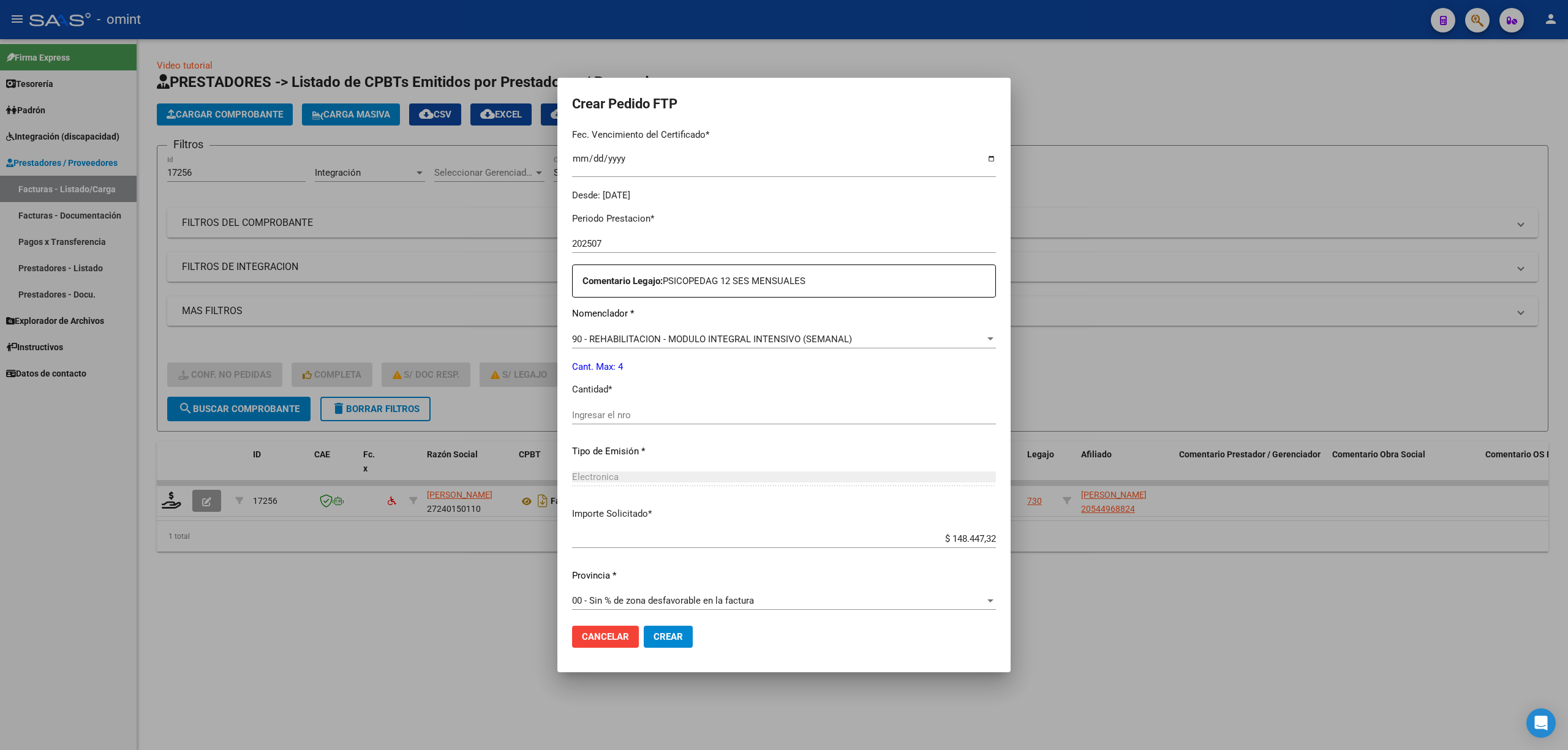
click at [610, 417] on input "Ingresar el nro" at bounding box center [784, 414] width 424 height 11
type input "4"
click at [663, 628] on button "Crear" at bounding box center [668, 637] width 49 height 22
